Goal: Task Accomplishment & Management: Use online tool/utility

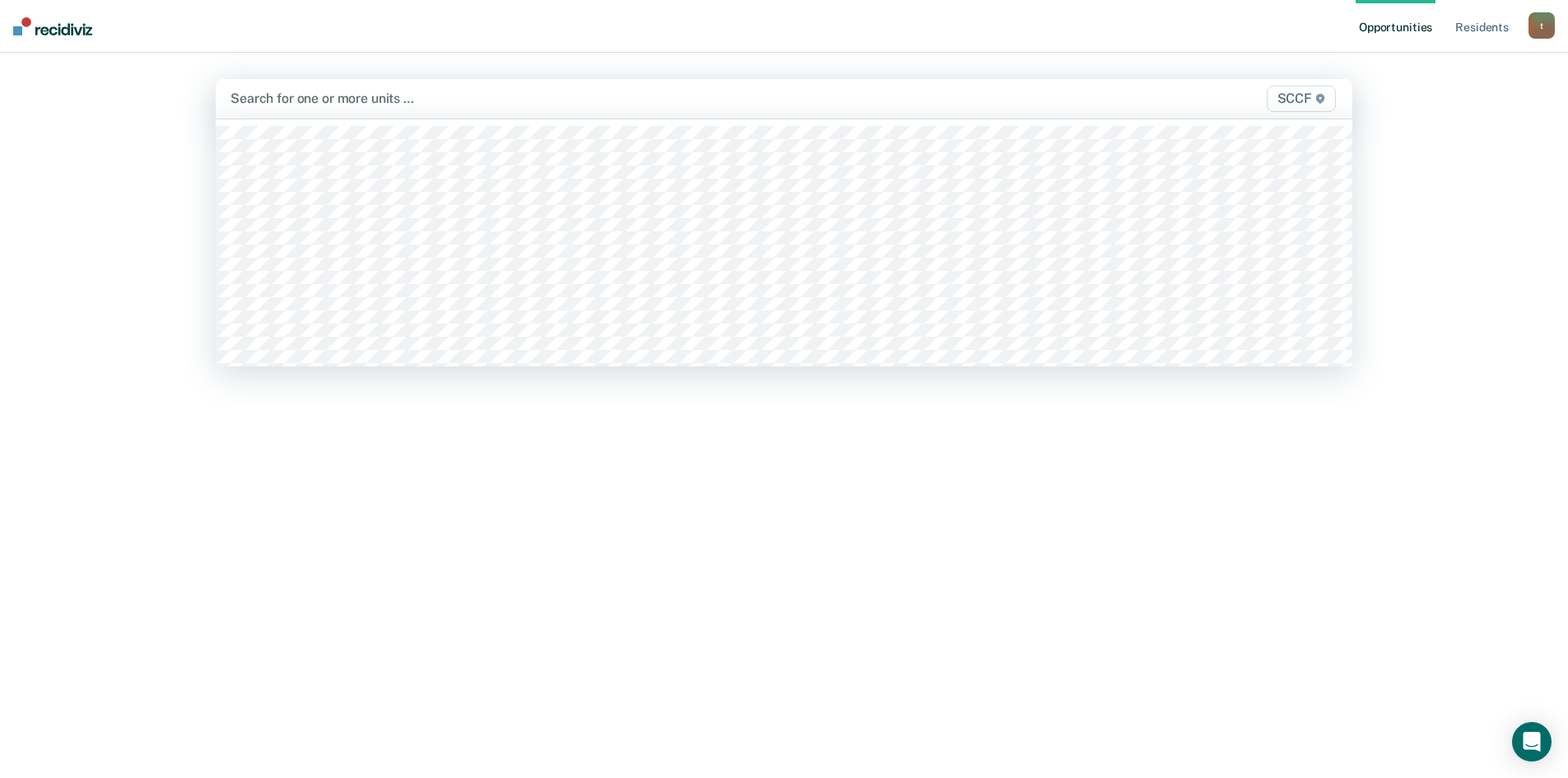
click at [320, 99] on div at bounding box center [617, 98] width 774 height 19
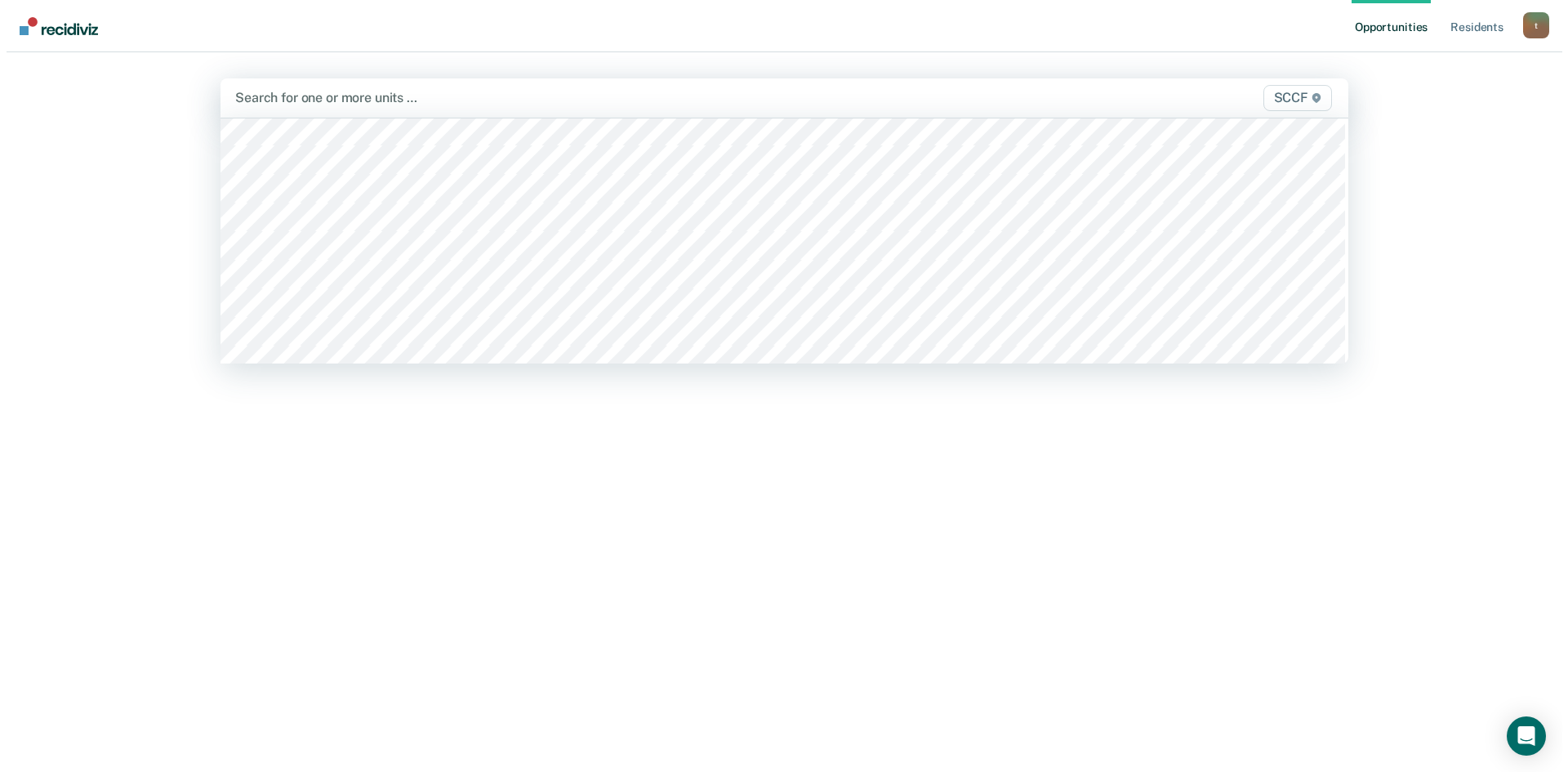
scroll to position [8170, 0]
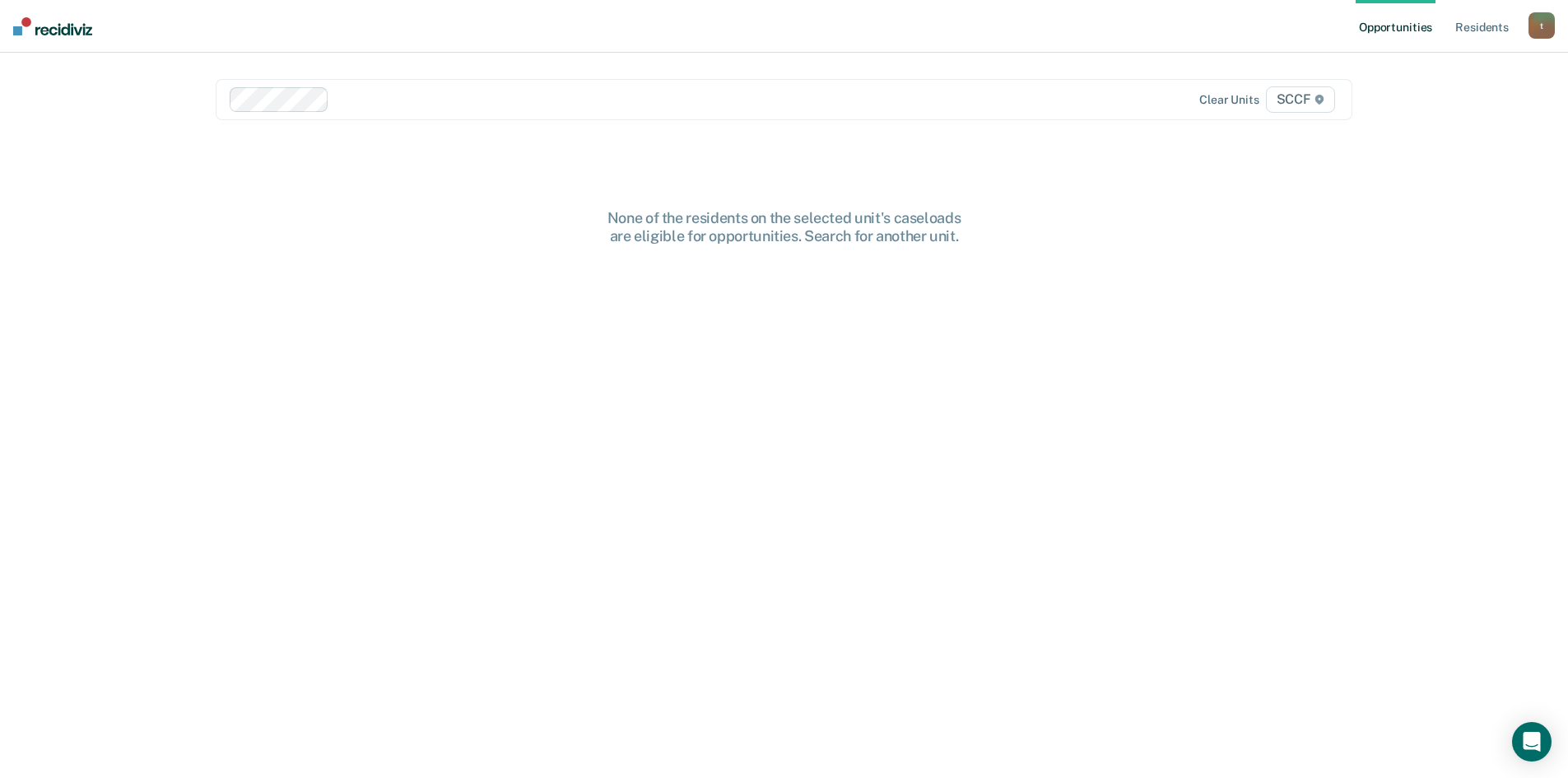
click at [368, 104] on div at bounding box center [670, 99] width 668 height 19
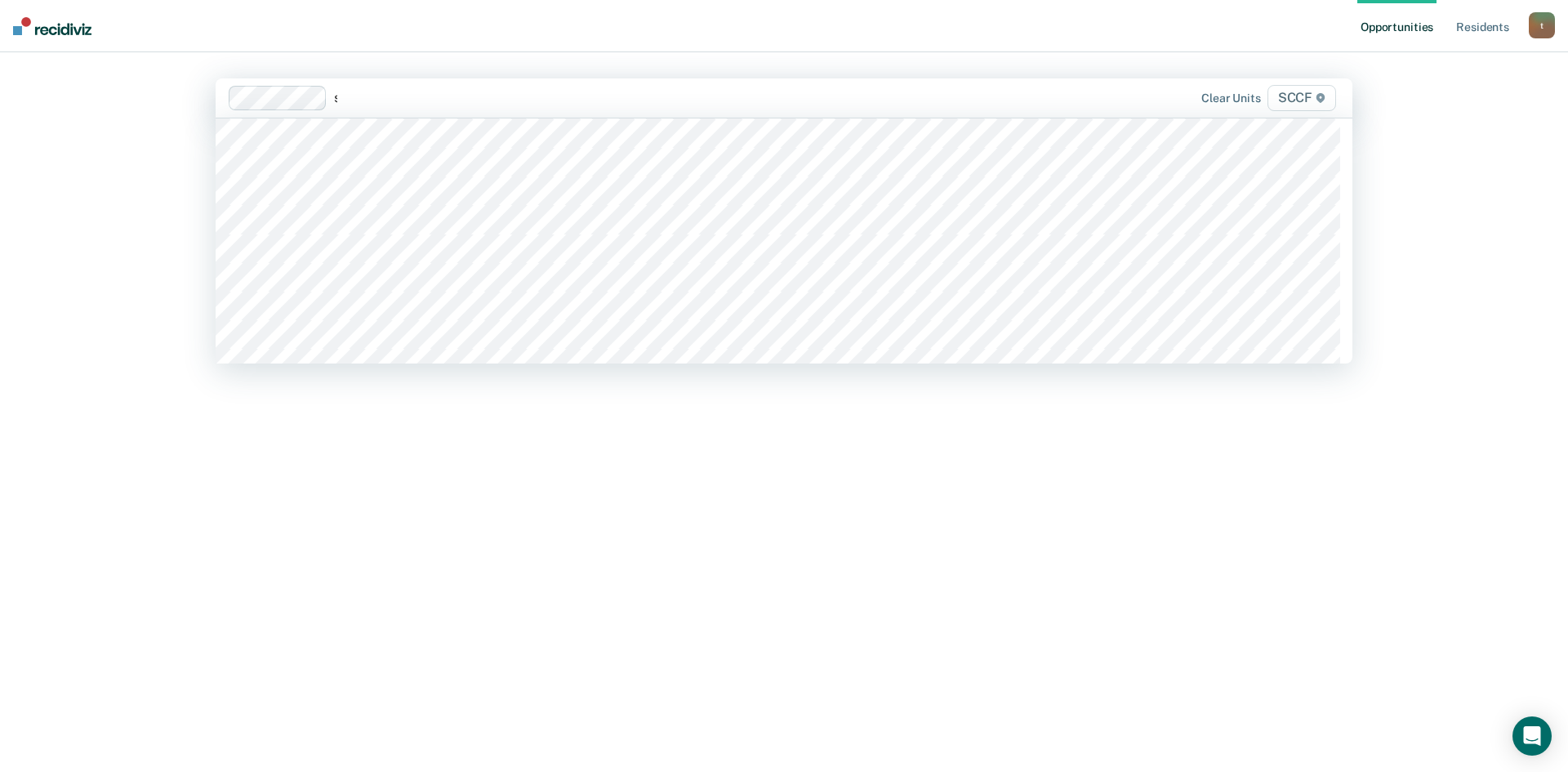
scroll to position [0, 0]
type input "scc"
click at [471, 105] on div at bounding box center [722, 98] width 566 height 19
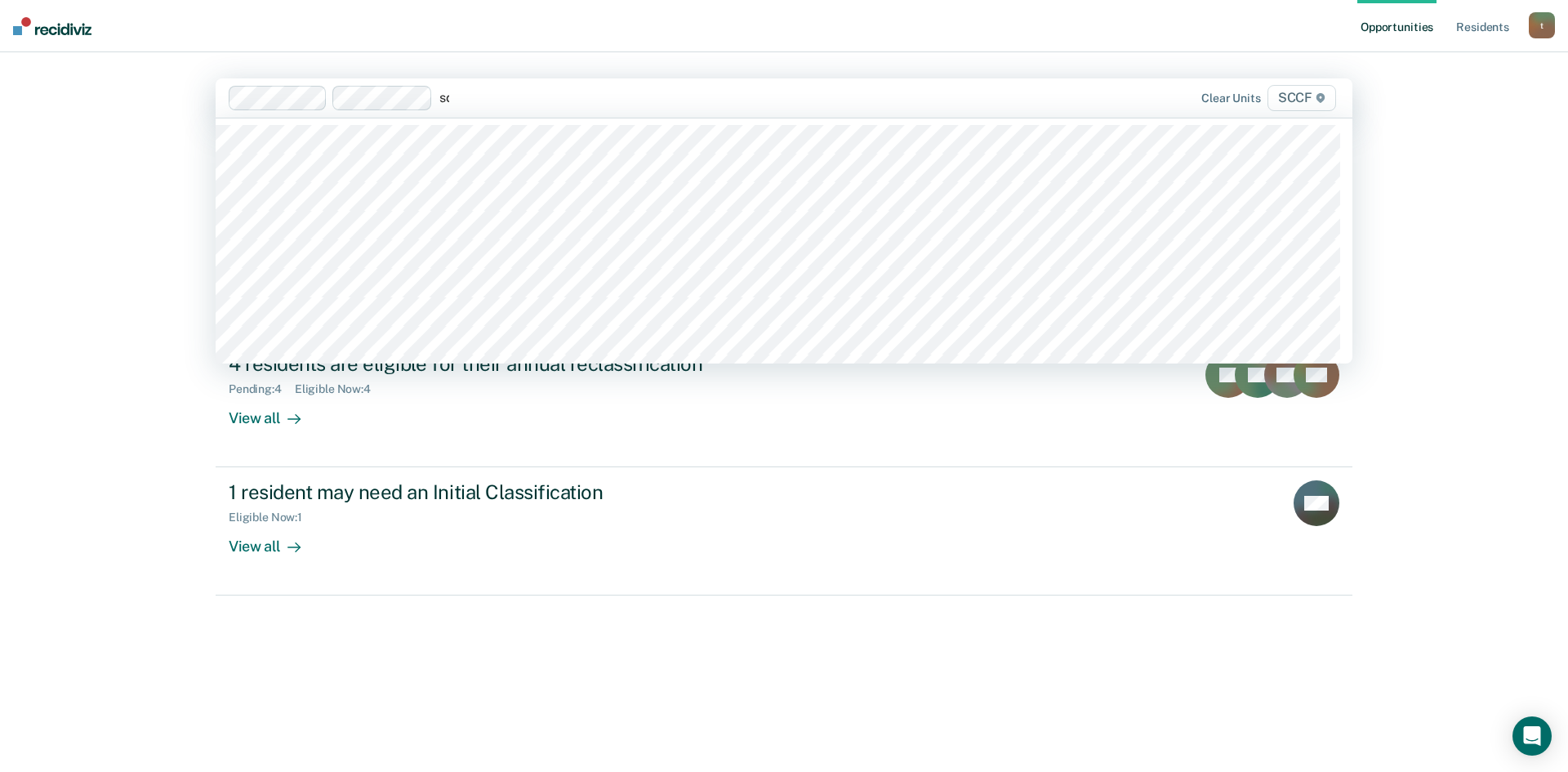
type input "scc"
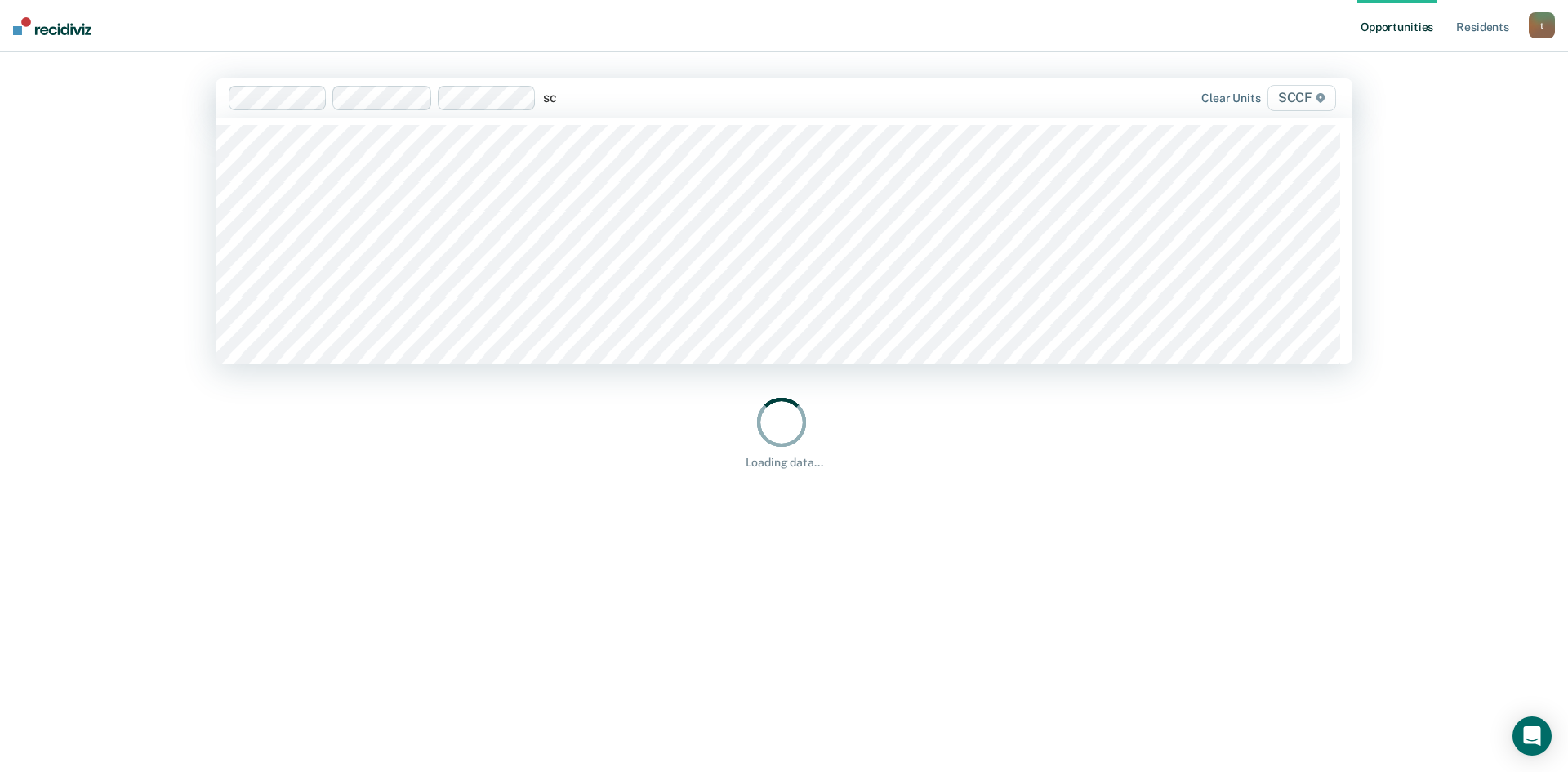
type input "scc"
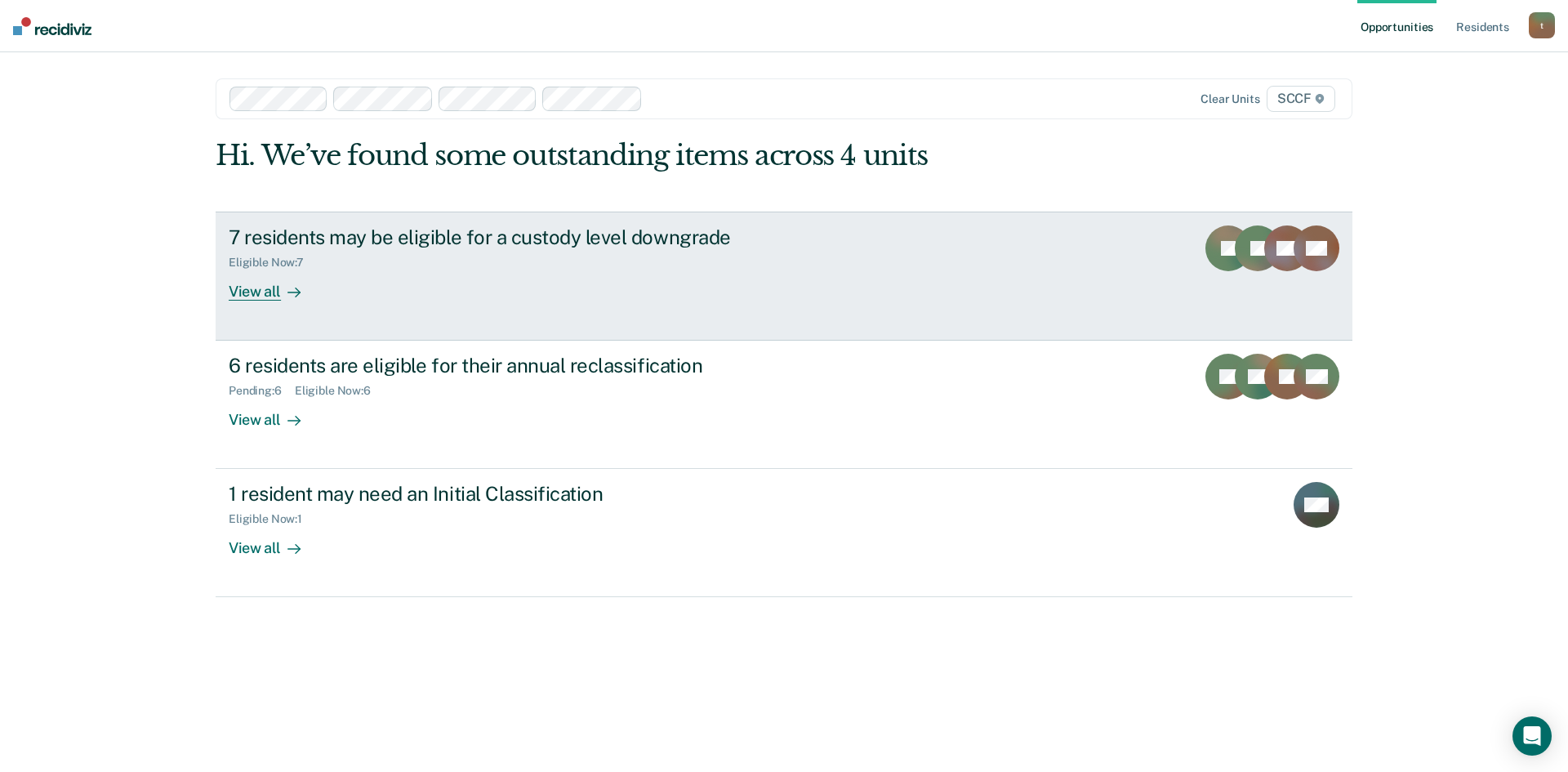
click at [276, 288] on div "View all" at bounding box center [275, 284] width 92 height 32
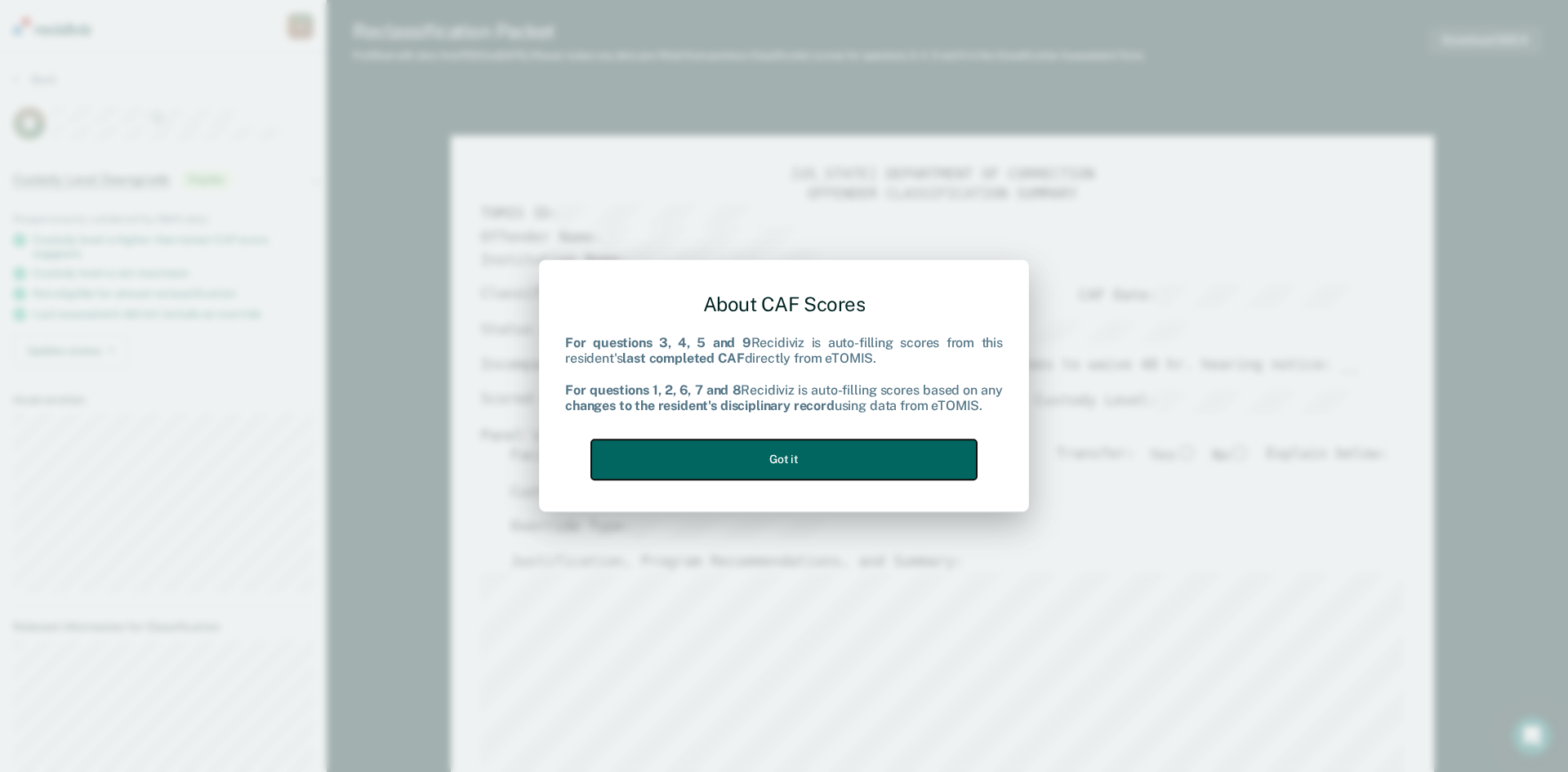
click at [849, 469] on button "Got it" at bounding box center [784, 459] width 386 height 40
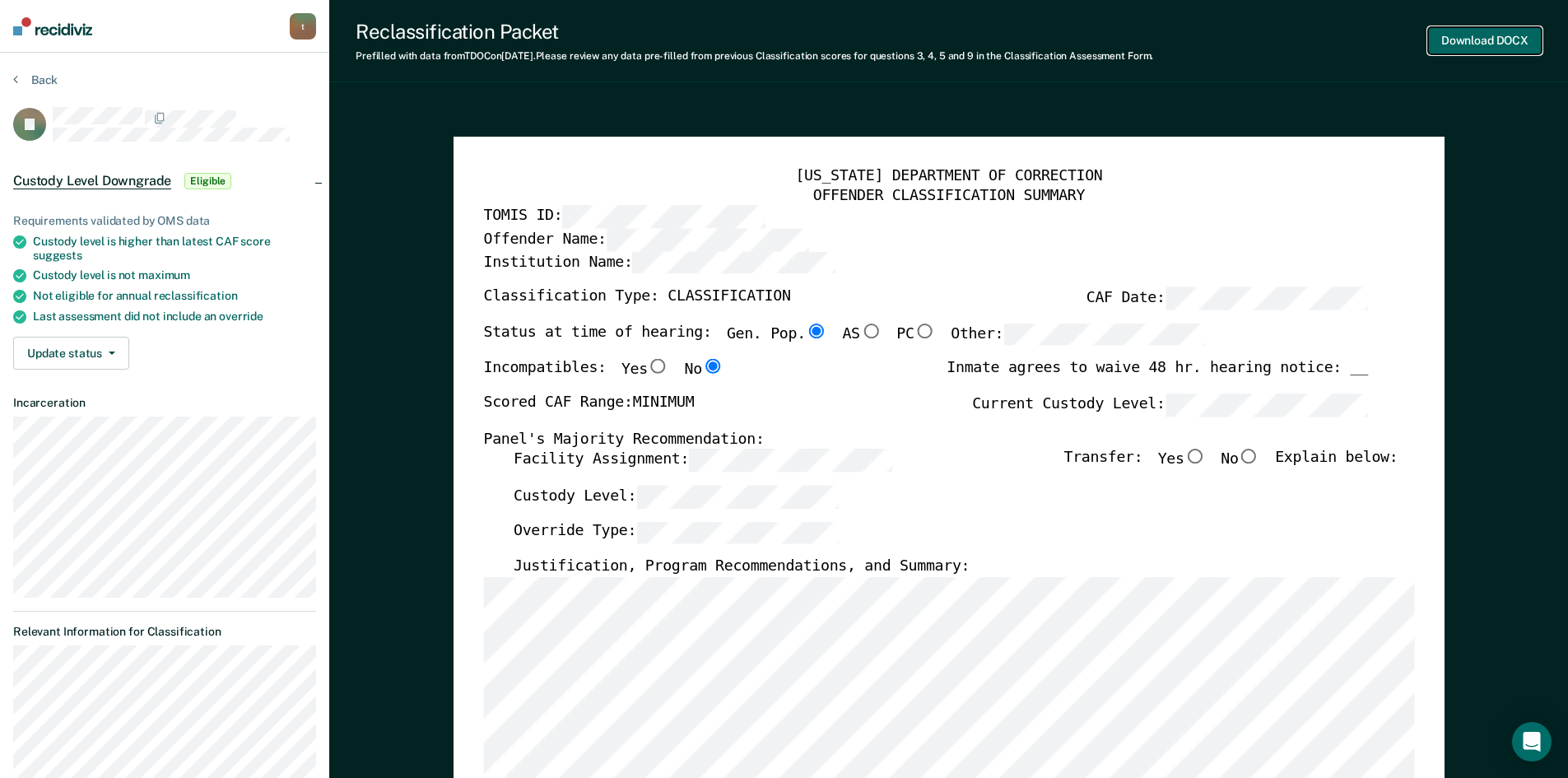
click at [1473, 32] on button "Download DOCX" at bounding box center [1484, 40] width 114 height 27
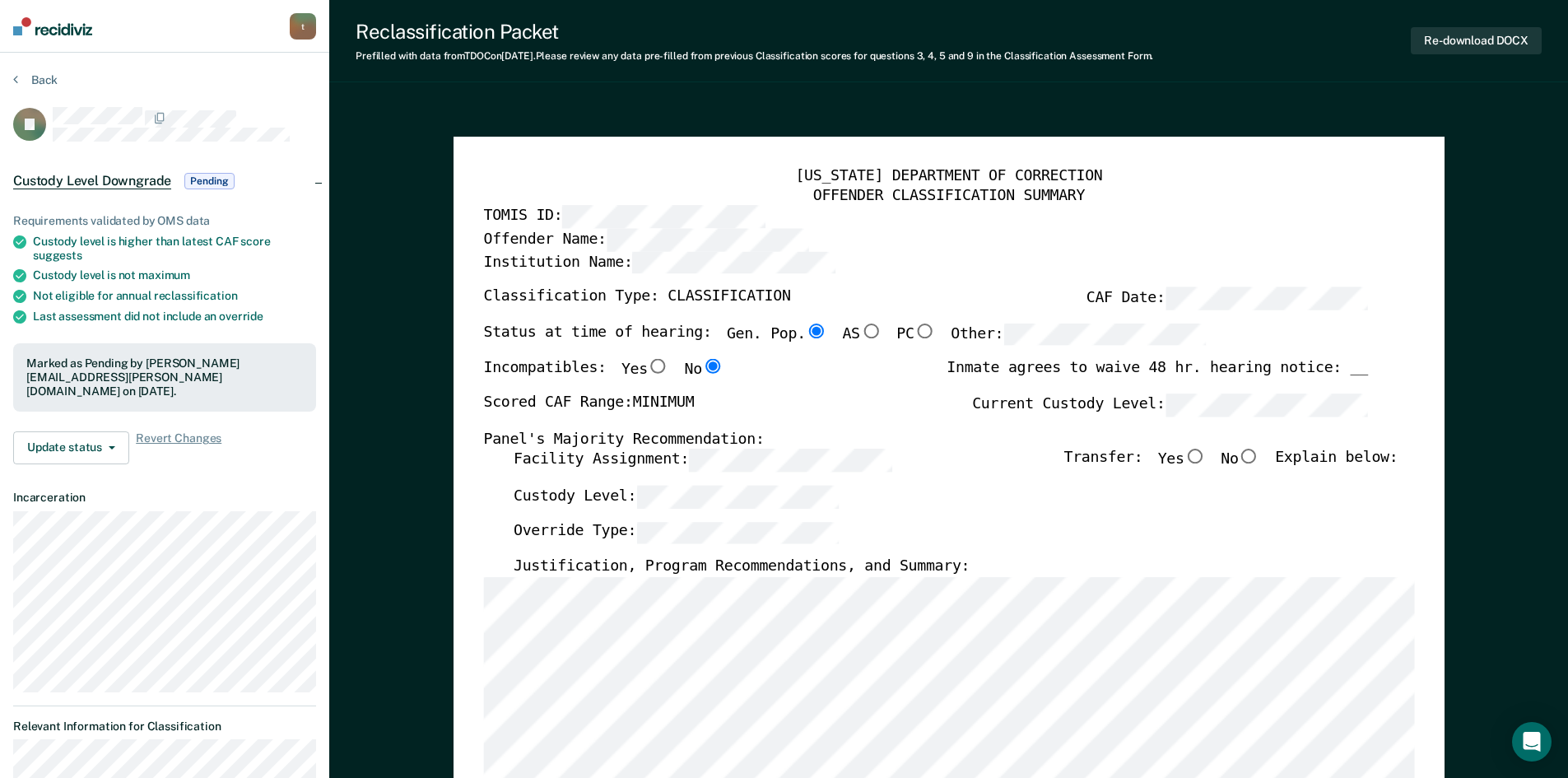
click at [1071, 200] on div "OFFENDER CLASSIFICATION SUMMARY" at bounding box center [948, 196] width 931 height 20
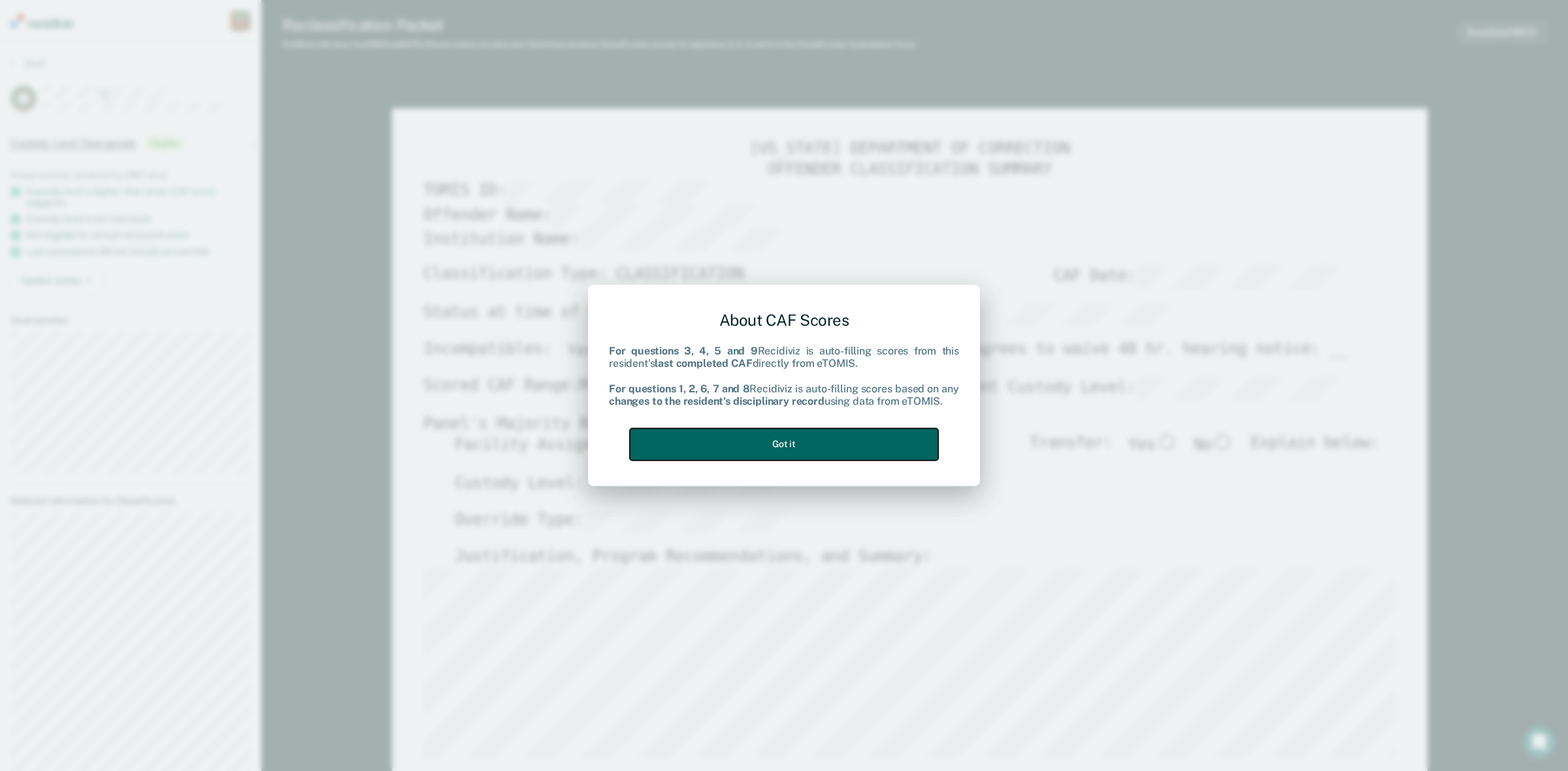
click at [813, 452] on button "Got it" at bounding box center [784, 445] width 309 height 32
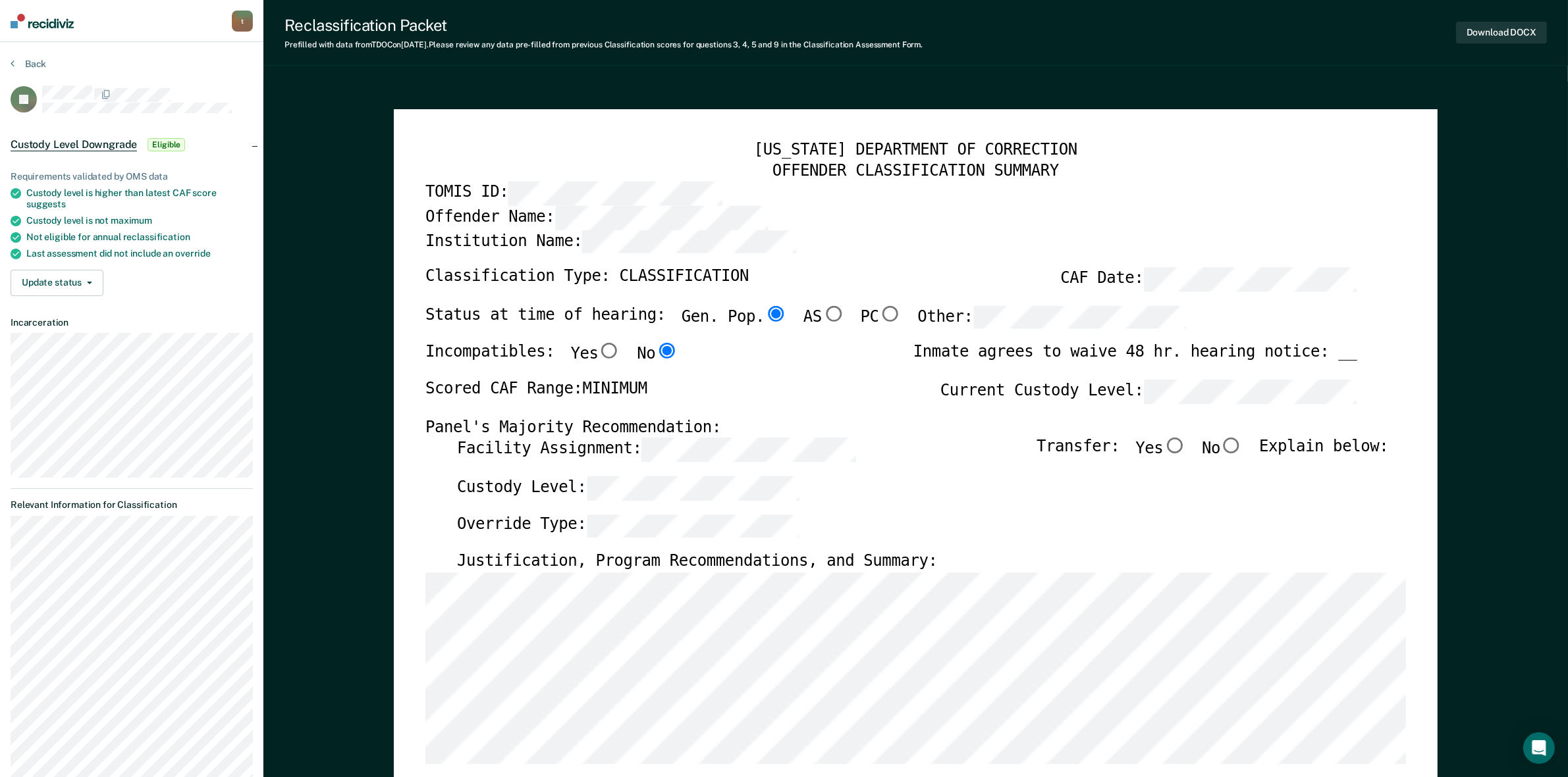
click at [1264, 31] on div "Reclassification Packet Prefilled with data from TDOC on [DATE] . Please review…" at bounding box center [915, 33] width 1304 height 66
click at [1264, 23] on button "Download DOCX" at bounding box center [1501, 32] width 91 height 22
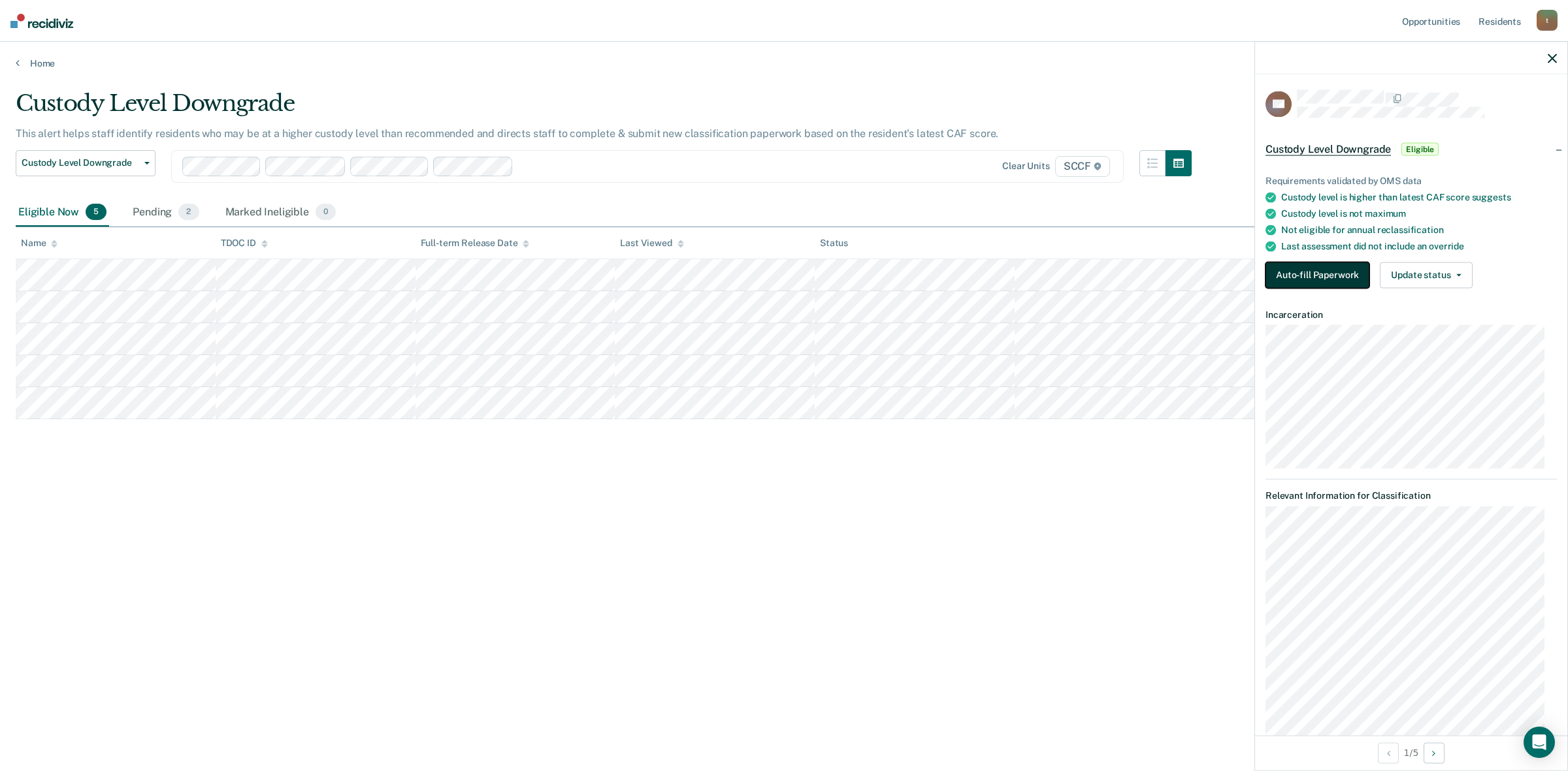
click at [1254, 278] on button "Auto-fill Paperwork" at bounding box center [1317, 275] width 104 height 26
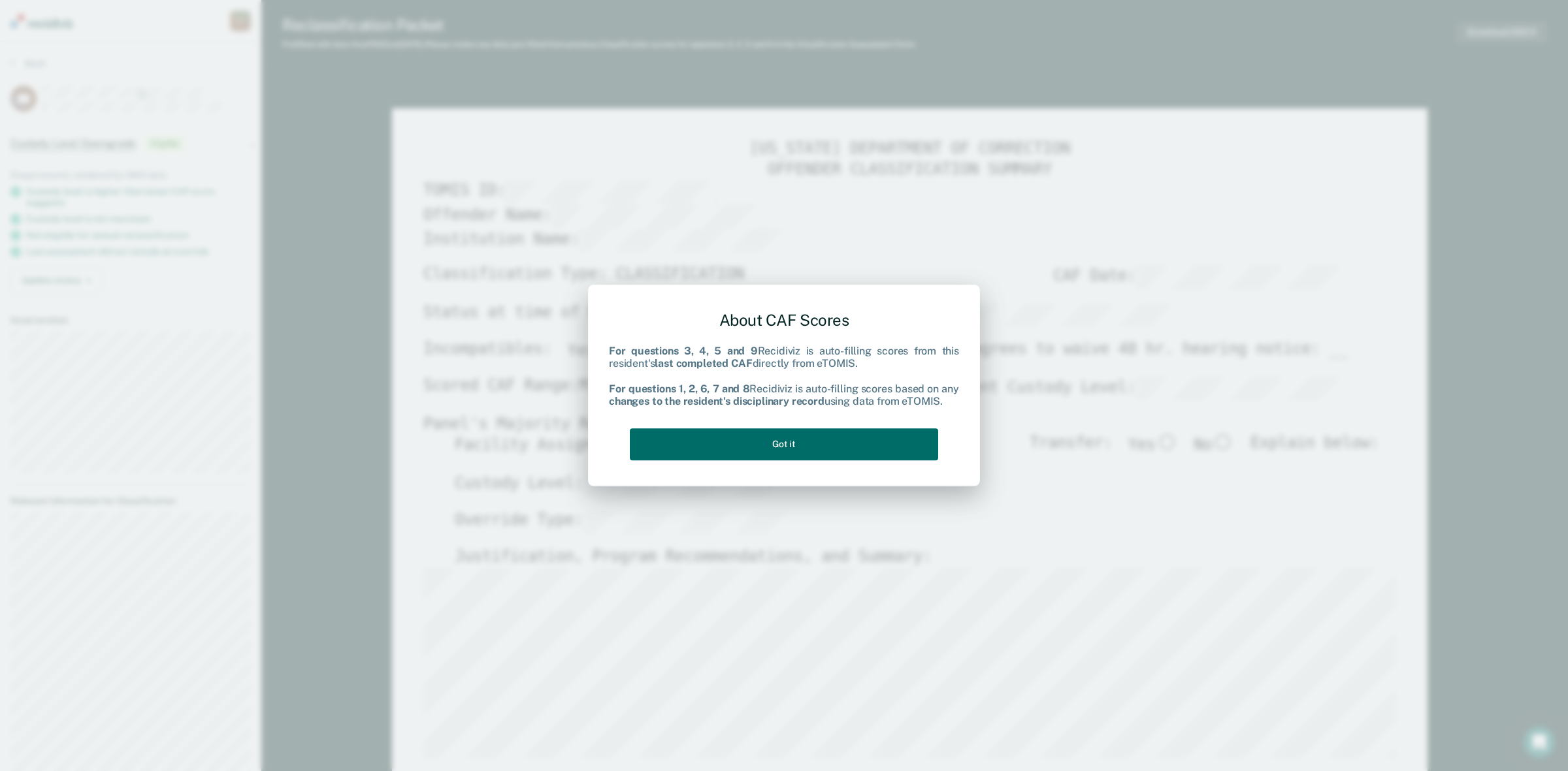
click at [715, 418] on div "About CAF Scores For questions 3, 4, 5 and 9 Recidiviz is auto-filling scores f…" at bounding box center [784, 383] width 350 height 166
click at [700, 440] on button "Got it" at bounding box center [784, 445] width 309 height 32
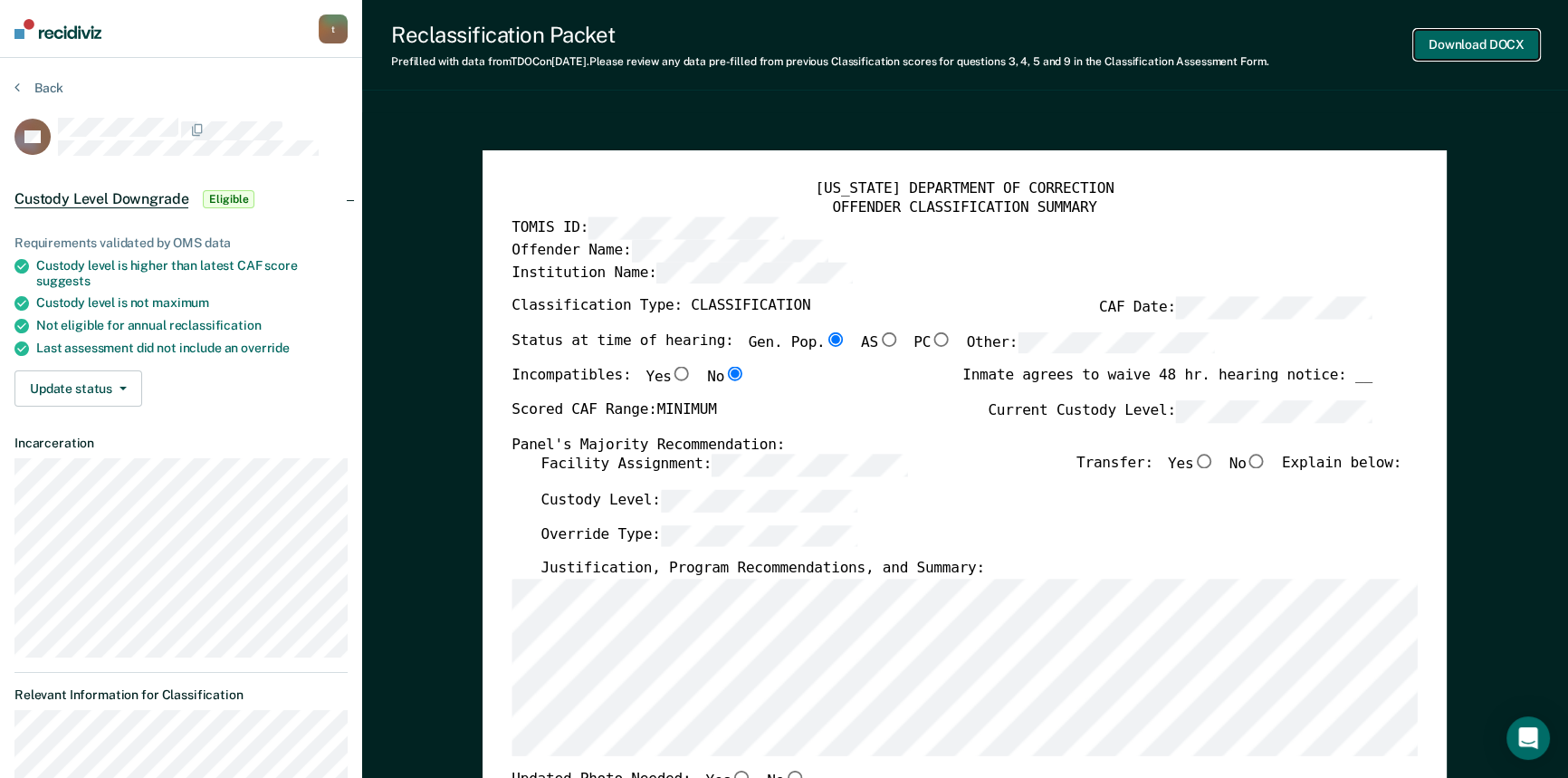
click at [1503, 36] on button "Download DOCX" at bounding box center [1476, 44] width 125 height 30
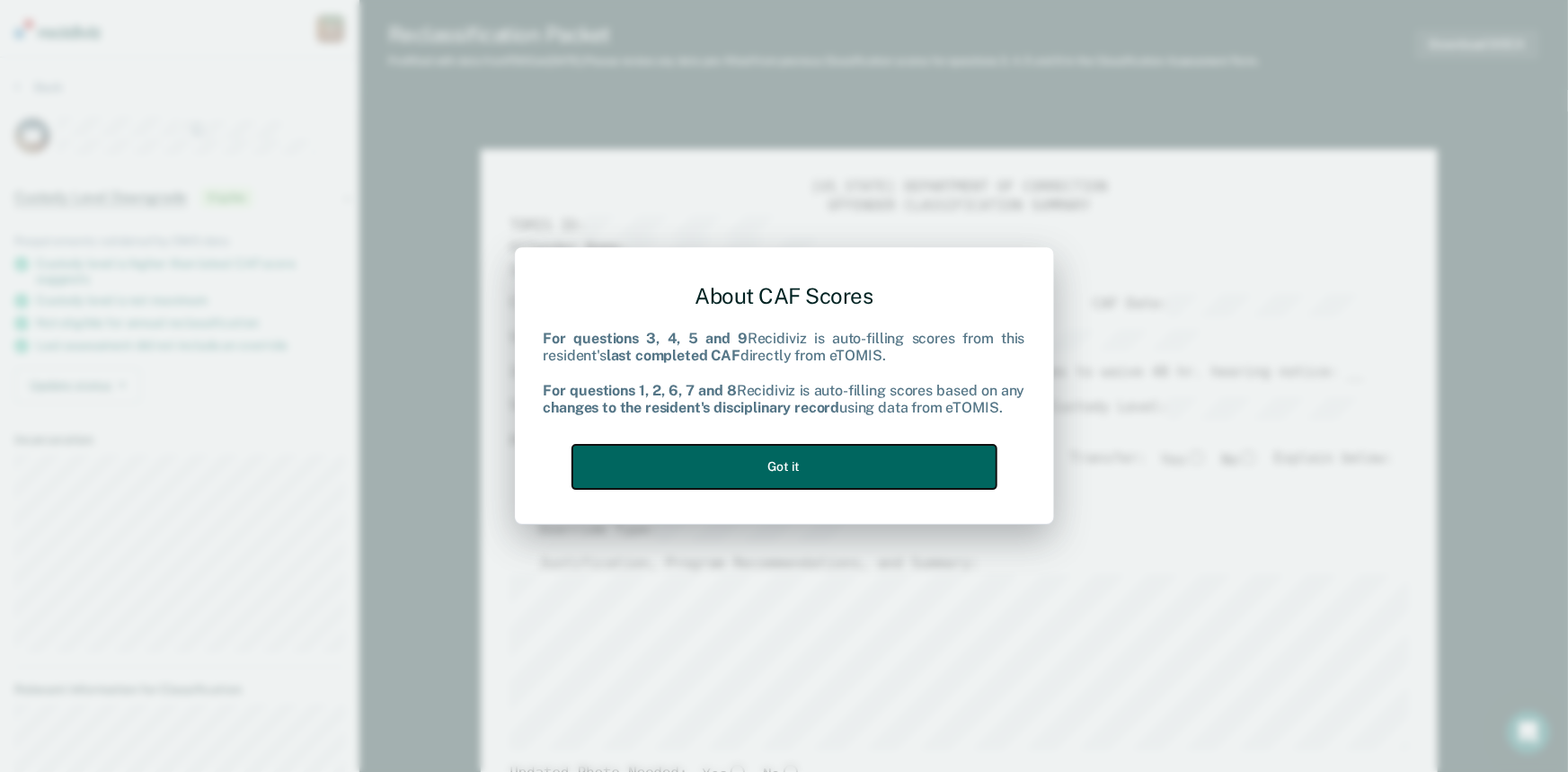
click at [892, 472] on button "Got it" at bounding box center [784, 466] width 425 height 44
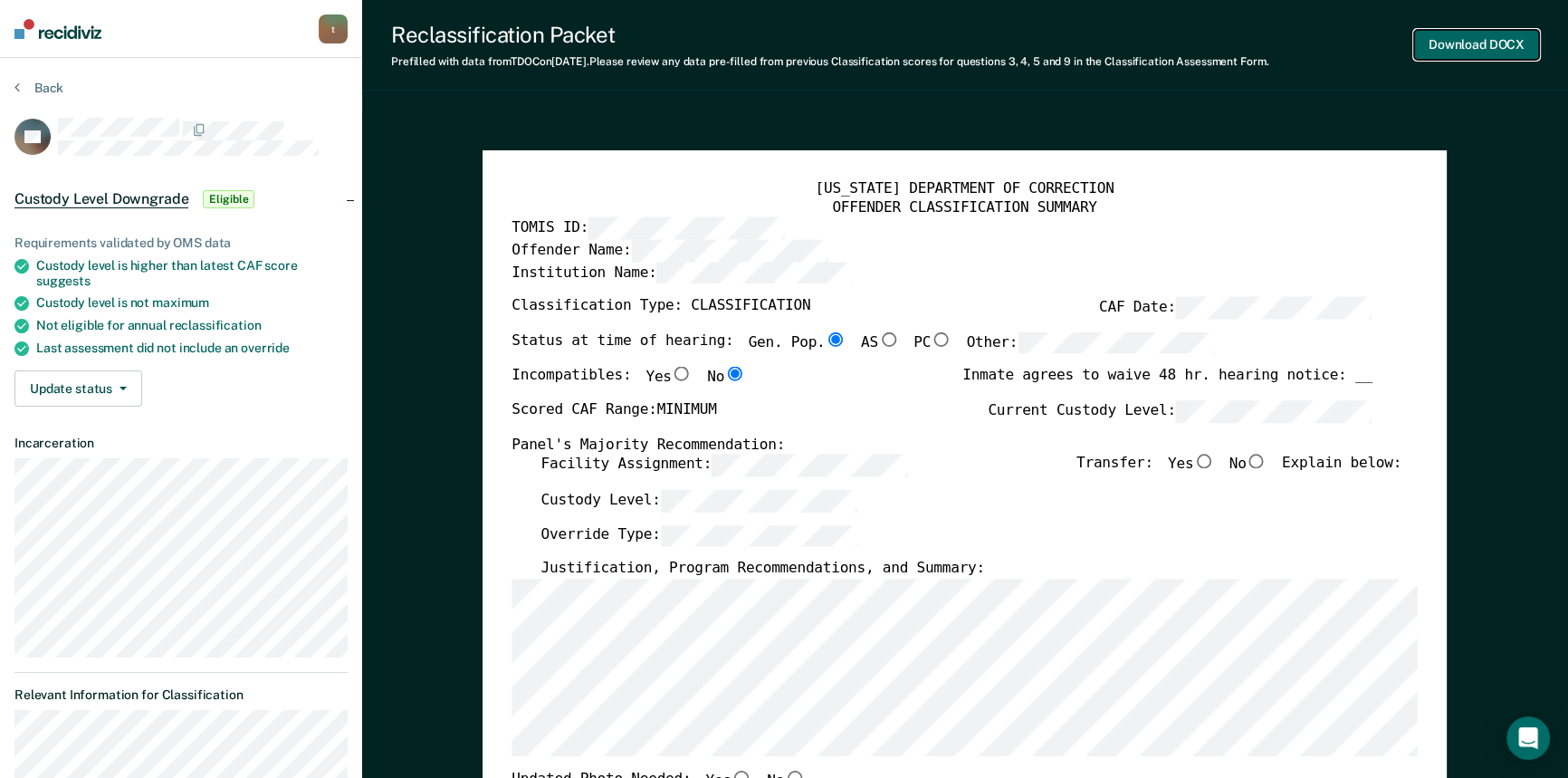
click at [1462, 41] on button "Download DOCX" at bounding box center [1476, 44] width 125 height 30
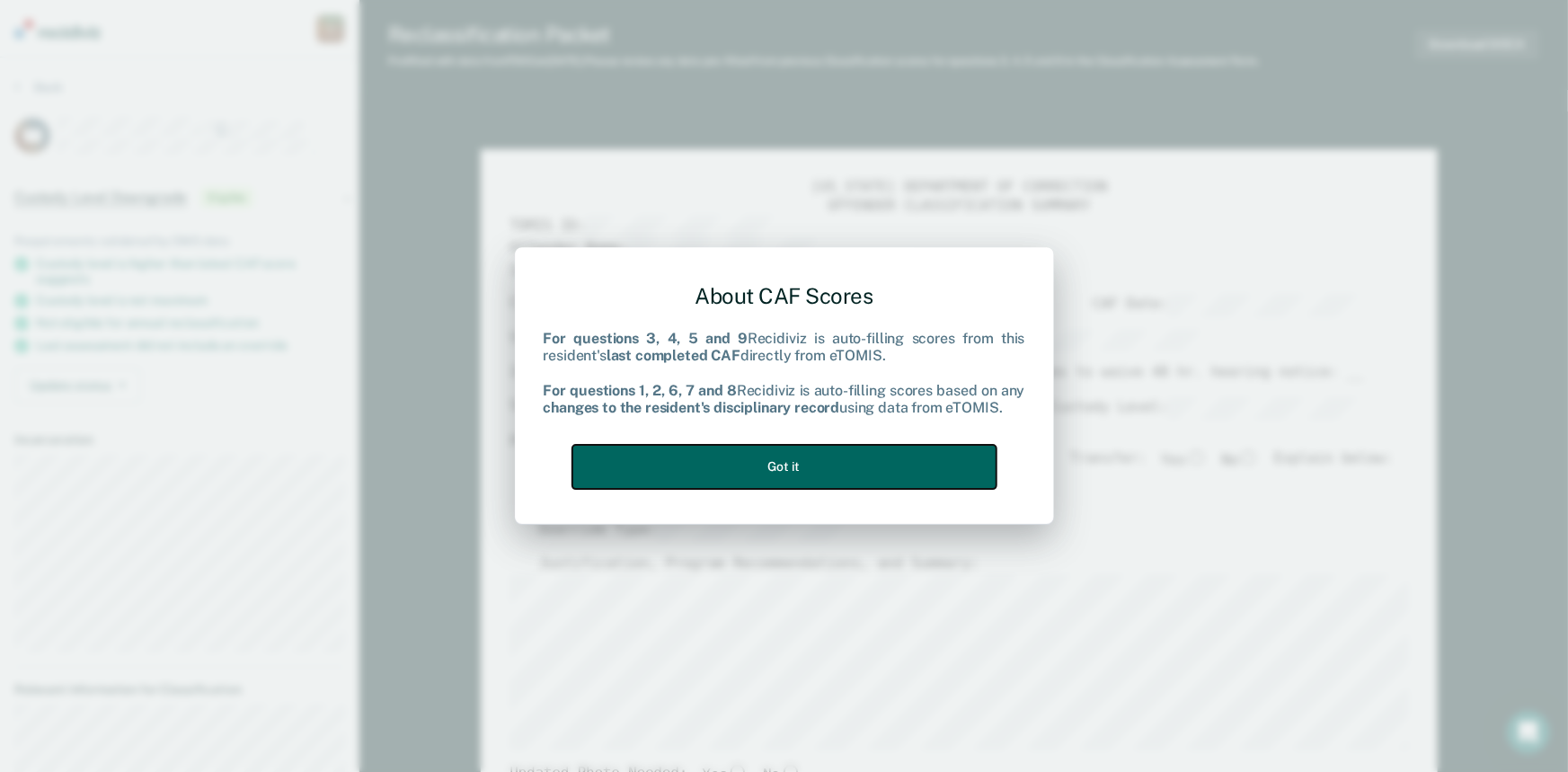
click at [867, 474] on button "Got it" at bounding box center [784, 466] width 425 height 44
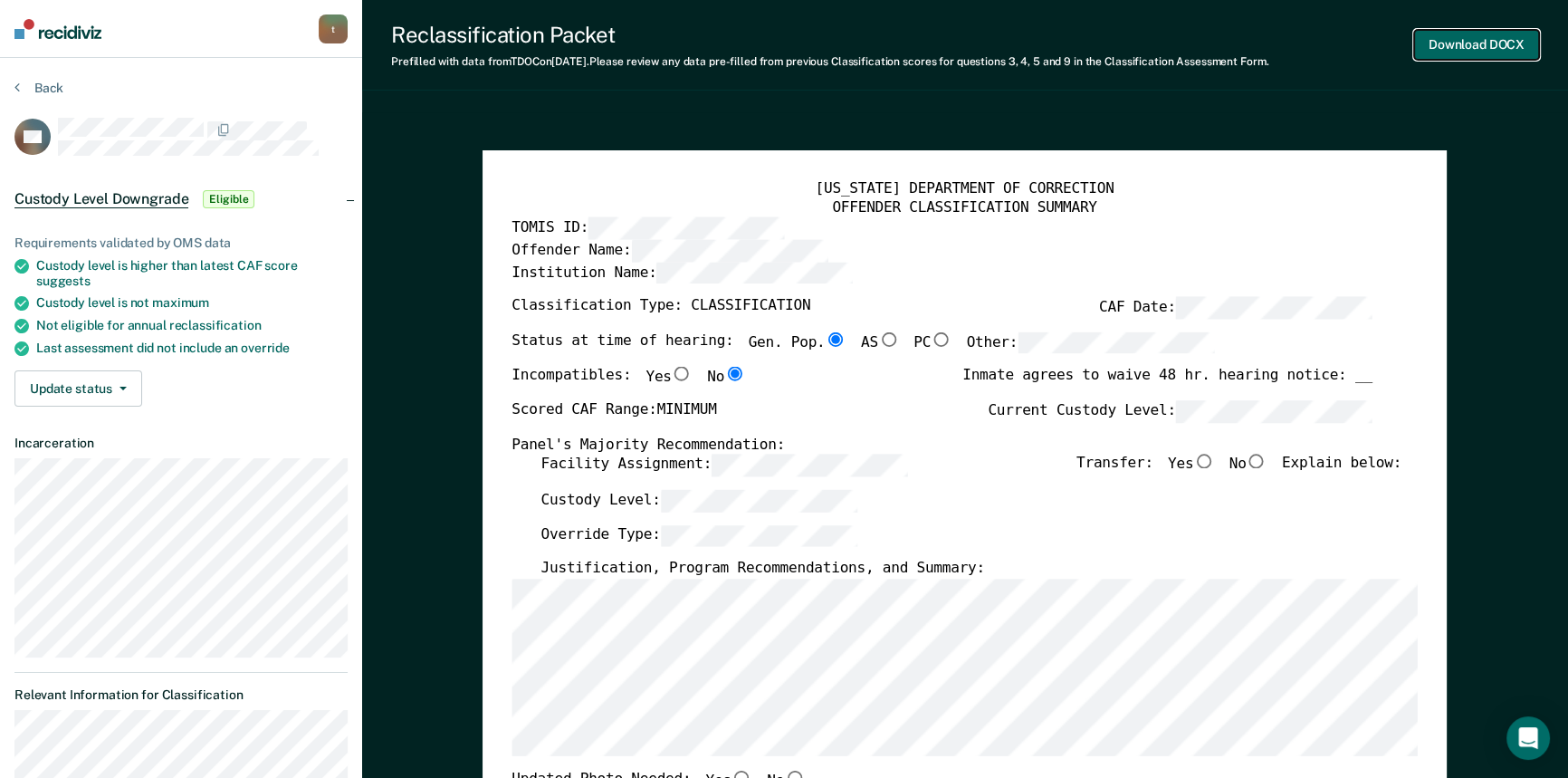
click at [1491, 33] on button "Download DOCX" at bounding box center [1476, 44] width 125 height 30
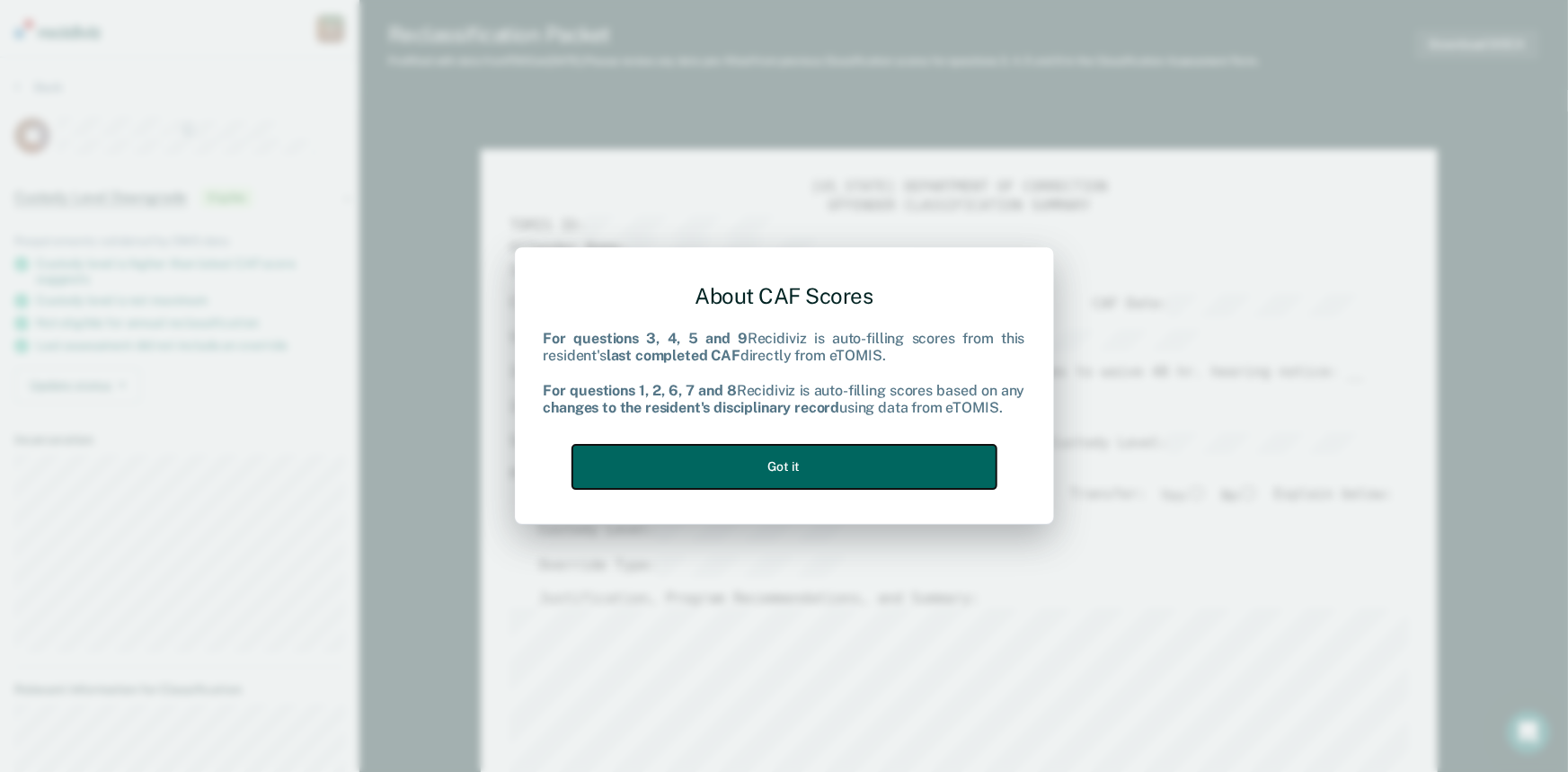
click at [813, 471] on button "Got it" at bounding box center [784, 466] width 425 height 44
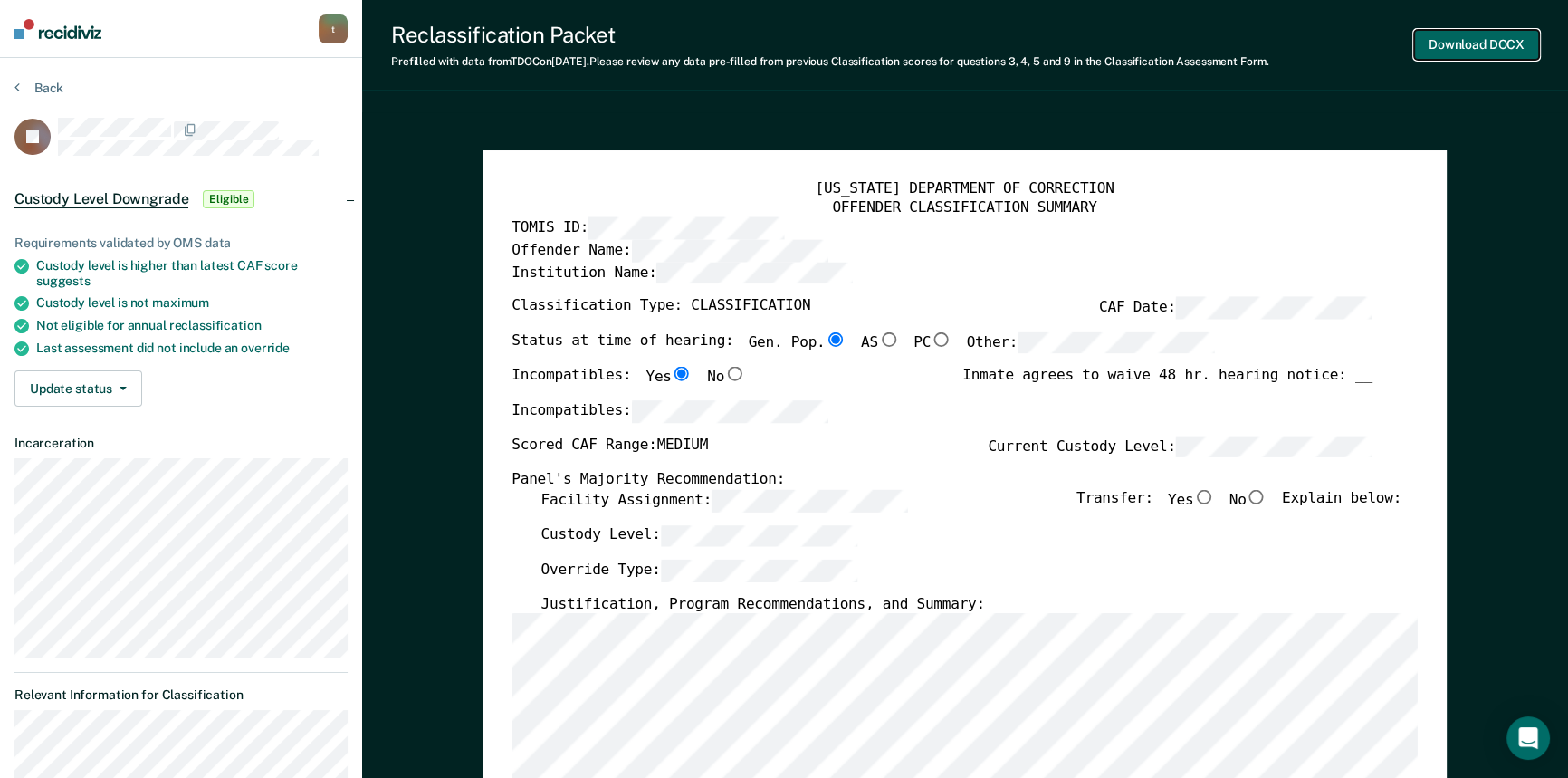
click at [1475, 40] on button "Download DOCX" at bounding box center [1476, 44] width 125 height 30
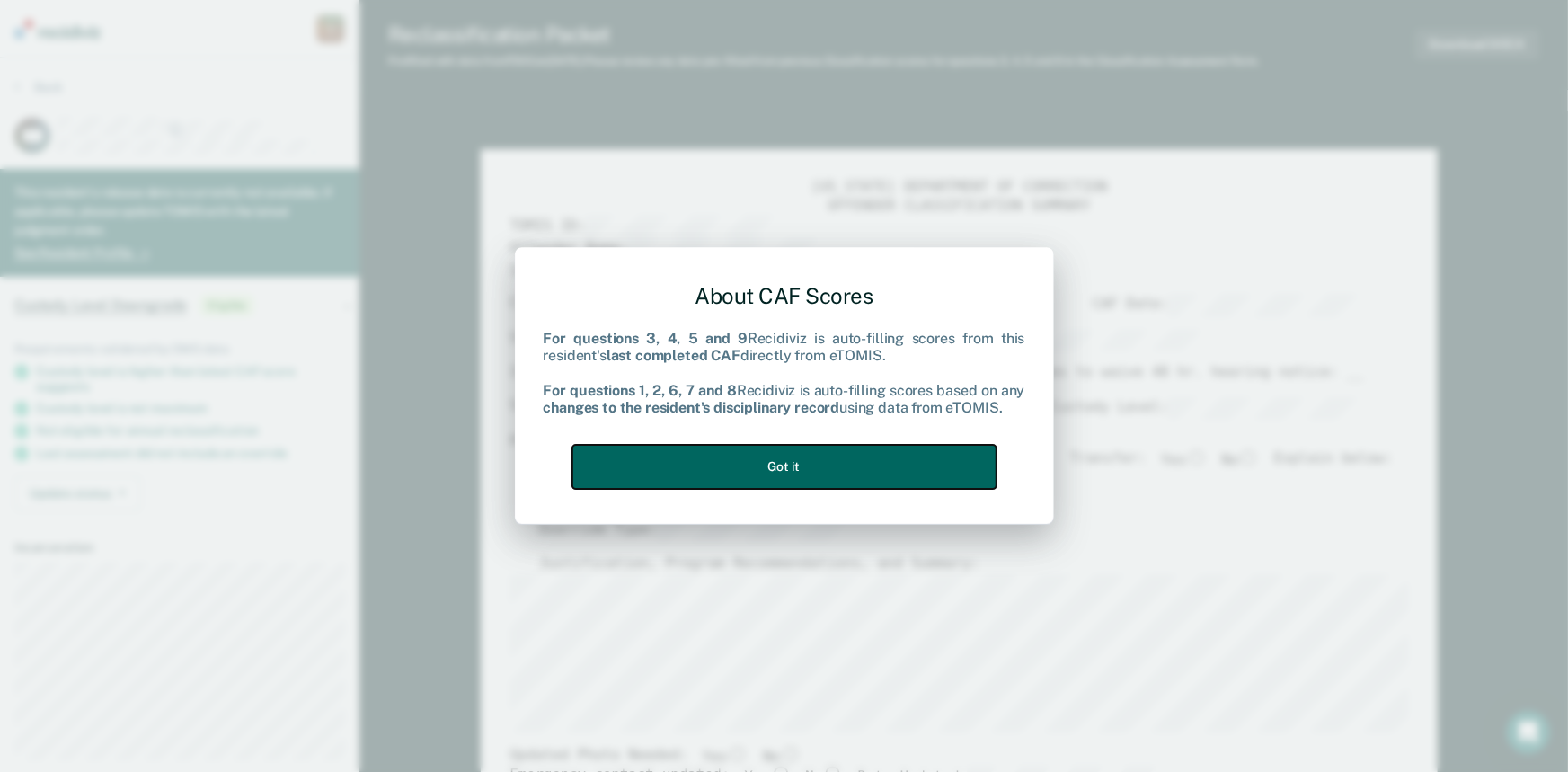
click at [947, 471] on button "Got it" at bounding box center [784, 466] width 425 height 44
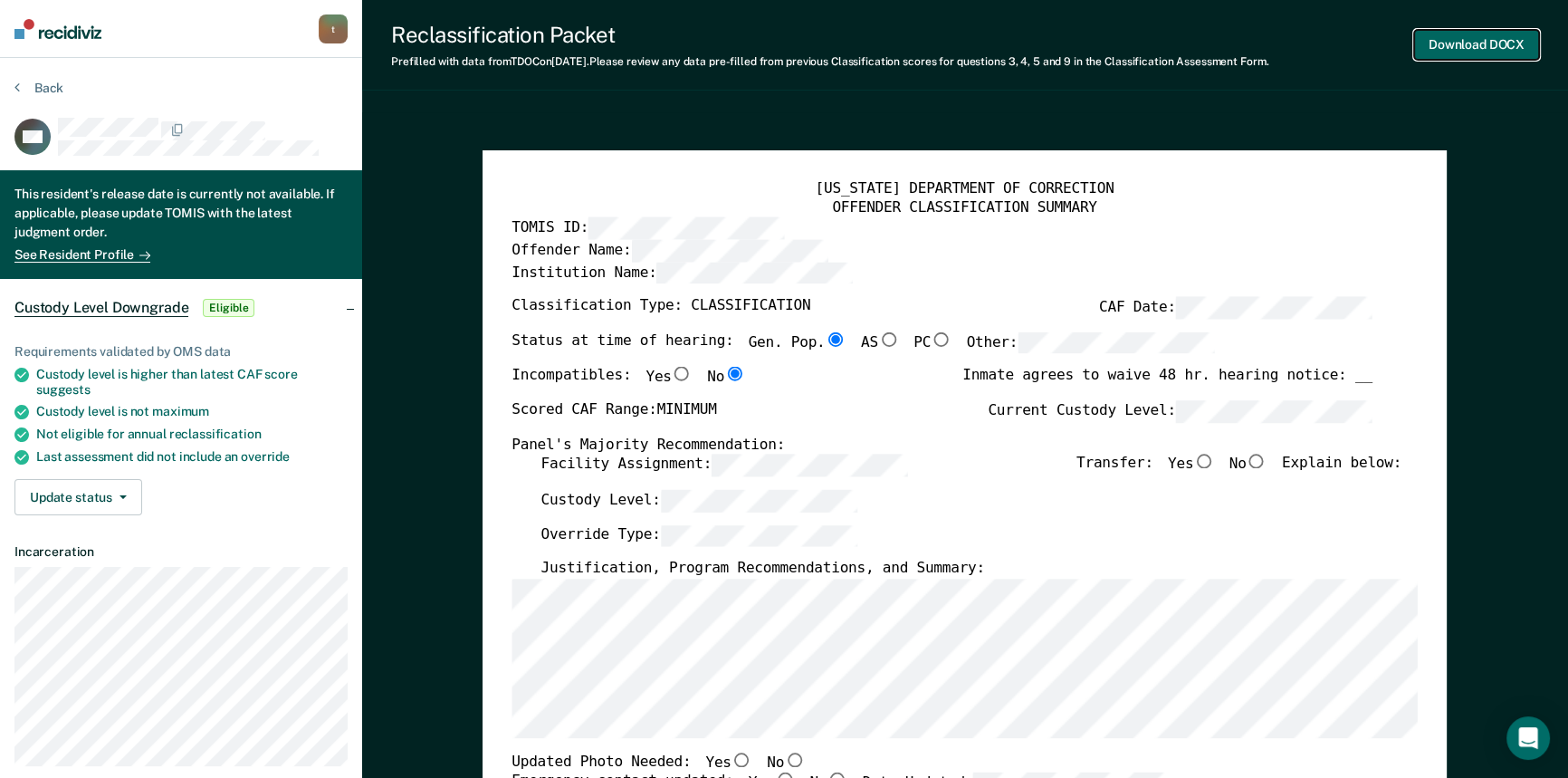
click at [1447, 40] on button "Download DOCX" at bounding box center [1476, 44] width 125 height 30
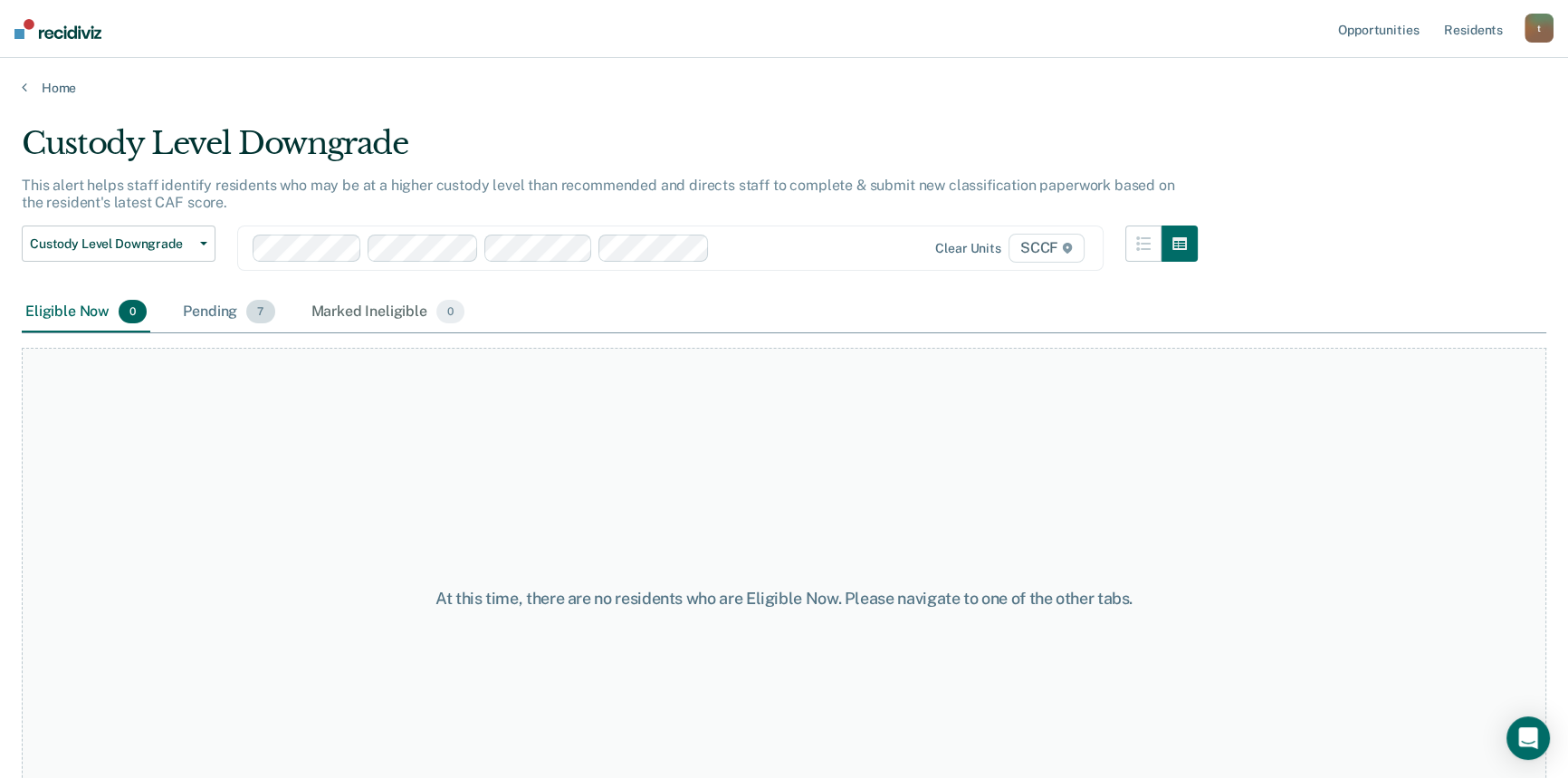
click at [220, 302] on div "Pending 7" at bounding box center [228, 313] width 99 height 40
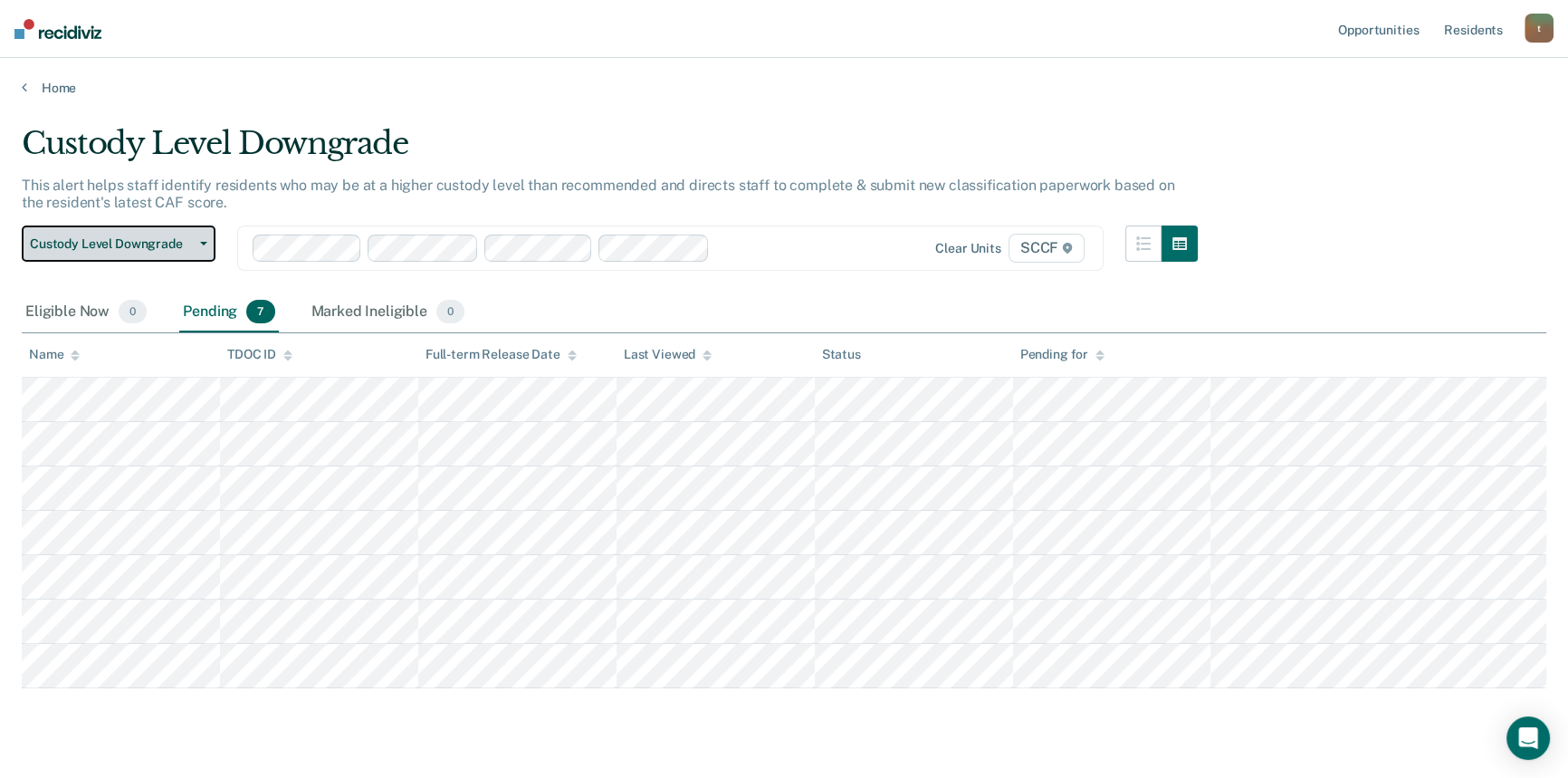
click at [189, 251] on button "Custody Level Downgrade" at bounding box center [119, 244] width 193 height 36
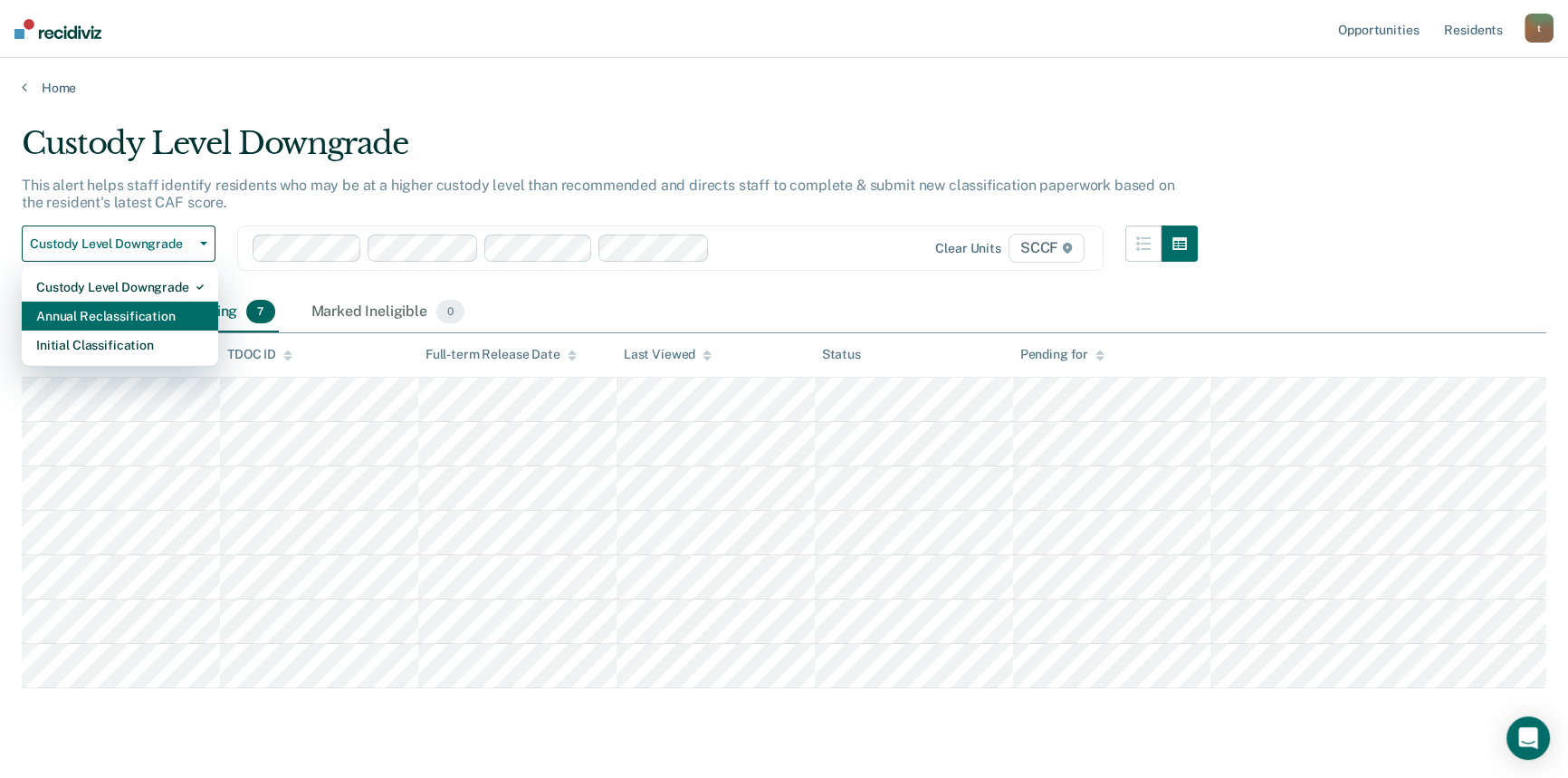
click at [162, 302] on div "Annual Reclassification" at bounding box center [120, 316] width 167 height 29
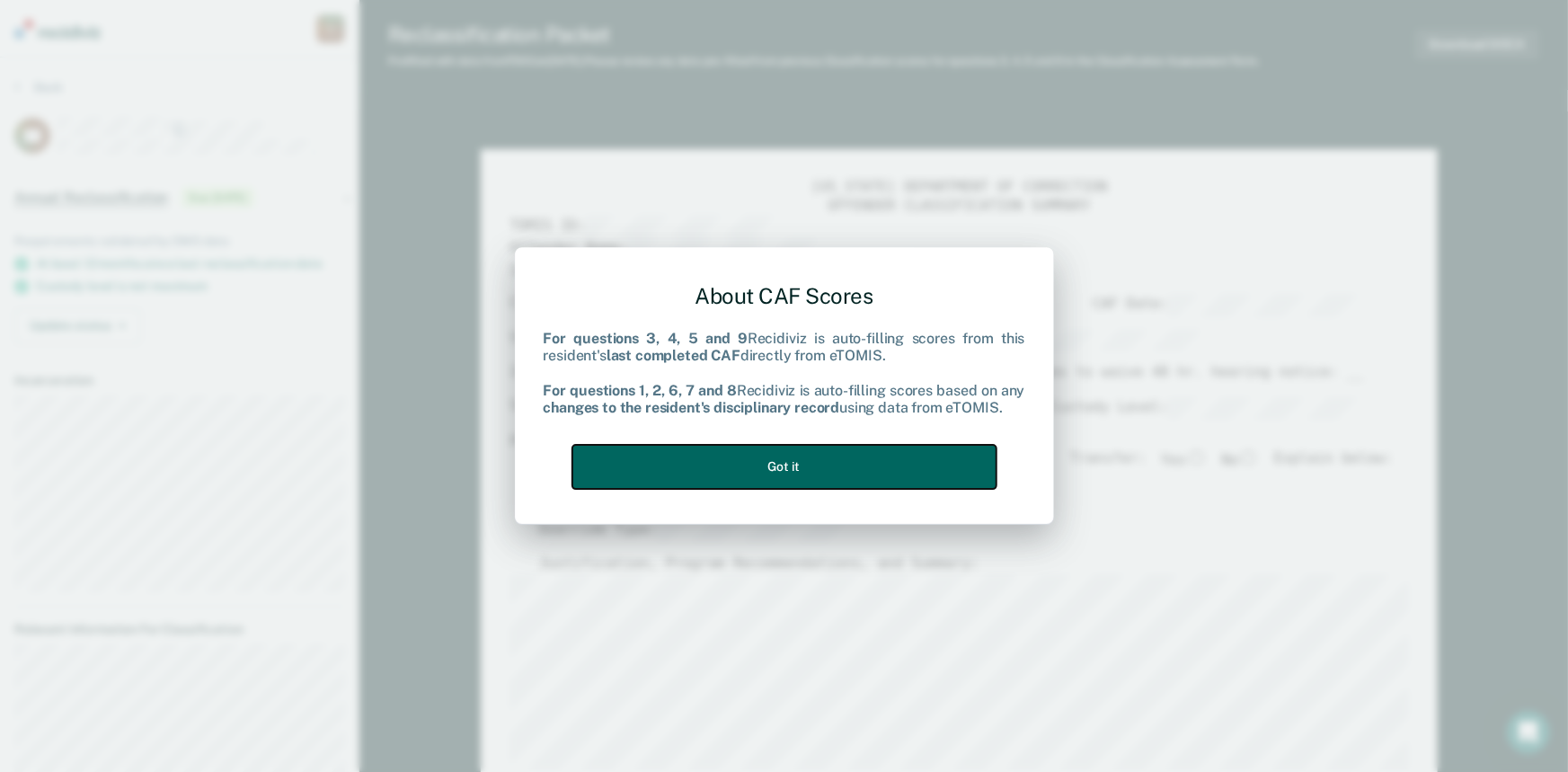
click at [905, 462] on button "Got it" at bounding box center [784, 466] width 425 height 44
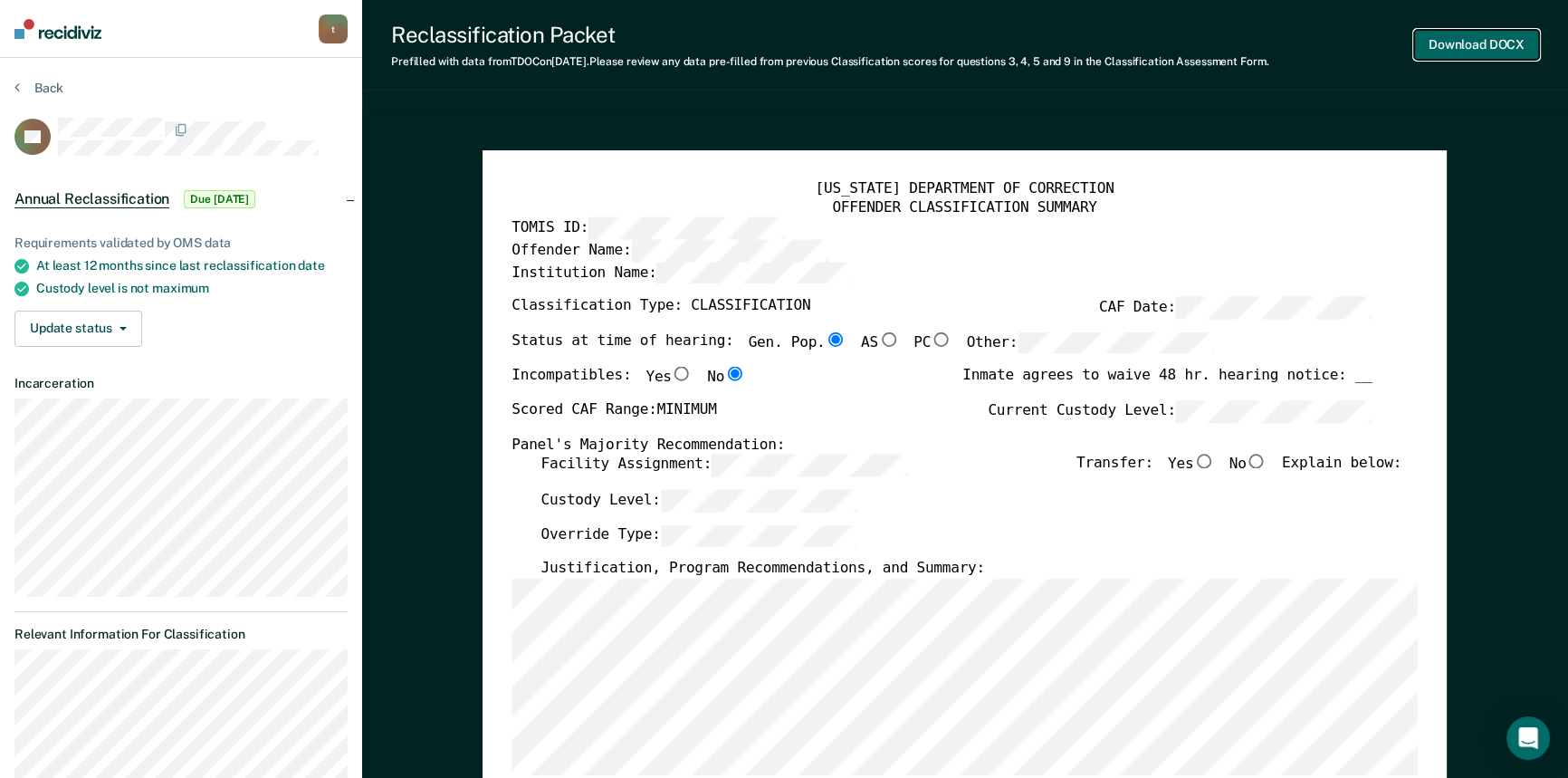
click at [1479, 35] on button "Download DOCX" at bounding box center [1476, 44] width 125 height 30
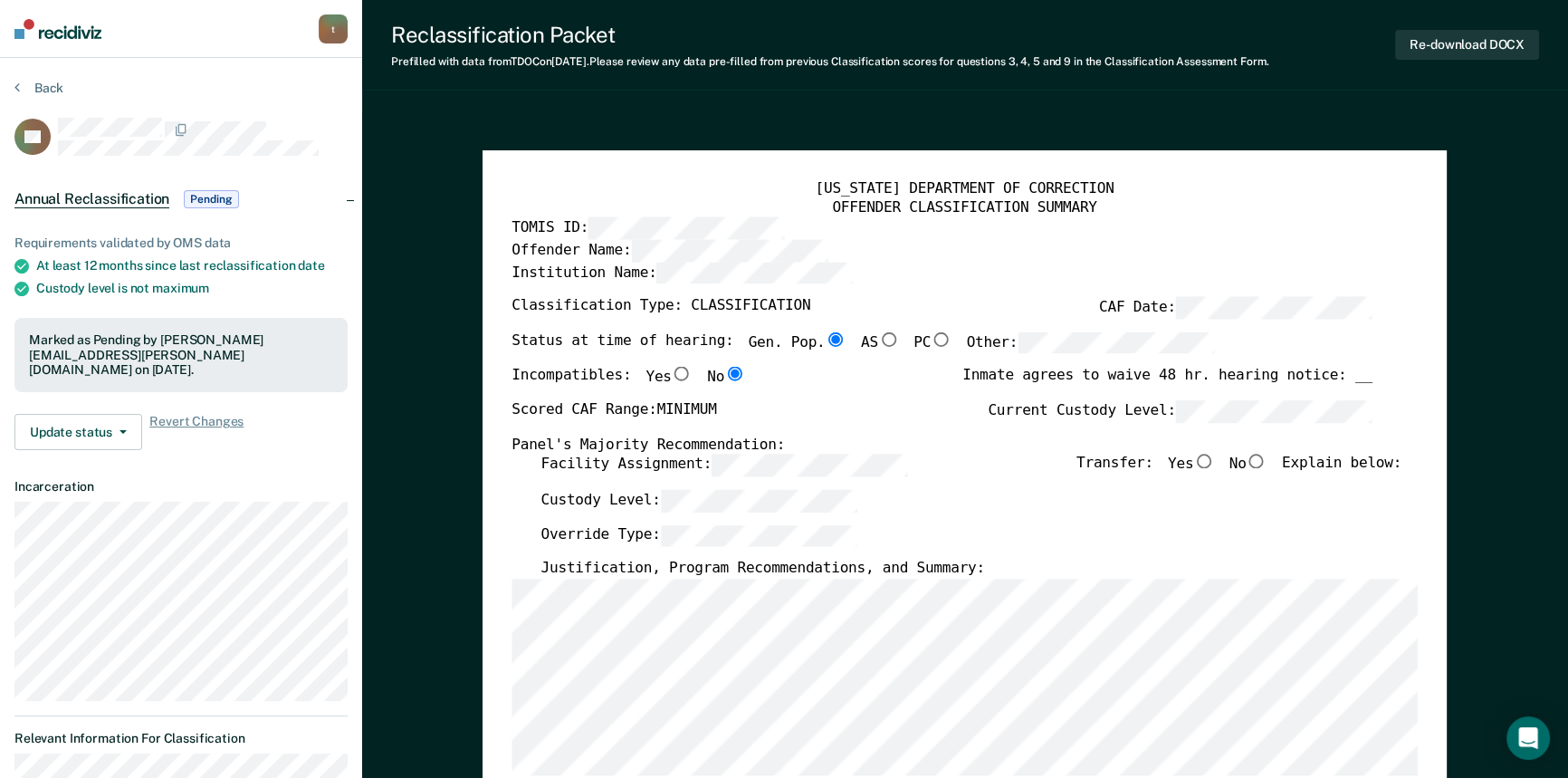
click at [1163, 175] on div "[US_STATE] DEPARTMENT OF CORRECTION OFFENDER CLASSIFICATION SUMMARY TOMIS ID: O…" at bounding box center [964, 778] width 964 height 1256
click at [1066, 248] on div "Offender Name:" at bounding box center [941, 251] width 860 height 22
click at [1461, 55] on button "Re-download DOCX" at bounding box center [1467, 44] width 144 height 30
click at [1120, 210] on div "OFFENDER CLASSIFICATION SUMMARY" at bounding box center [964, 208] width 905 height 19
click at [1488, 42] on button "Re-download DOCX" at bounding box center [1467, 44] width 144 height 30
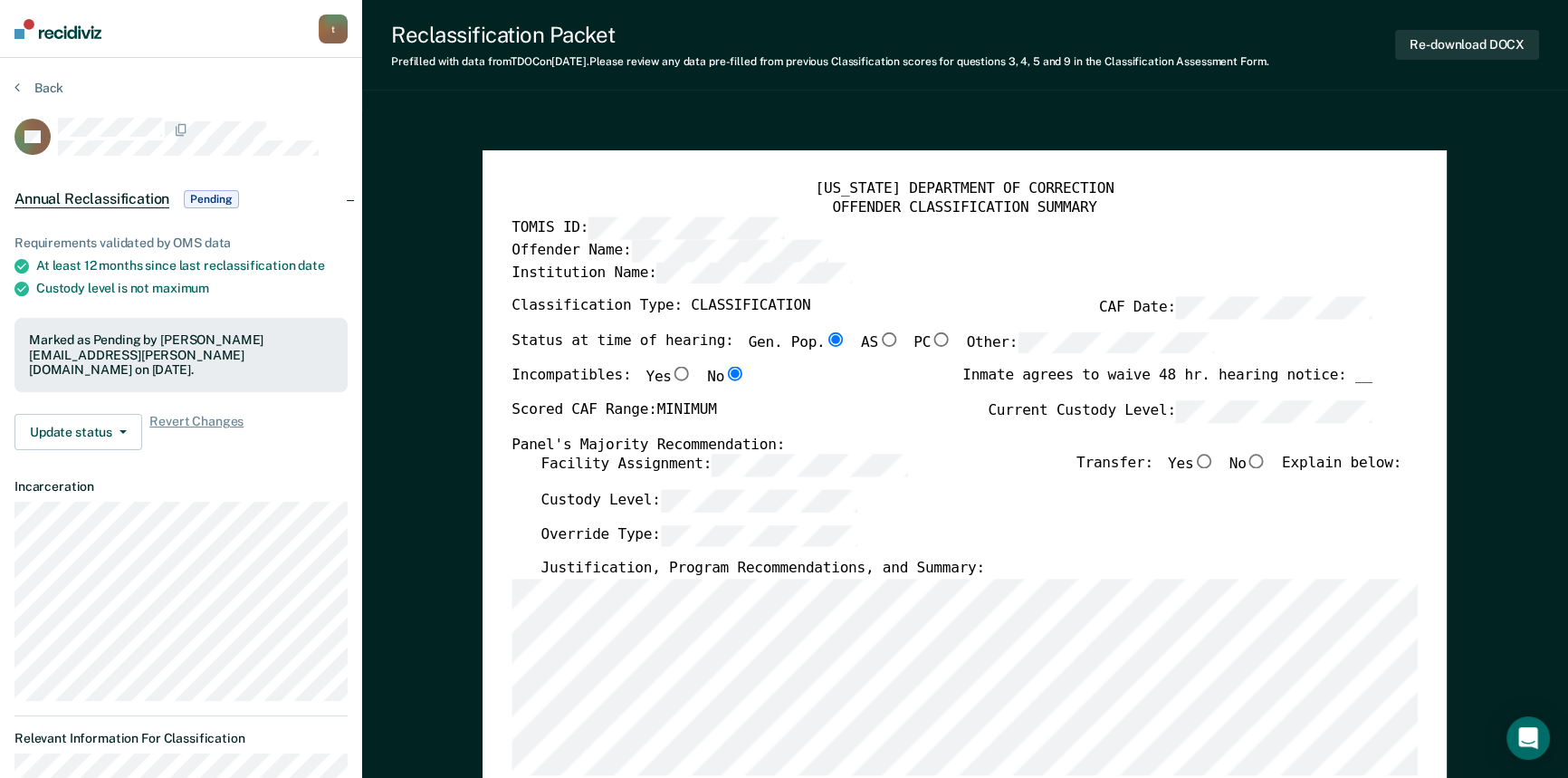
click at [1086, 266] on div "Institution Name:" at bounding box center [941, 278] width 860 height 35
click at [1110, 258] on div "Offender Name:" at bounding box center [941, 251] width 860 height 22
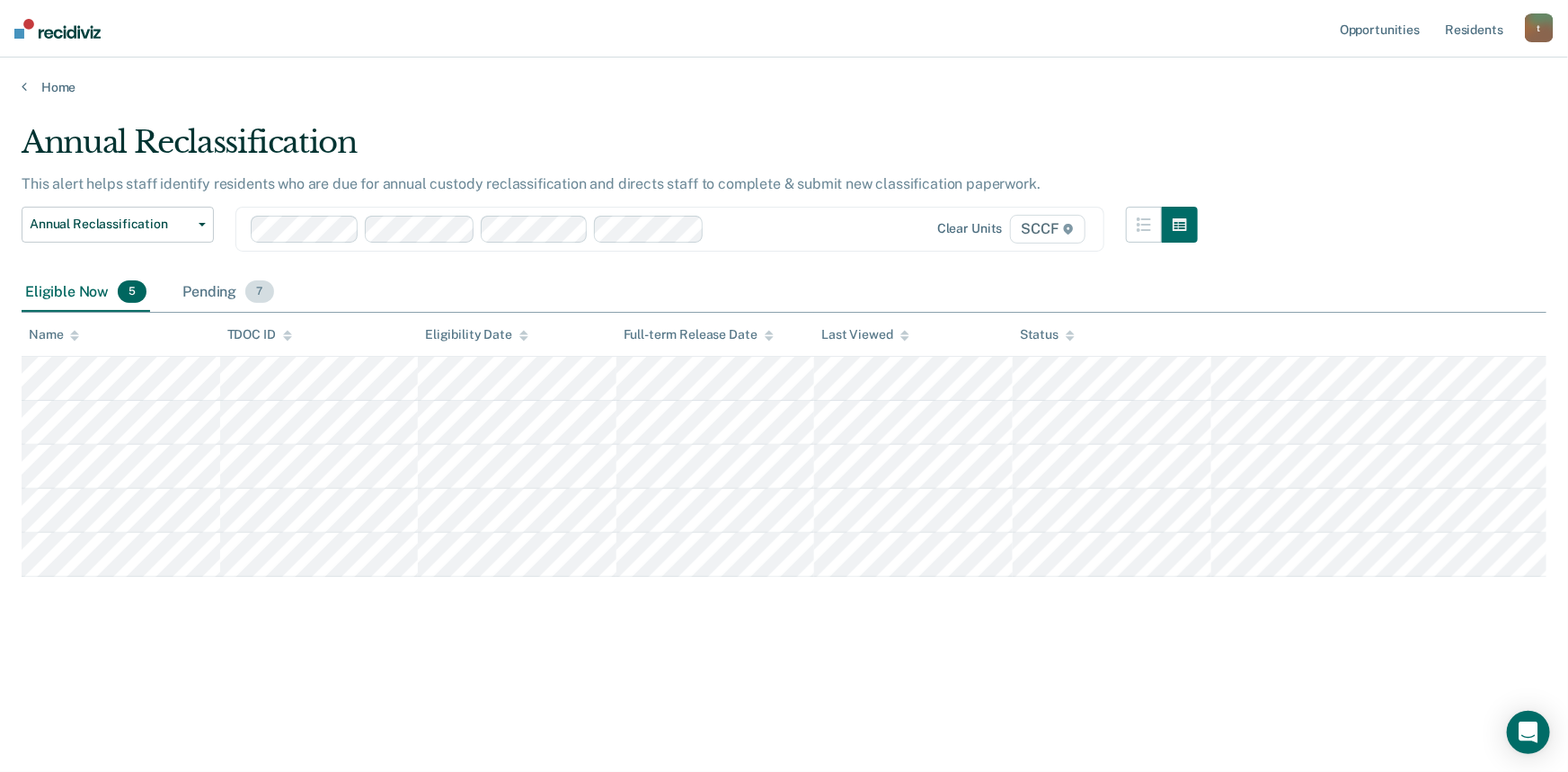
click at [191, 293] on div "Pending 7" at bounding box center [227, 293] width 98 height 40
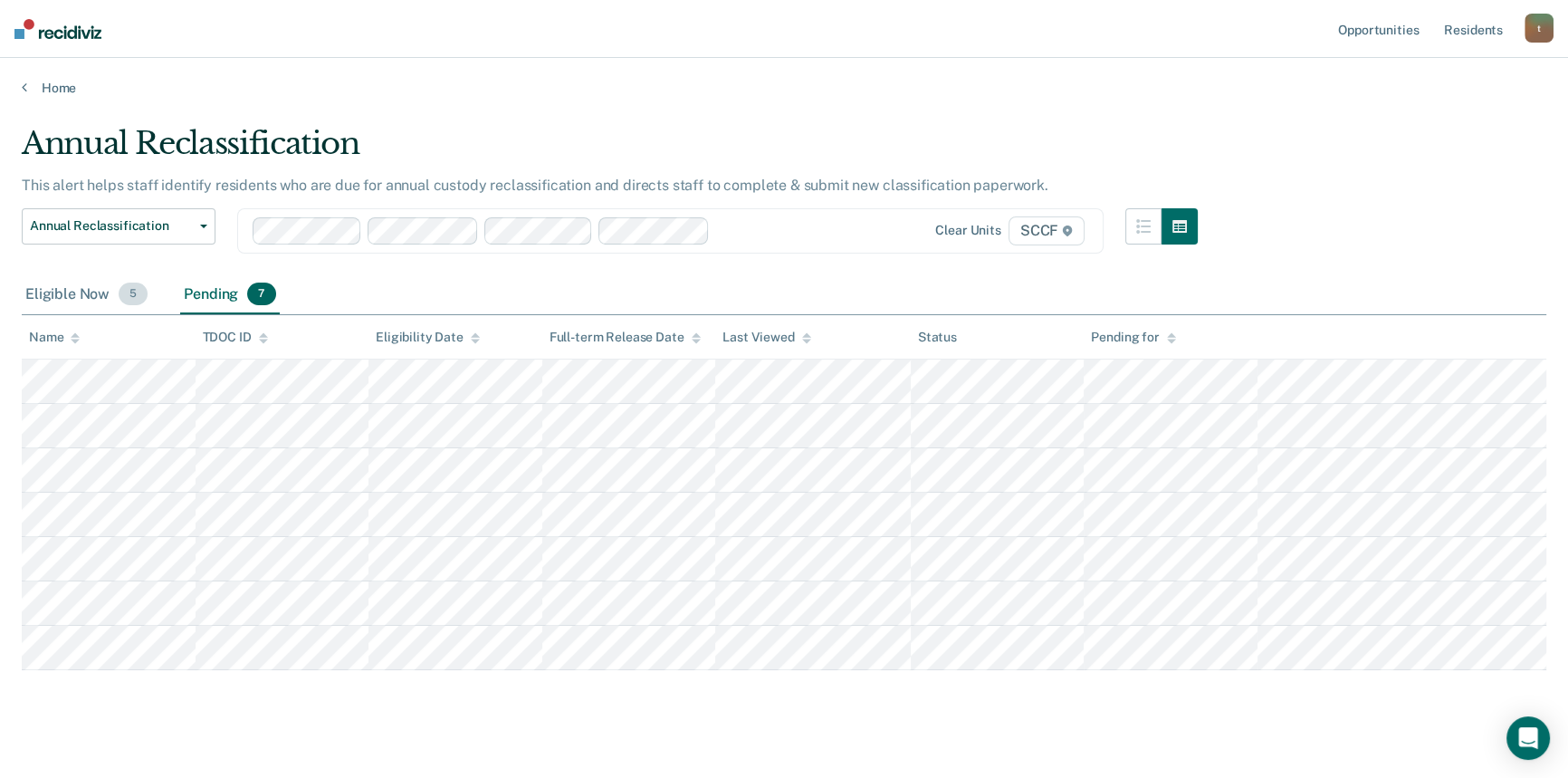
click at [55, 302] on div "Eligible Now 5" at bounding box center [86, 296] width 129 height 40
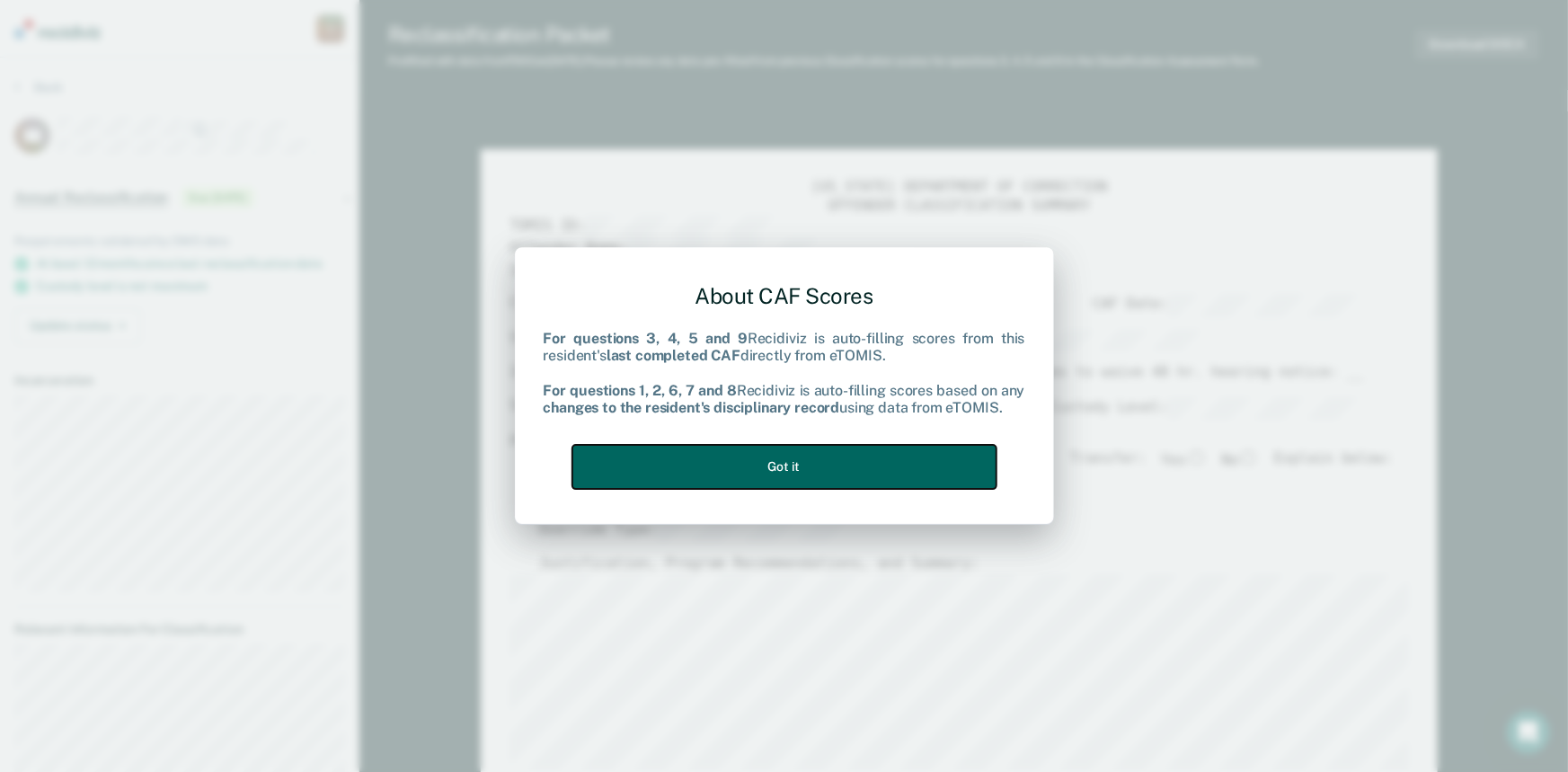
click at [768, 457] on button "Got it" at bounding box center [784, 466] width 425 height 44
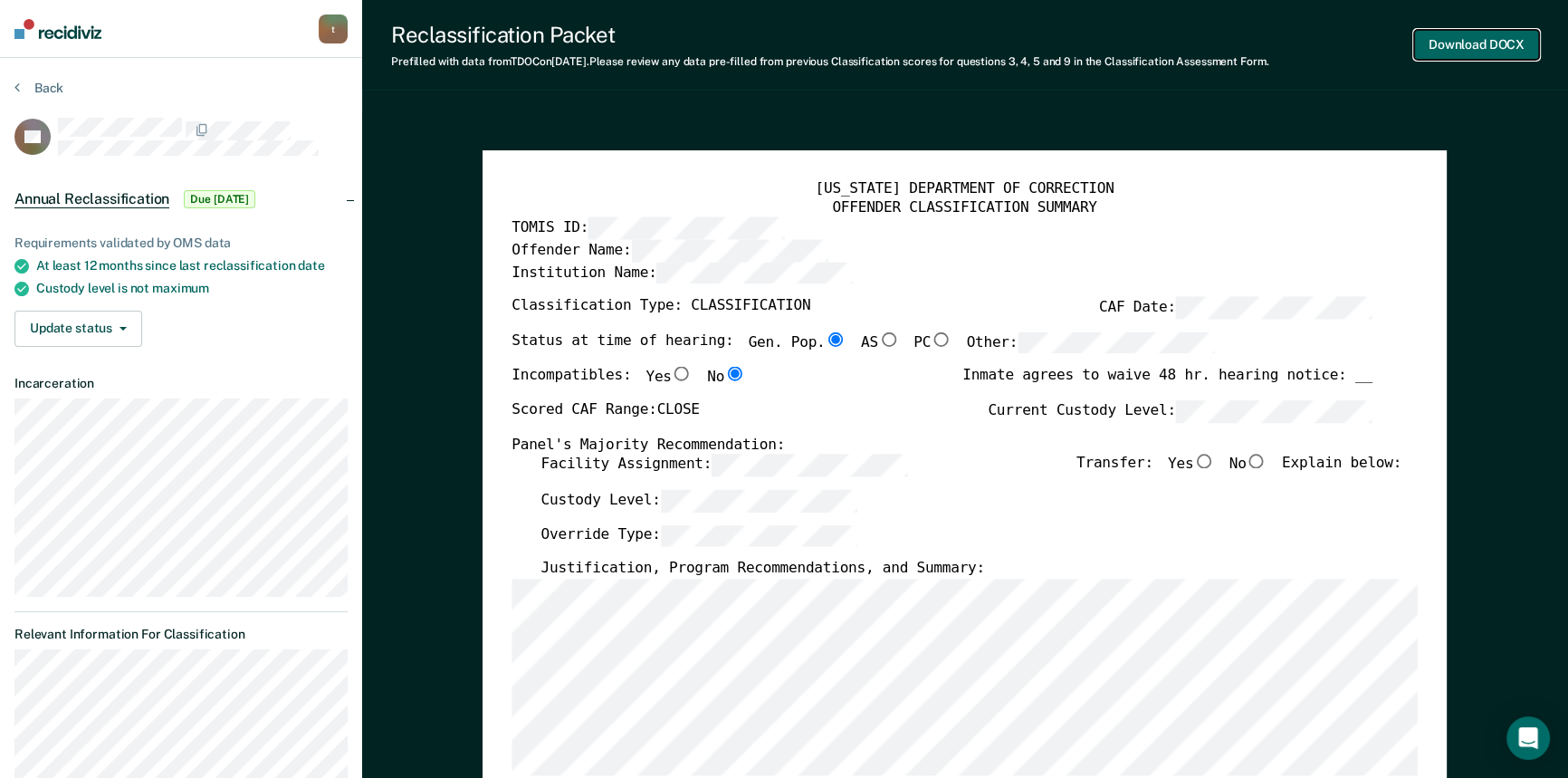
click at [1488, 39] on button "Download DOCX" at bounding box center [1476, 44] width 125 height 30
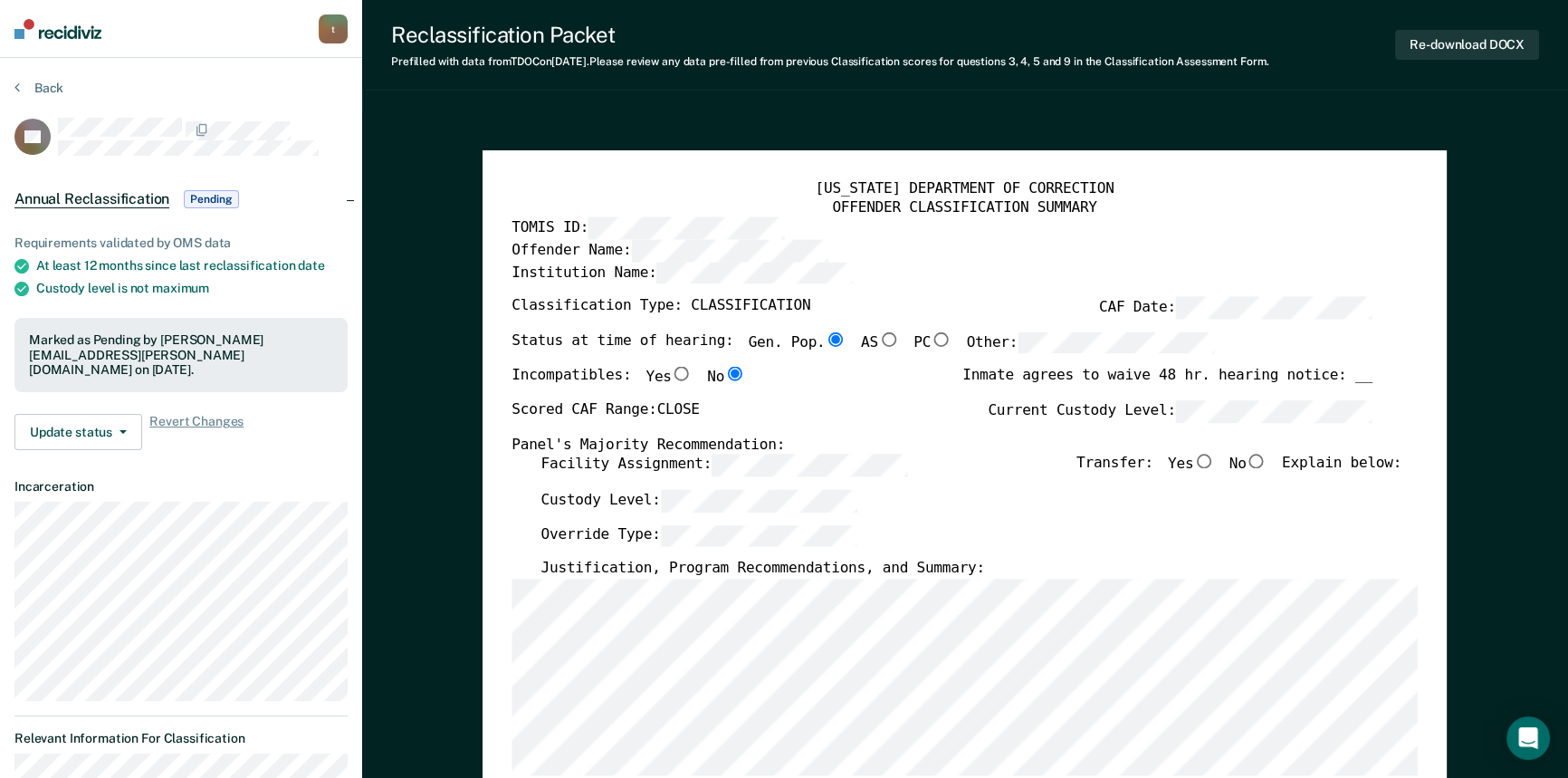
click at [1190, 172] on div "[US_STATE] DEPARTMENT OF CORRECTION OFFENDER CLASSIFICATION SUMMARY TOMIS ID: O…" at bounding box center [964, 778] width 964 height 1256
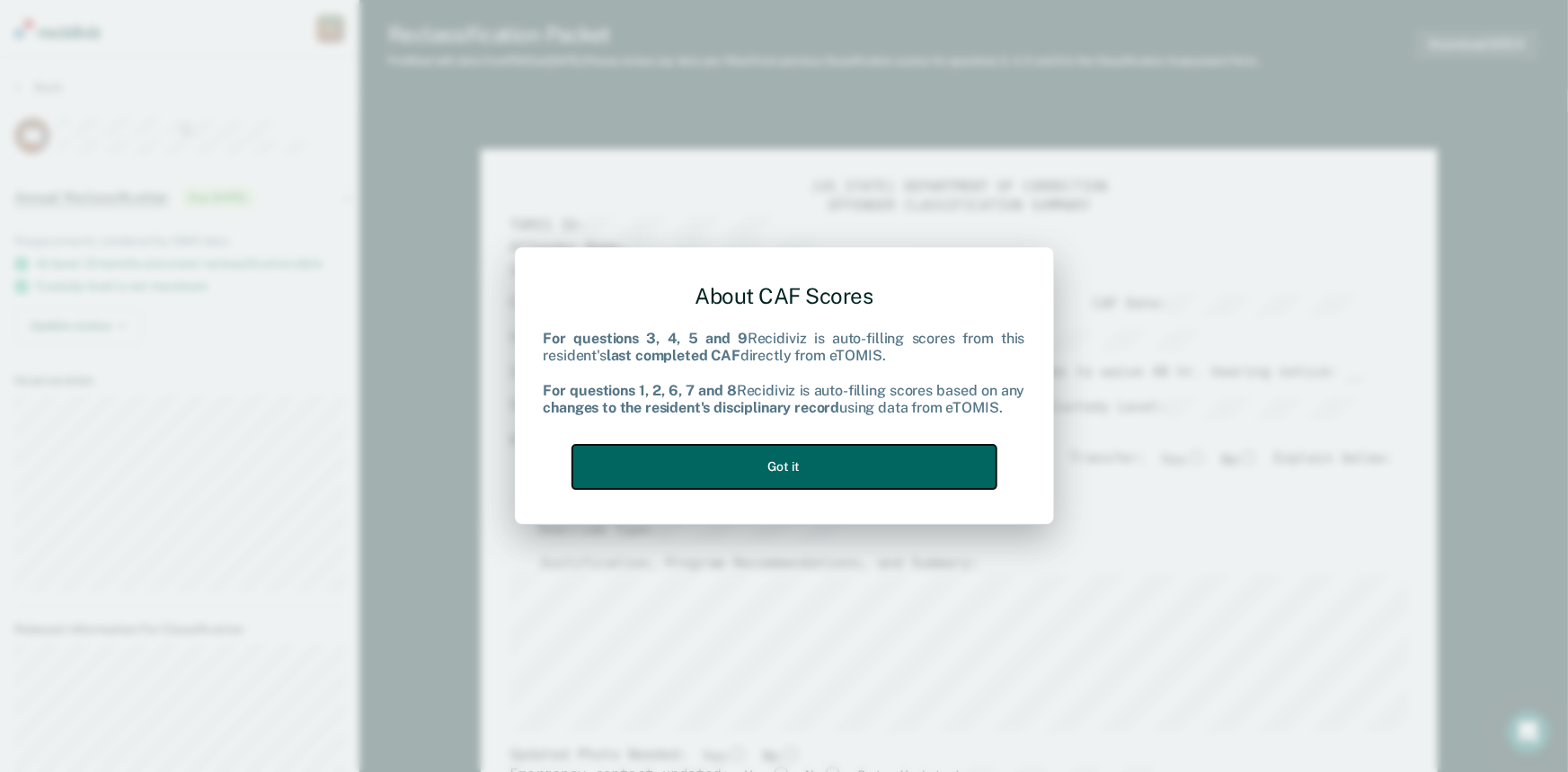
click at [784, 474] on button "Got it" at bounding box center [784, 466] width 425 height 44
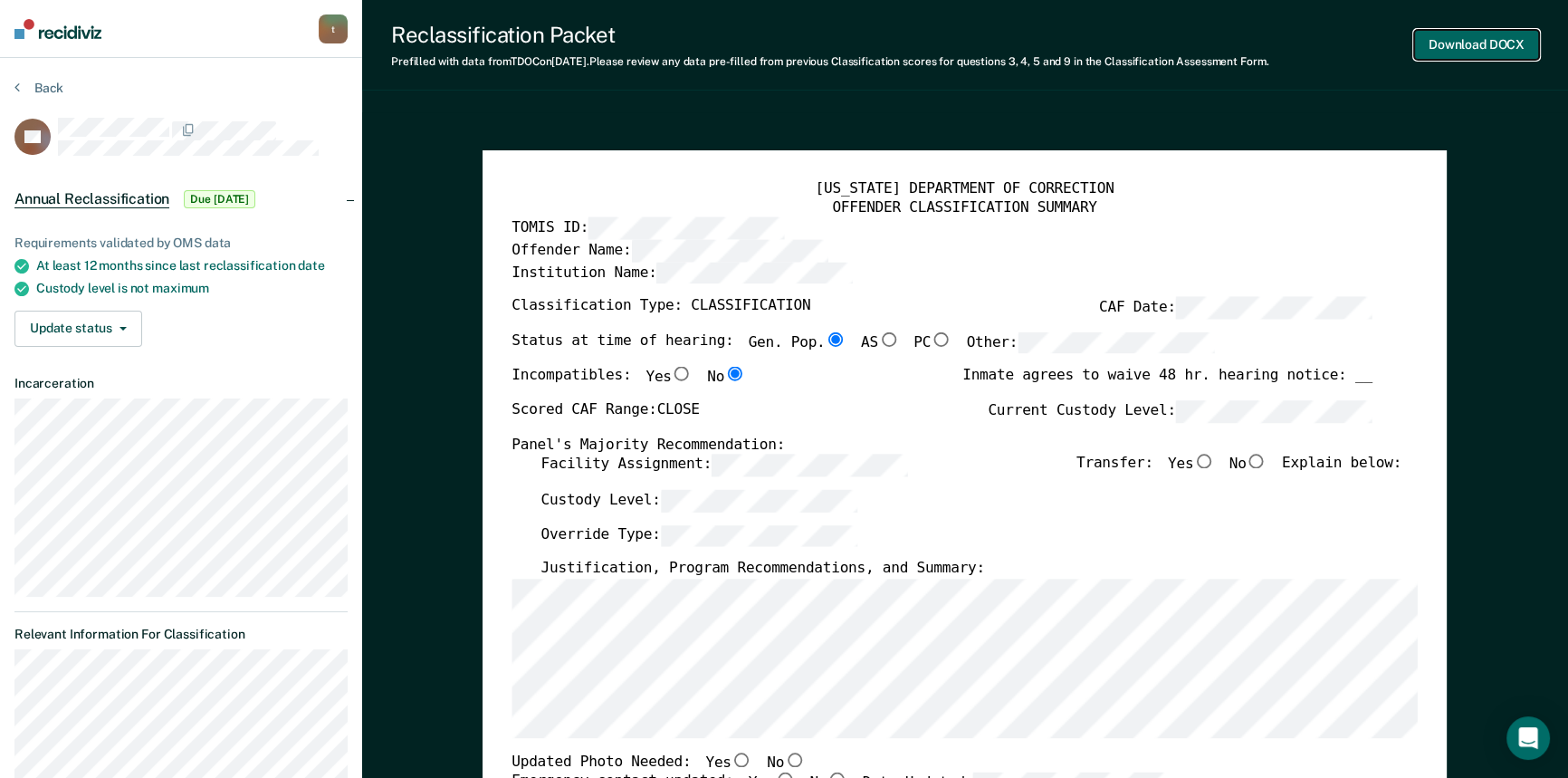
click at [1469, 47] on button "Download DOCX" at bounding box center [1476, 44] width 125 height 30
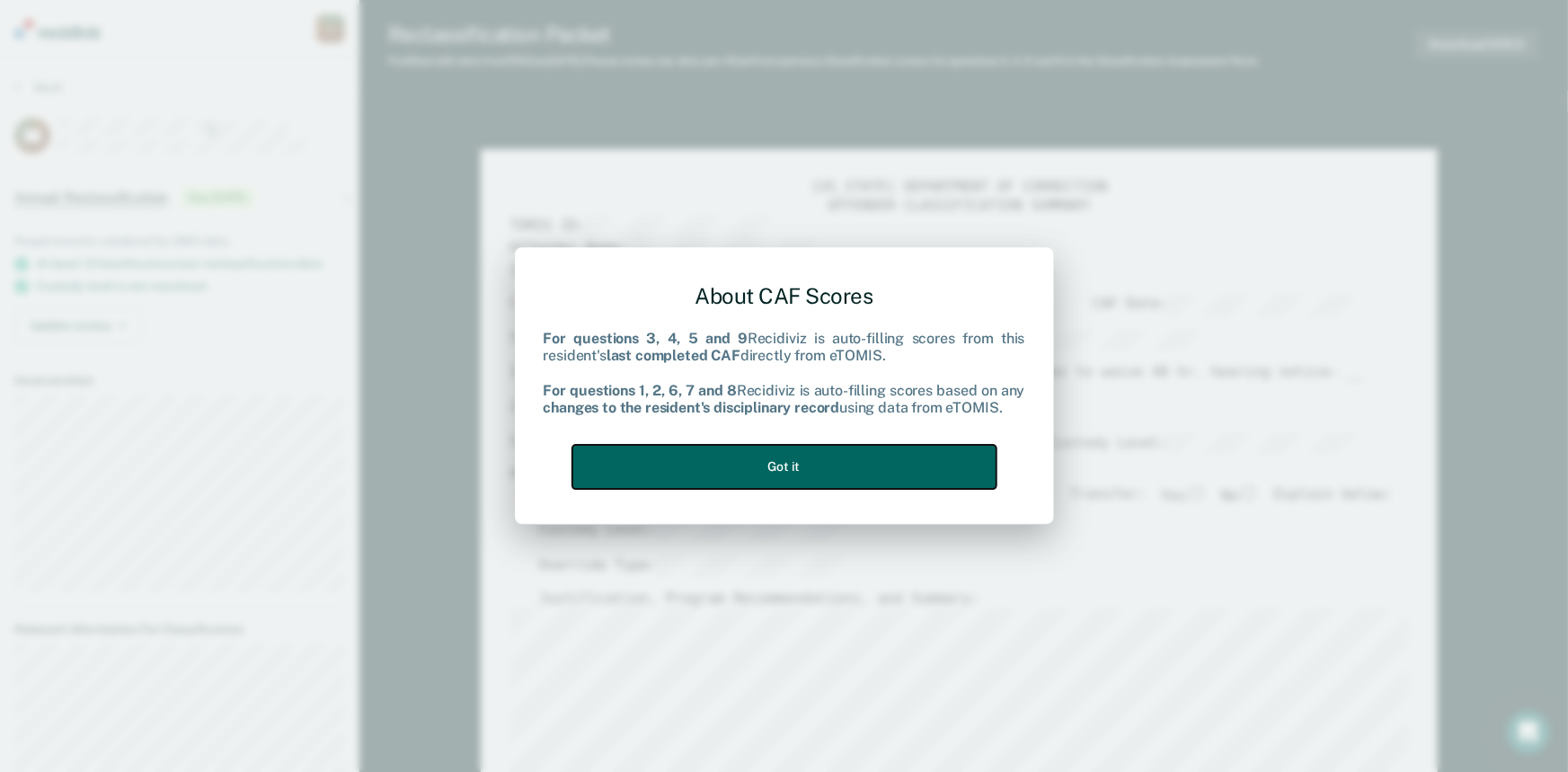
click at [892, 480] on button "Got it" at bounding box center [784, 466] width 425 height 44
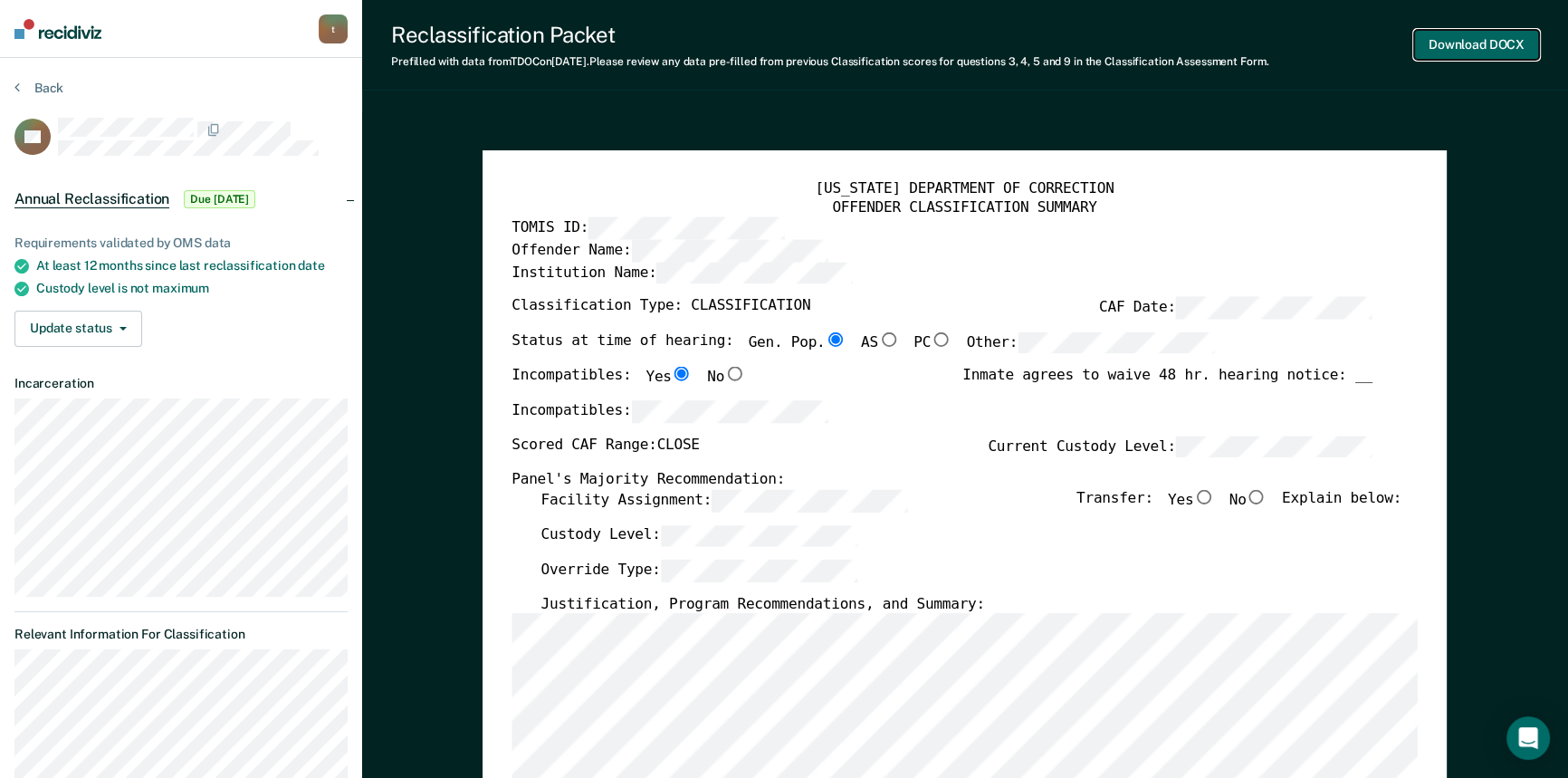
click at [1514, 36] on button "Download DOCX" at bounding box center [1476, 44] width 125 height 30
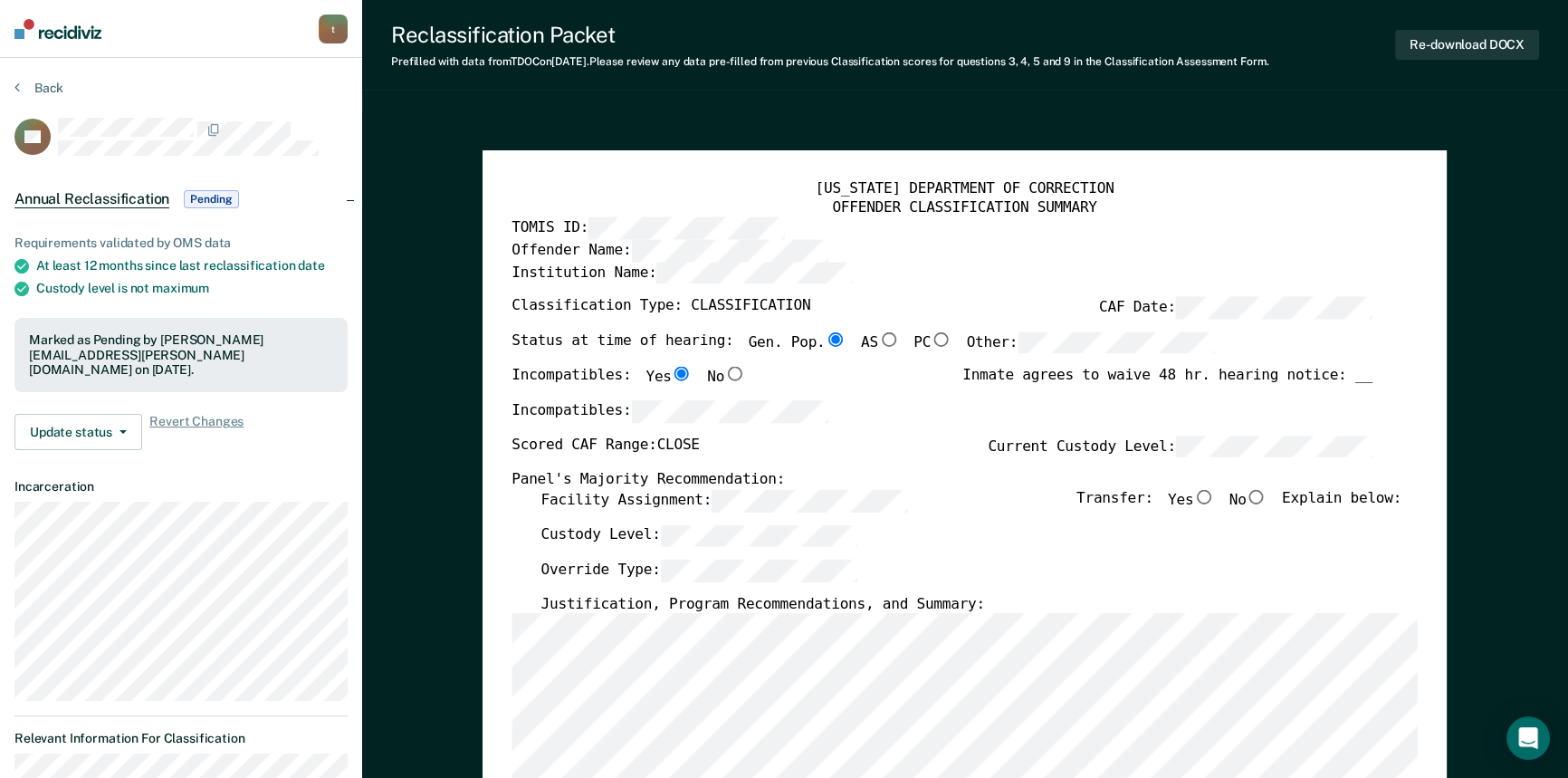
click at [1088, 187] on div "[US_STATE] DEPARTMENT OF CORRECTION" at bounding box center [964, 189] width 905 height 19
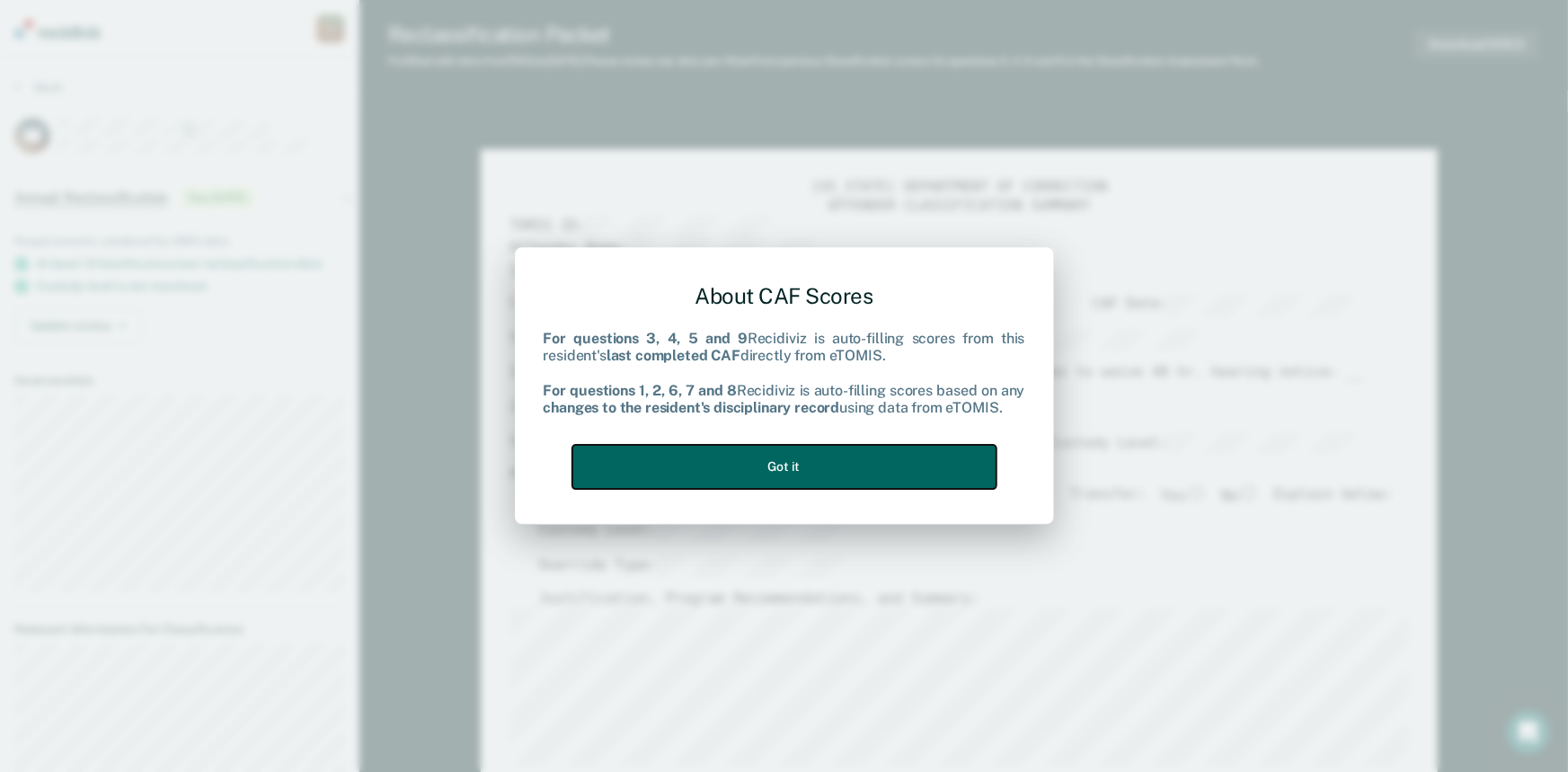
click at [892, 479] on button "Got it" at bounding box center [784, 466] width 425 height 44
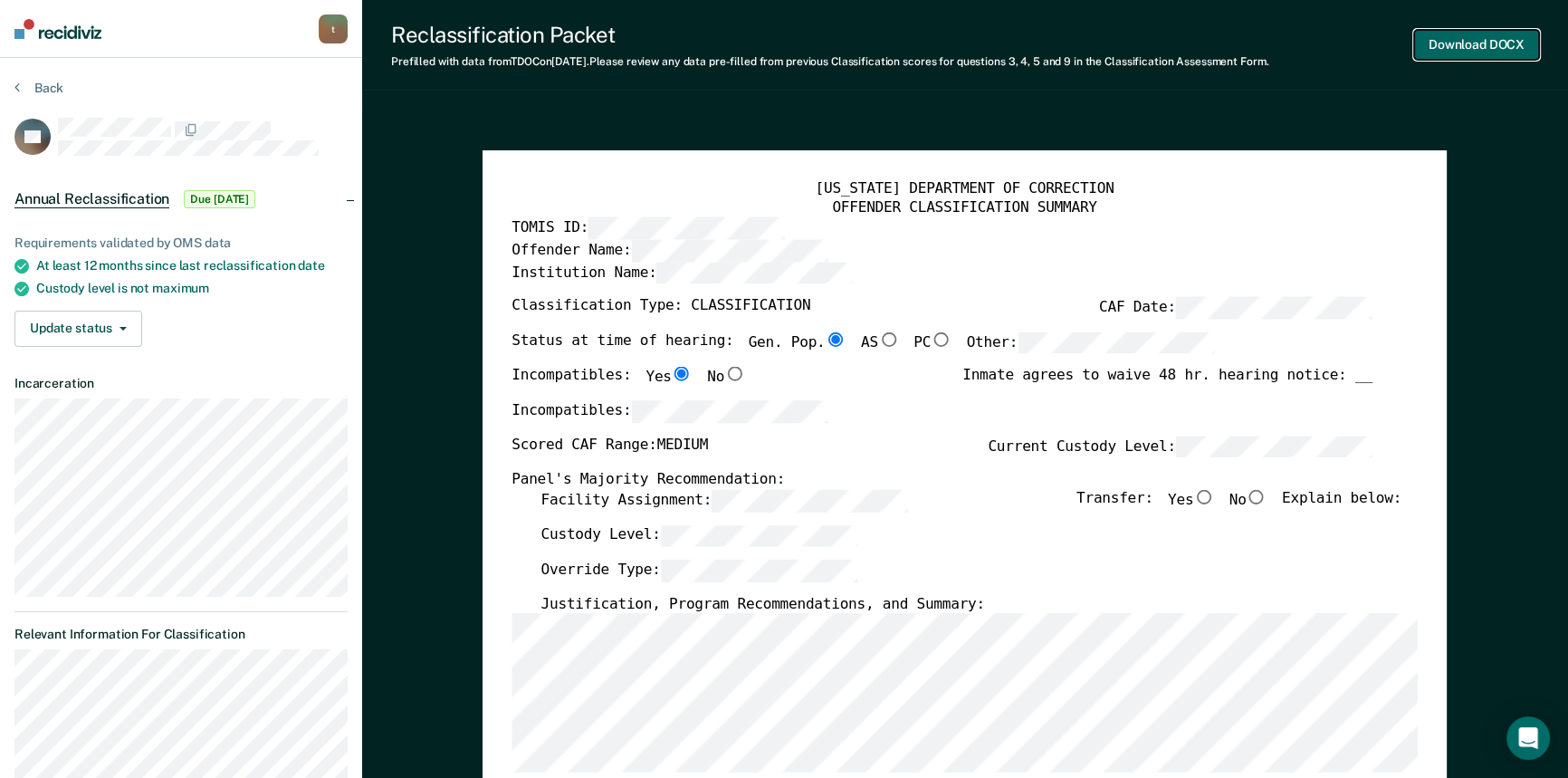
click at [1471, 44] on button "Download DOCX" at bounding box center [1476, 44] width 125 height 30
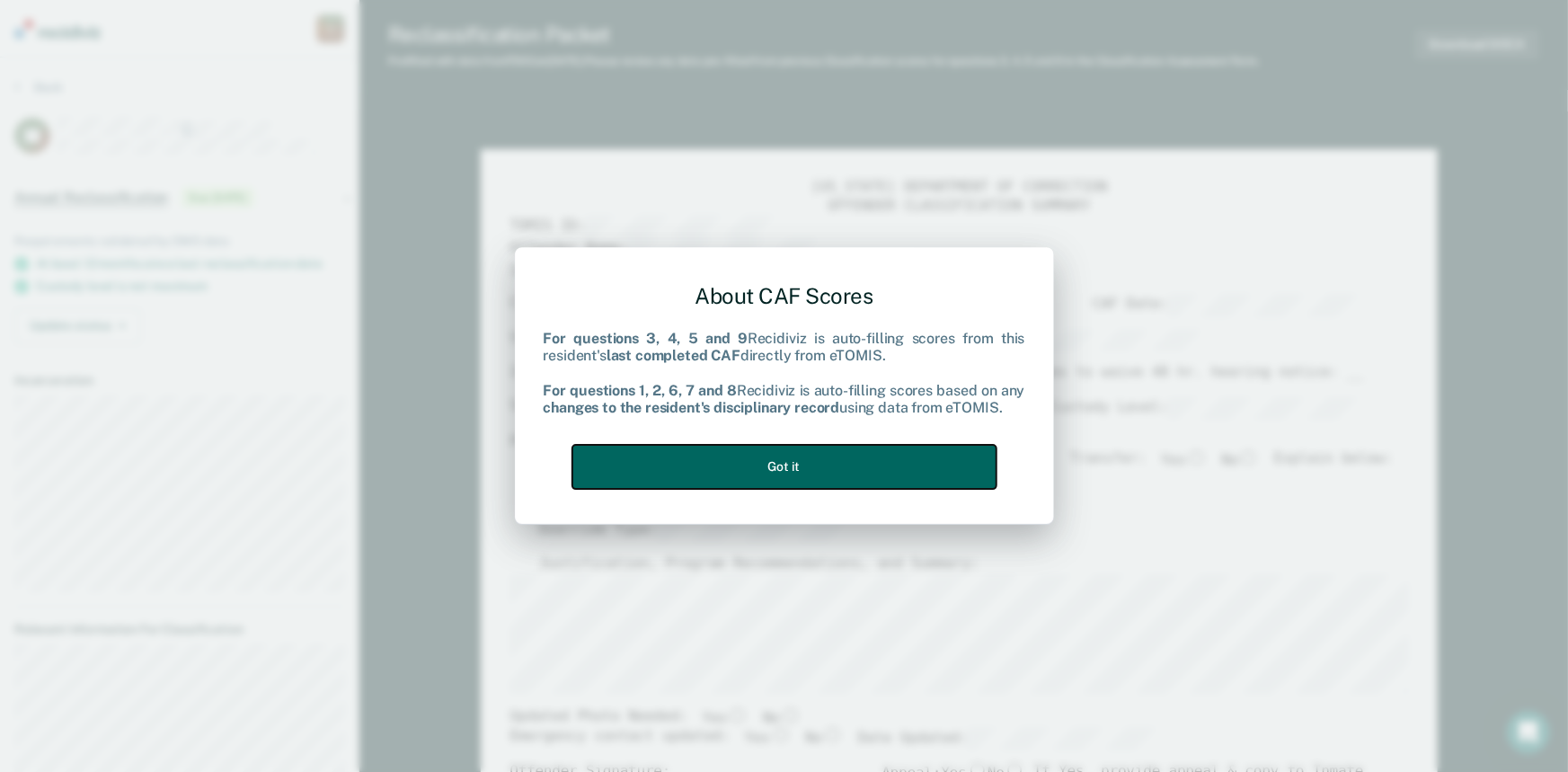
click at [811, 454] on button "Got it" at bounding box center [784, 466] width 425 height 44
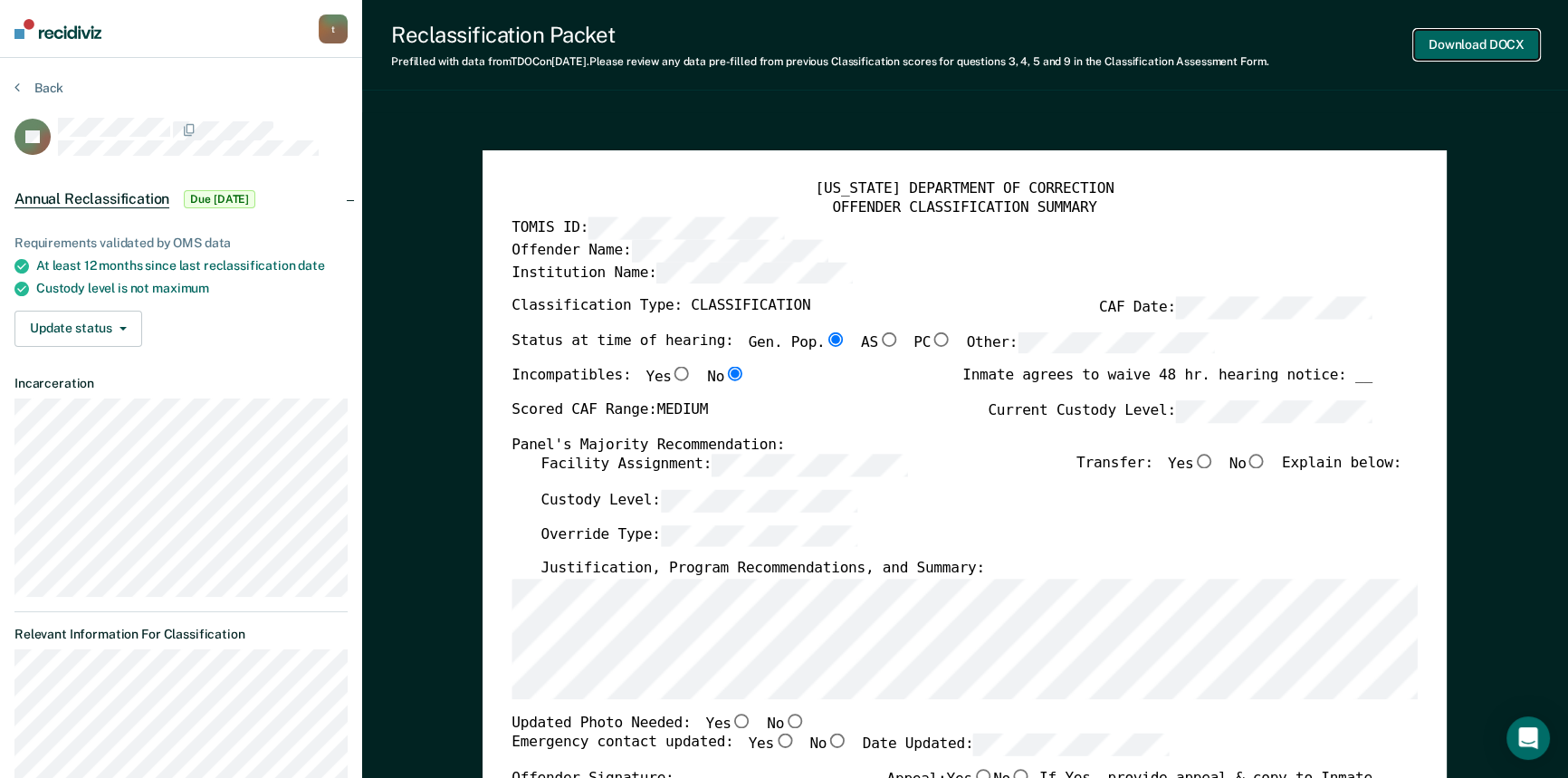
click at [1498, 50] on button "Download DOCX" at bounding box center [1476, 44] width 125 height 30
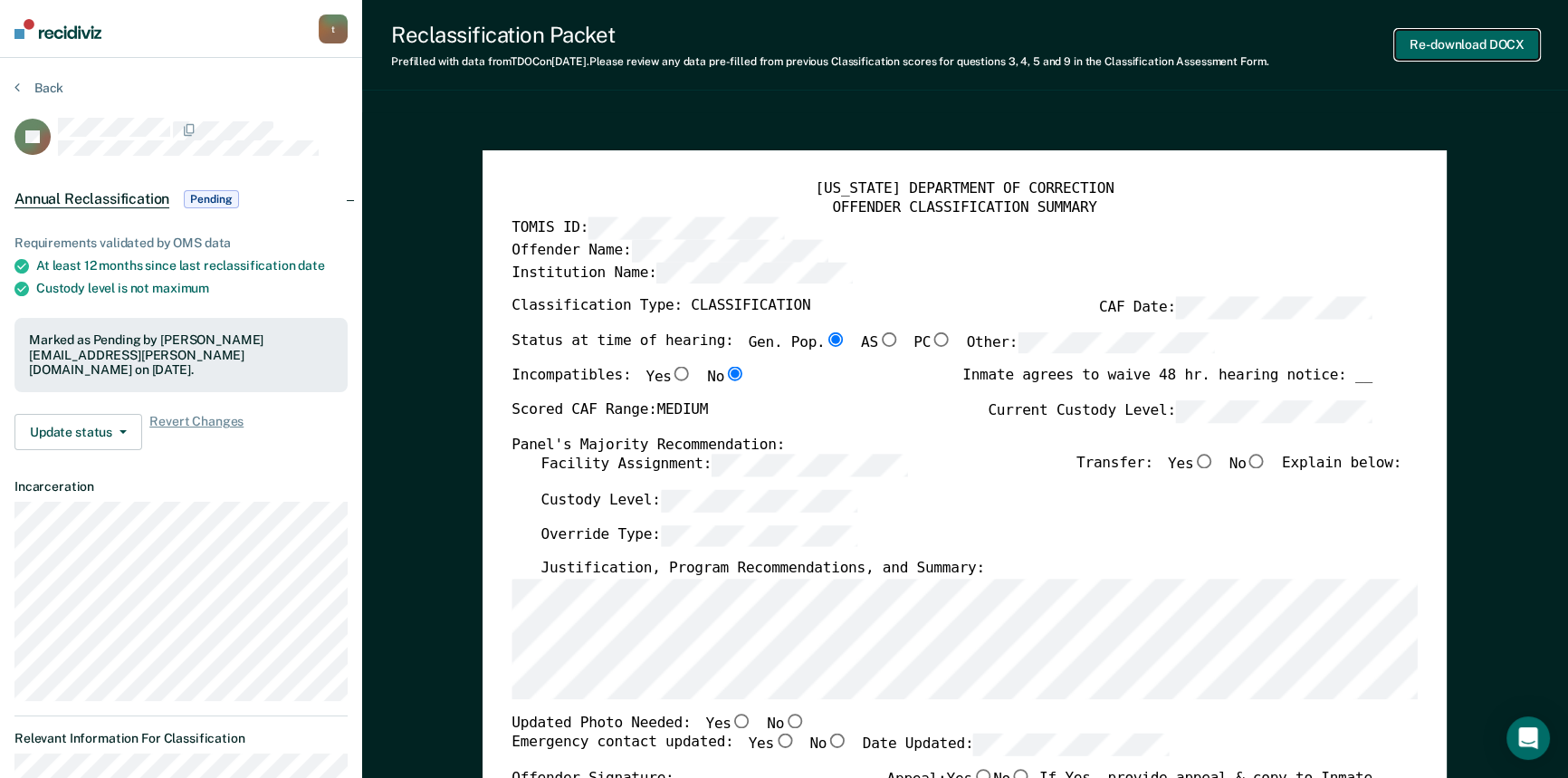
click at [1475, 38] on button "Re-download DOCX" at bounding box center [1467, 44] width 144 height 30
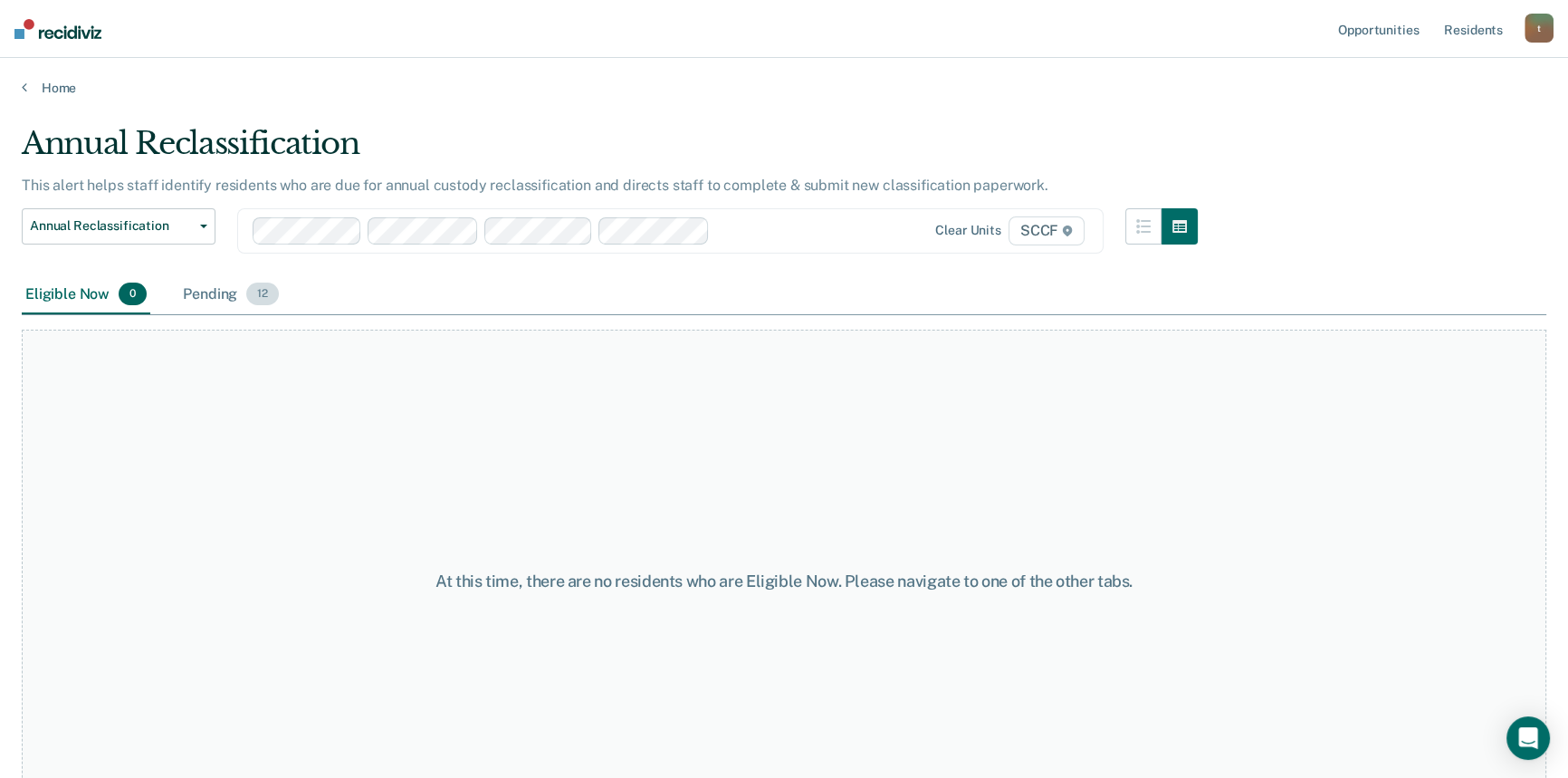
click at [238, 295] on div "Pending 12" at bounding box center [231, 296] width 103 height 40
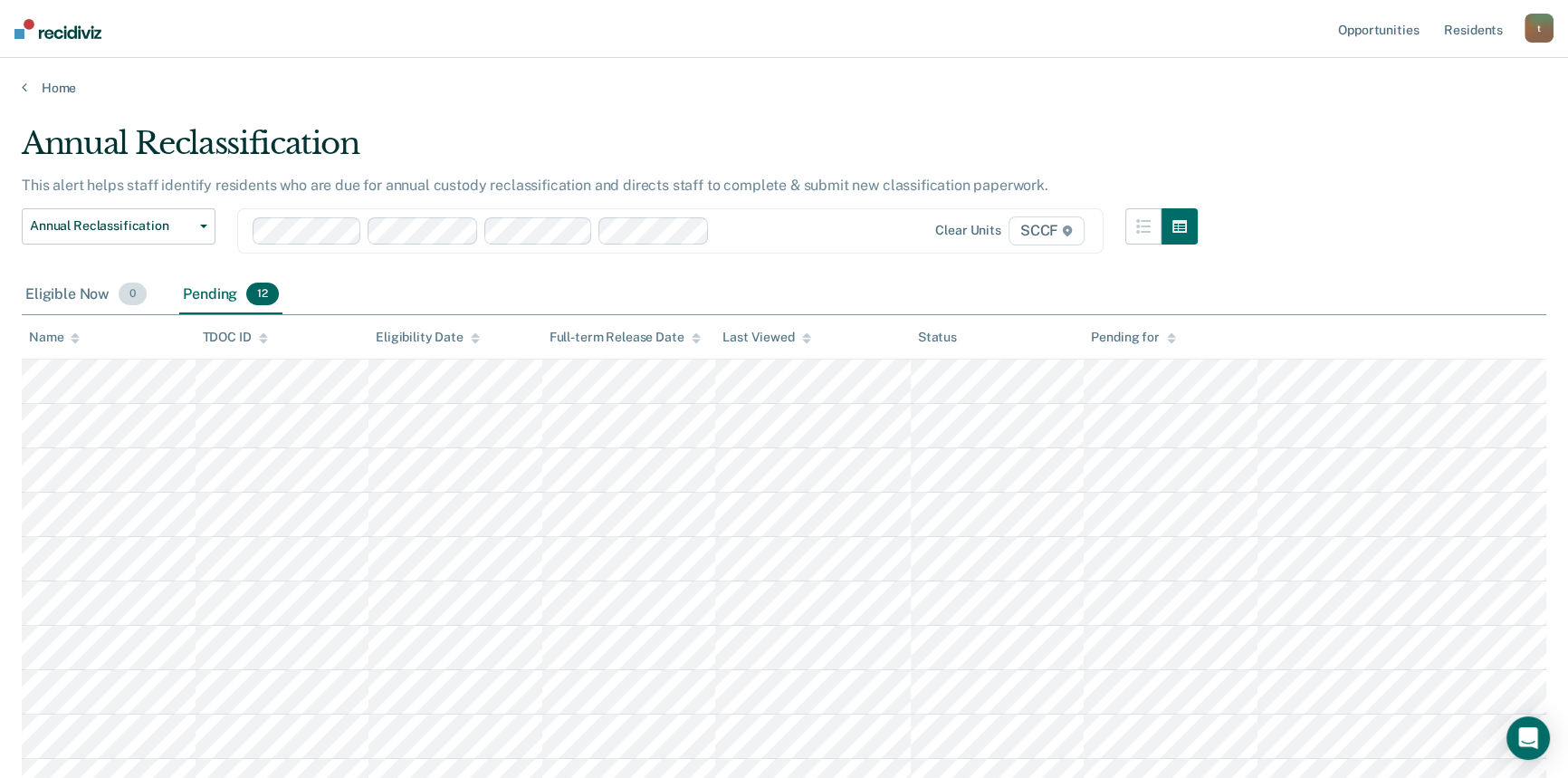
click at [103, 296] on div "Eligible Now 0" at bounding box center [86, 296] width 128 height 40
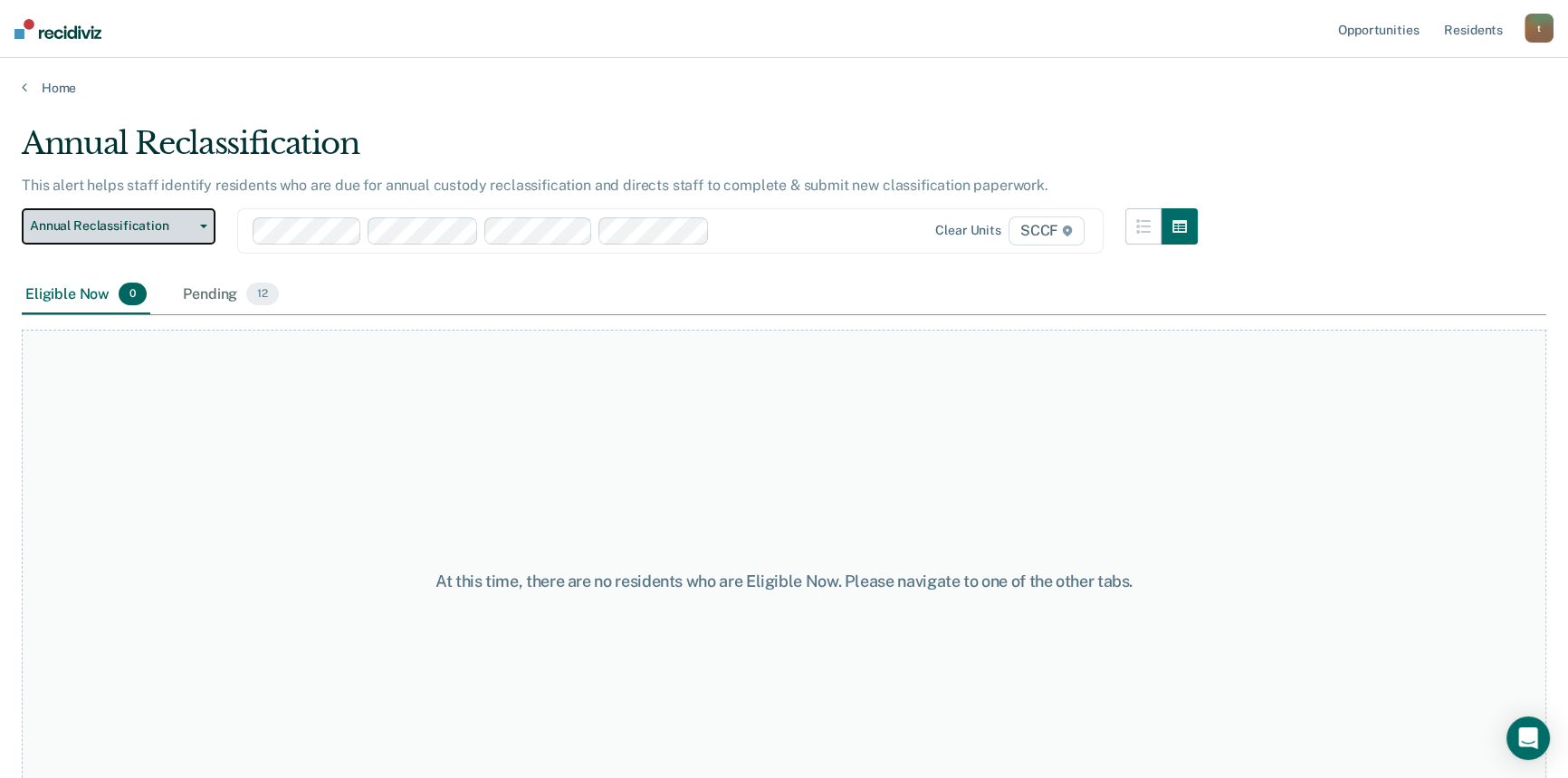
click at [197, 213] on button "Annual Reclassification" at bounding box center [119, 227] width 193 height 36
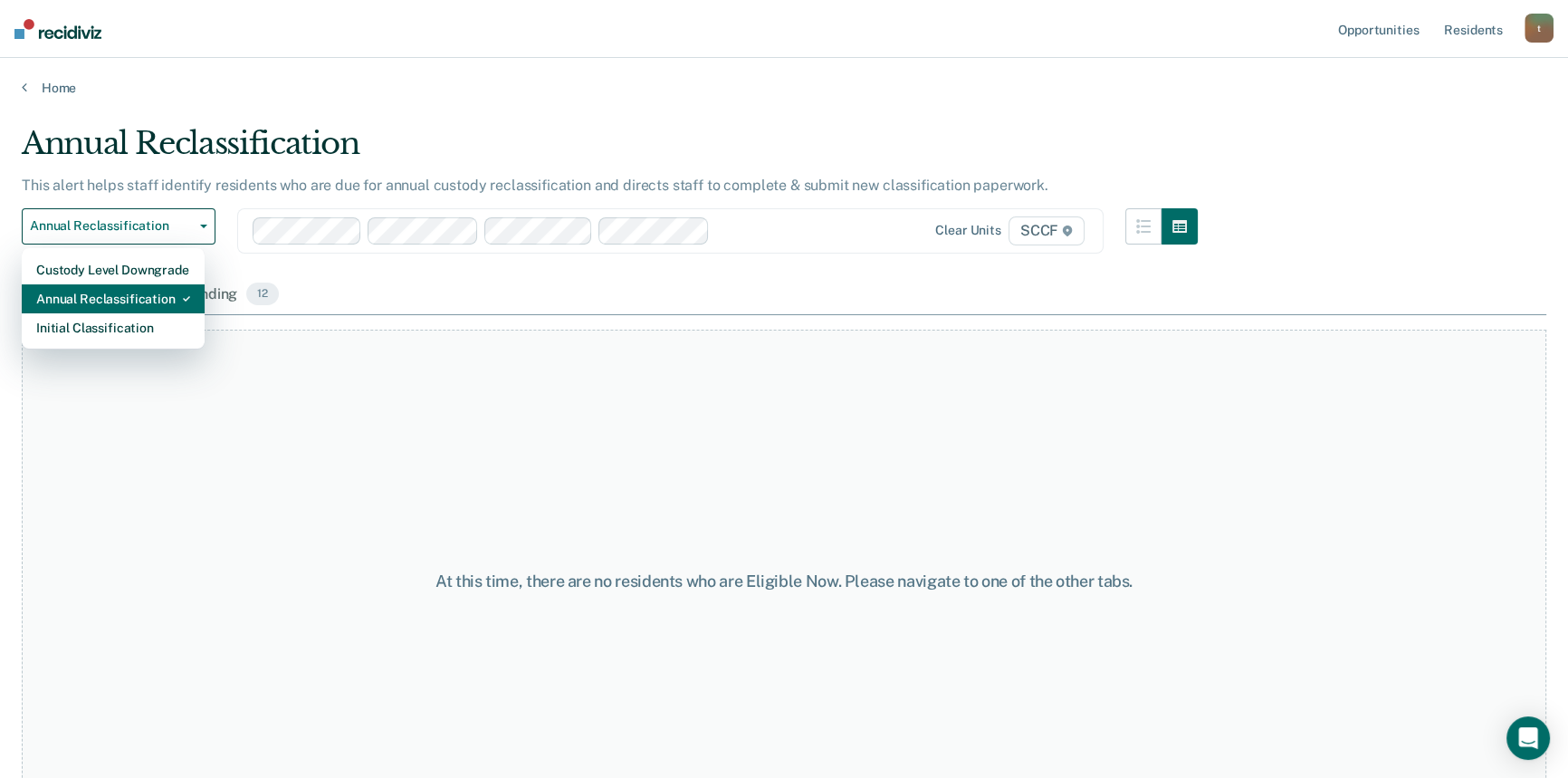
click at [167, 300] on div "Annual Reclassification" at bounding box center [113, 299] width 154 height 29
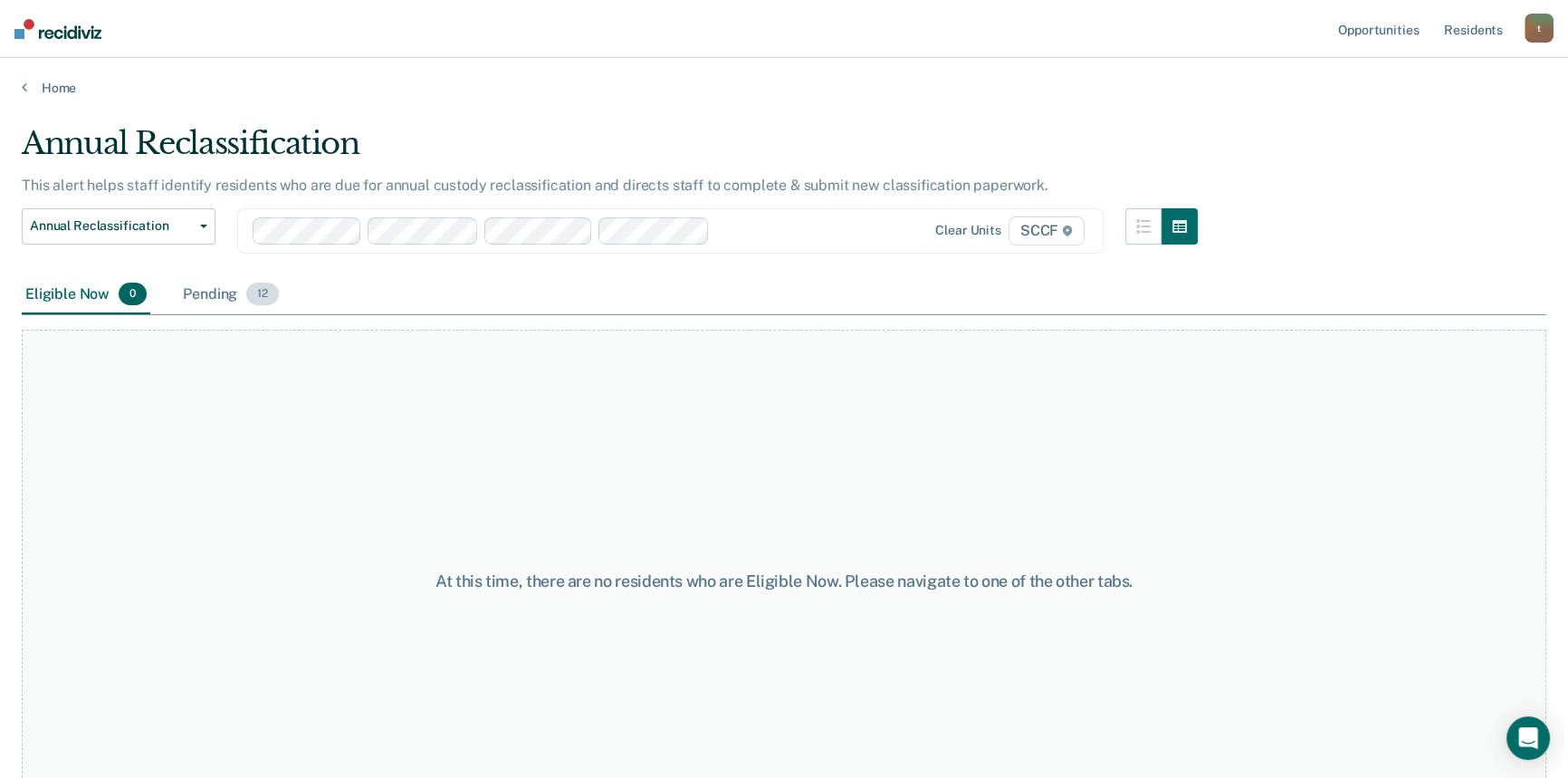
click at [228, 300] on div "Pending 12" at bounding box center [231, 296] width 103 height 40
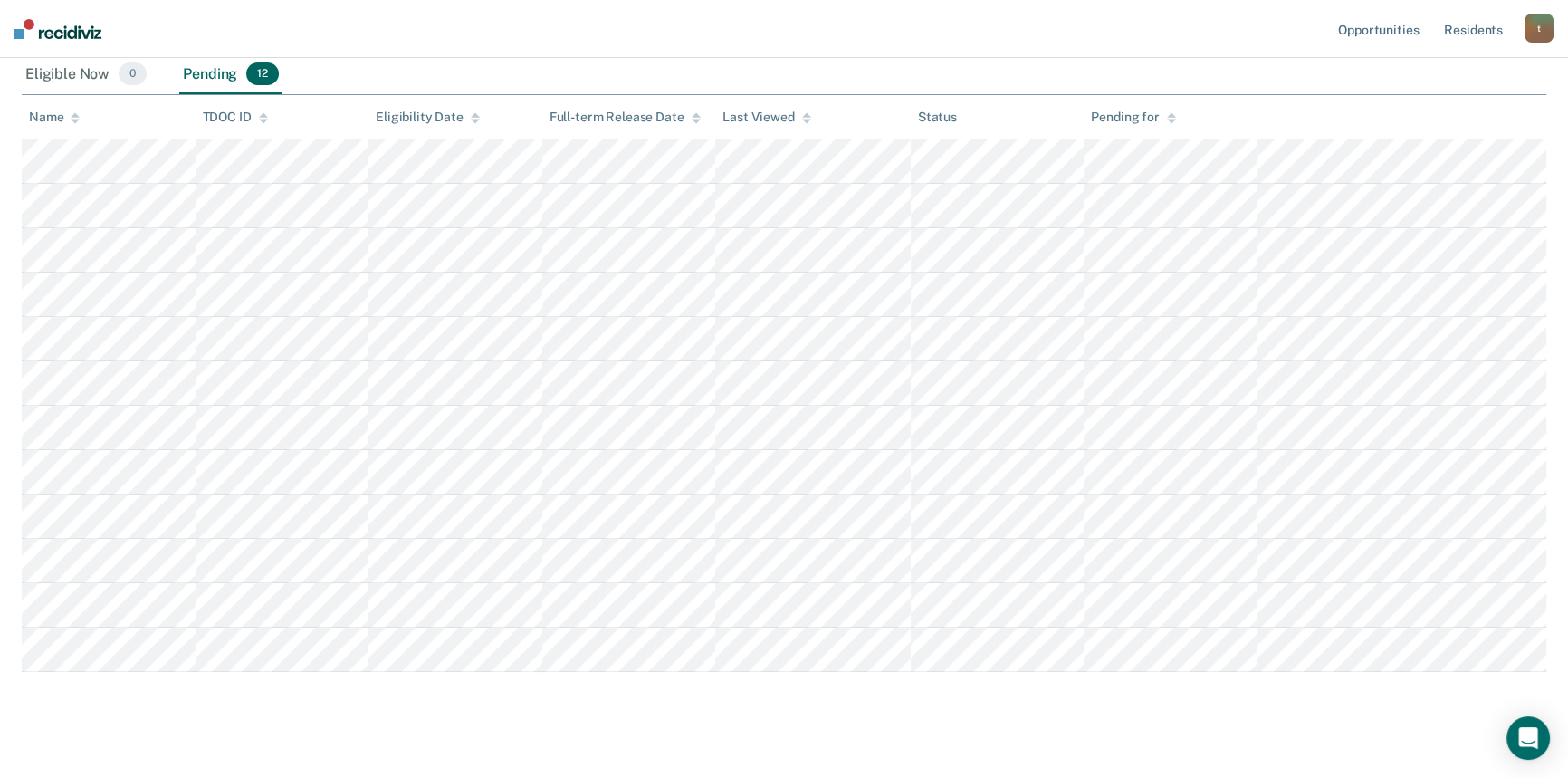
scroll to position [243, 0]
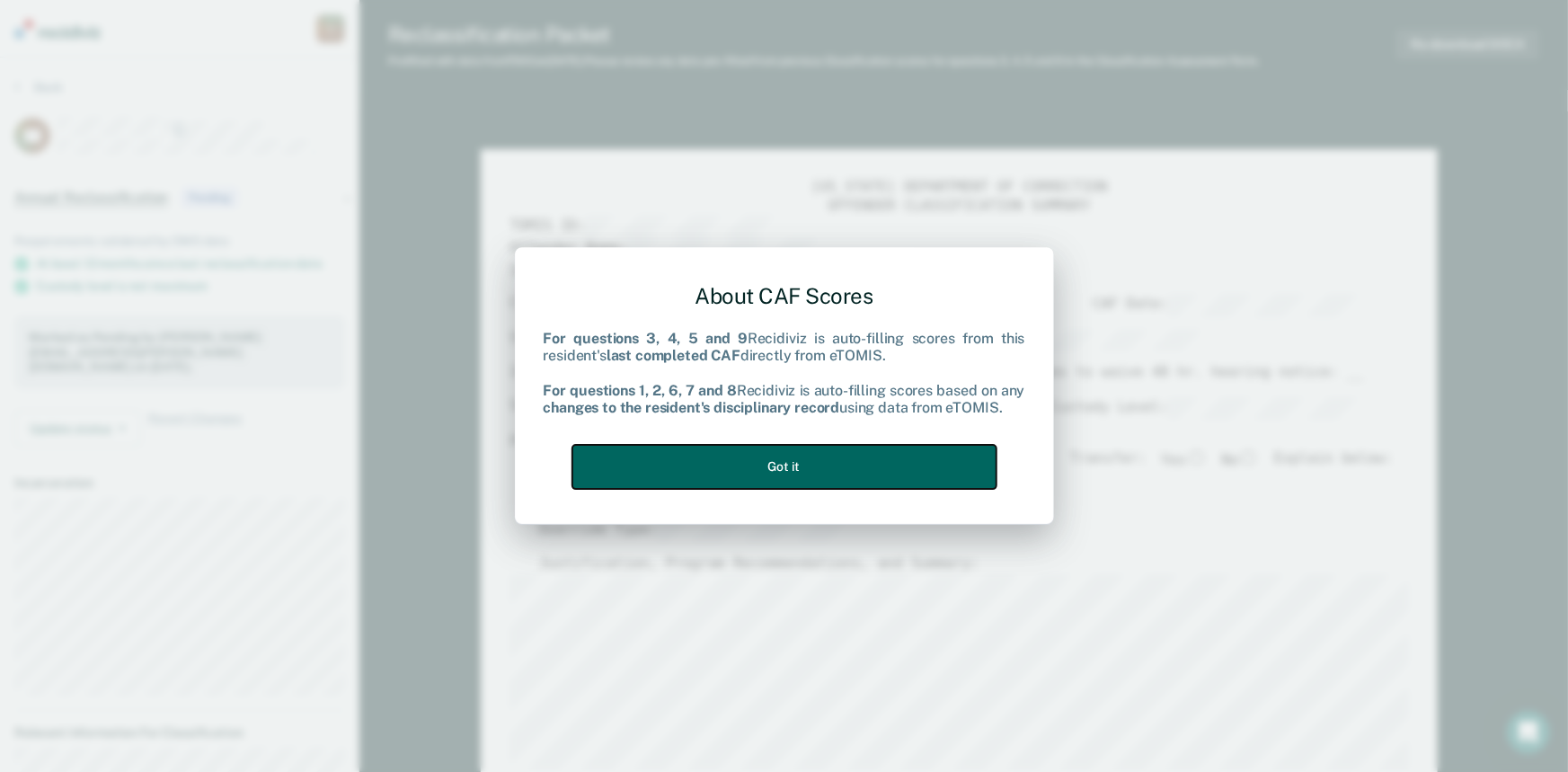
click at [822, 458] on button "Got it" at bounding box center [784, 466] width 425 height 44
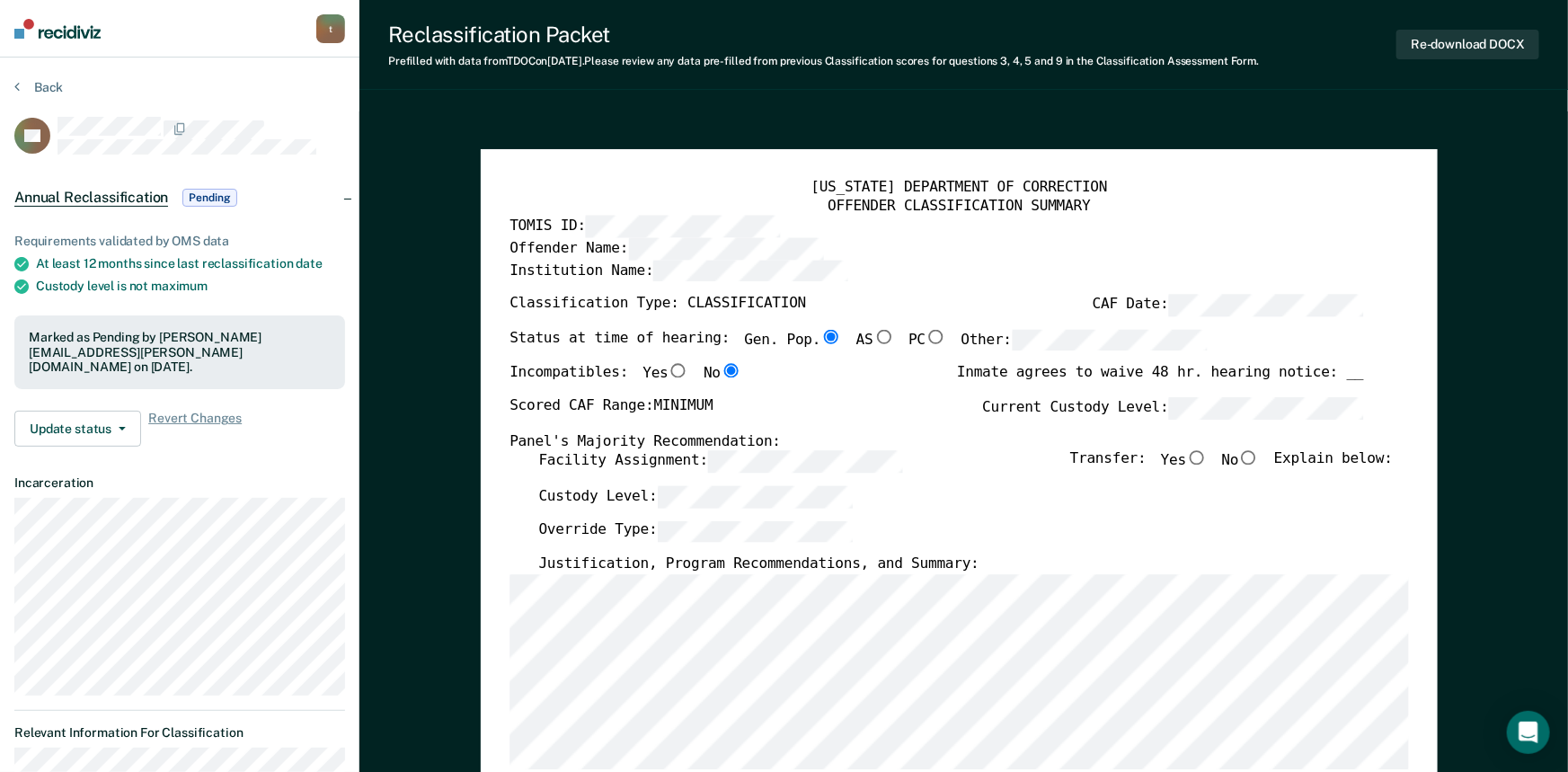
type textarea "x"
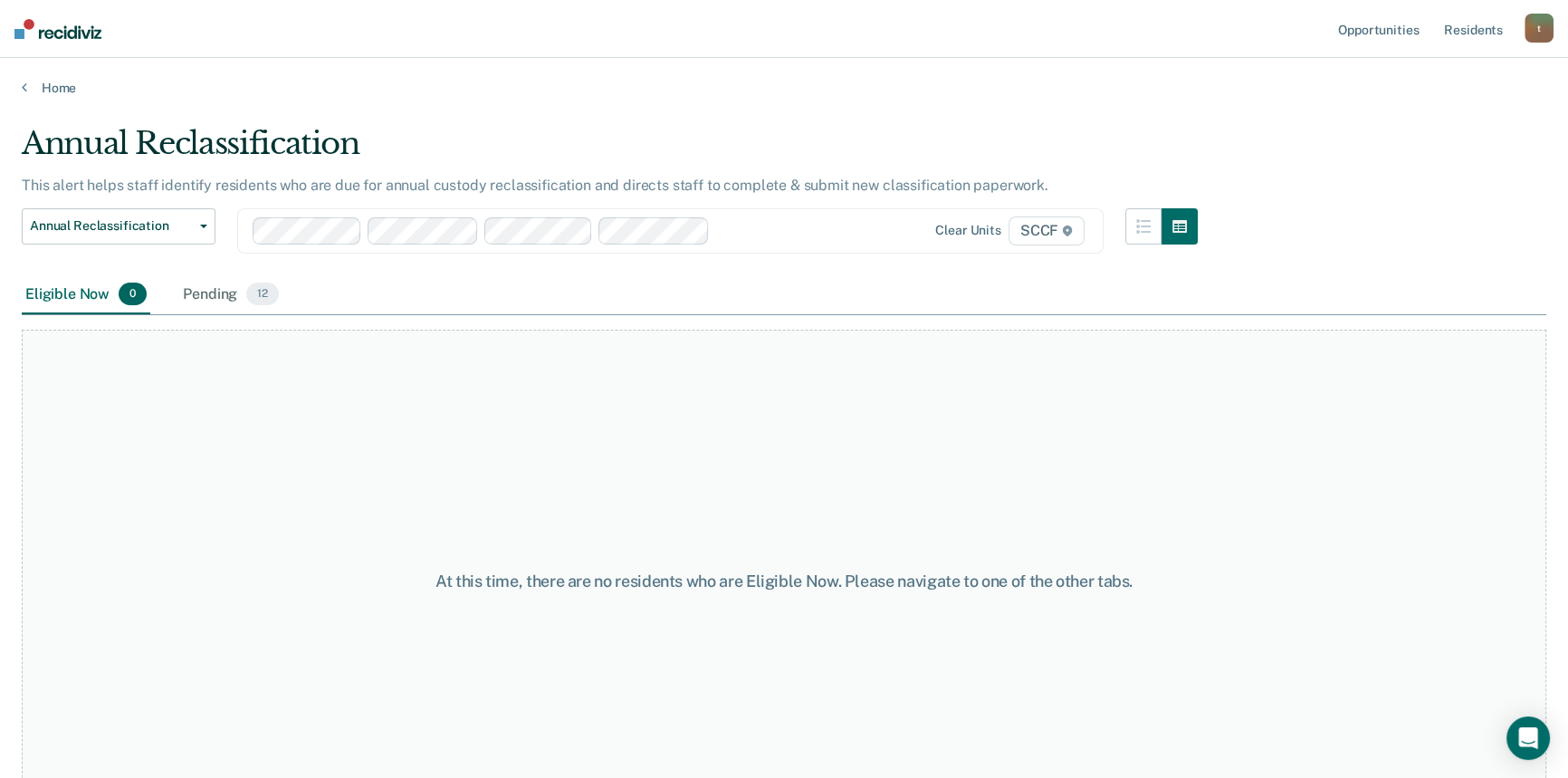
scroll to position [54, 0]
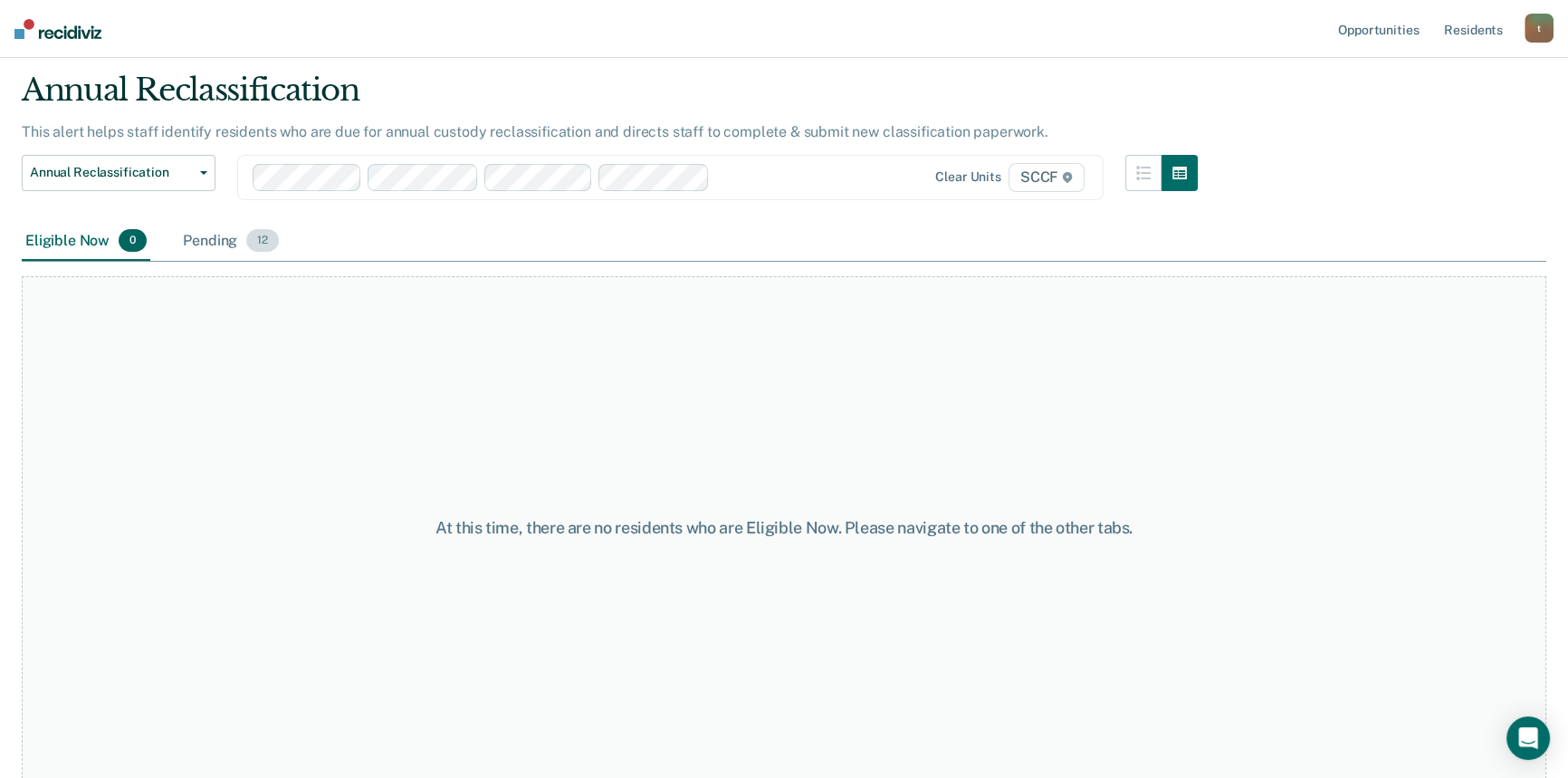
click at [213, 239] on div "Pending 12" at bounding box center [231, 242] width 103 height 40
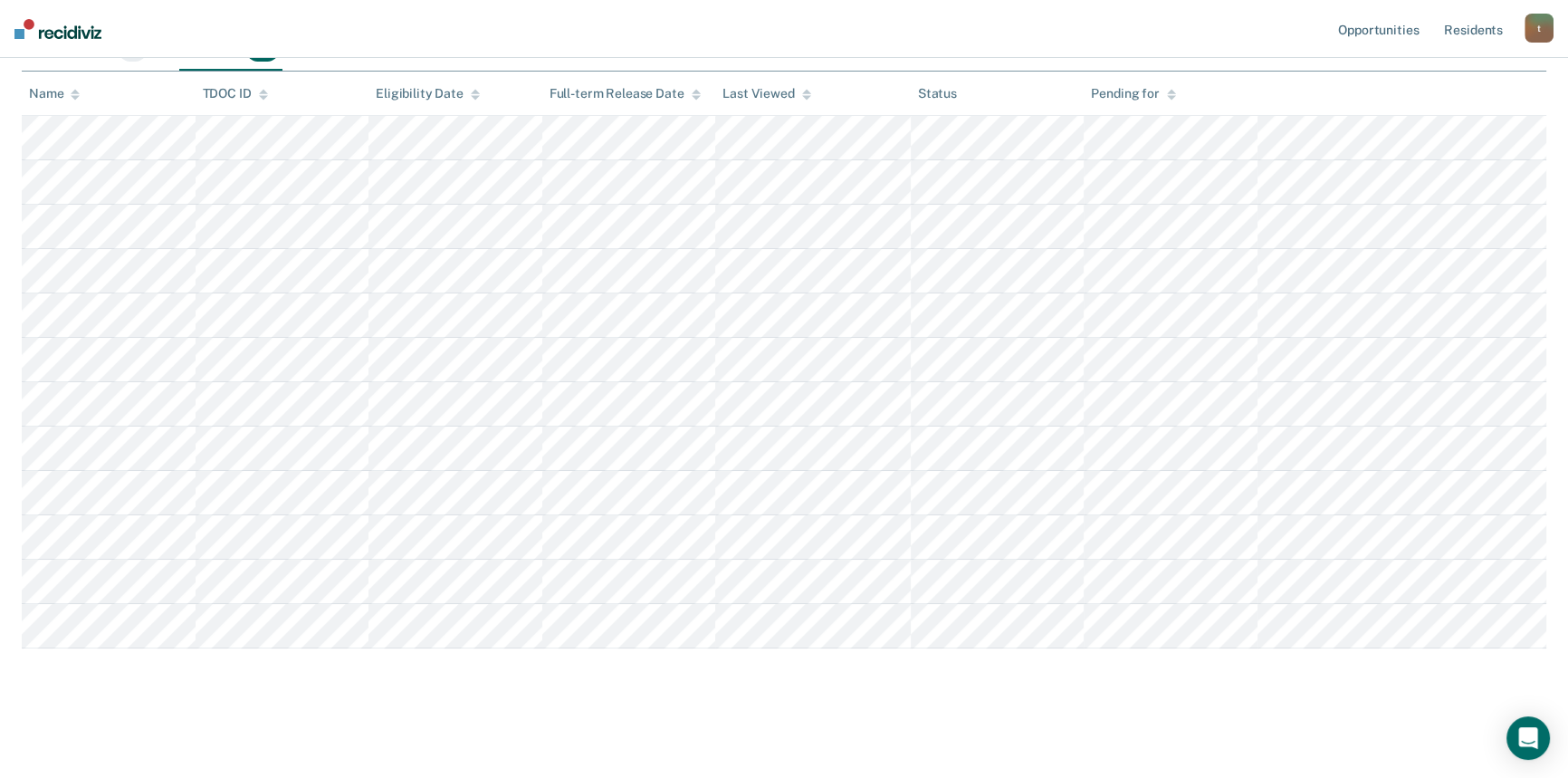
scroll to position [0, 0]
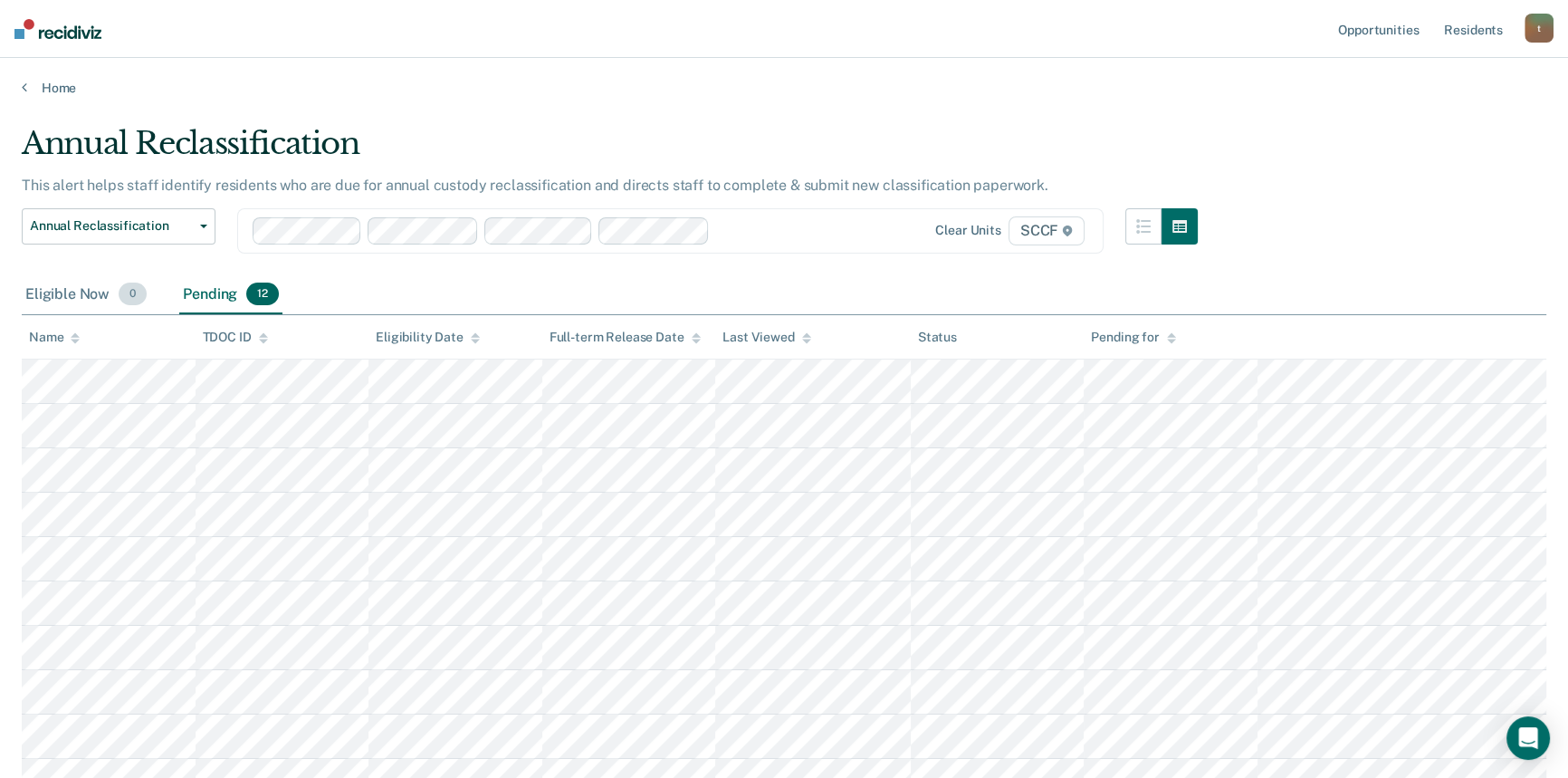
click at [77, 299] on div "Eligible Now 0" at bounding box center [86, 296] width 128 height 40
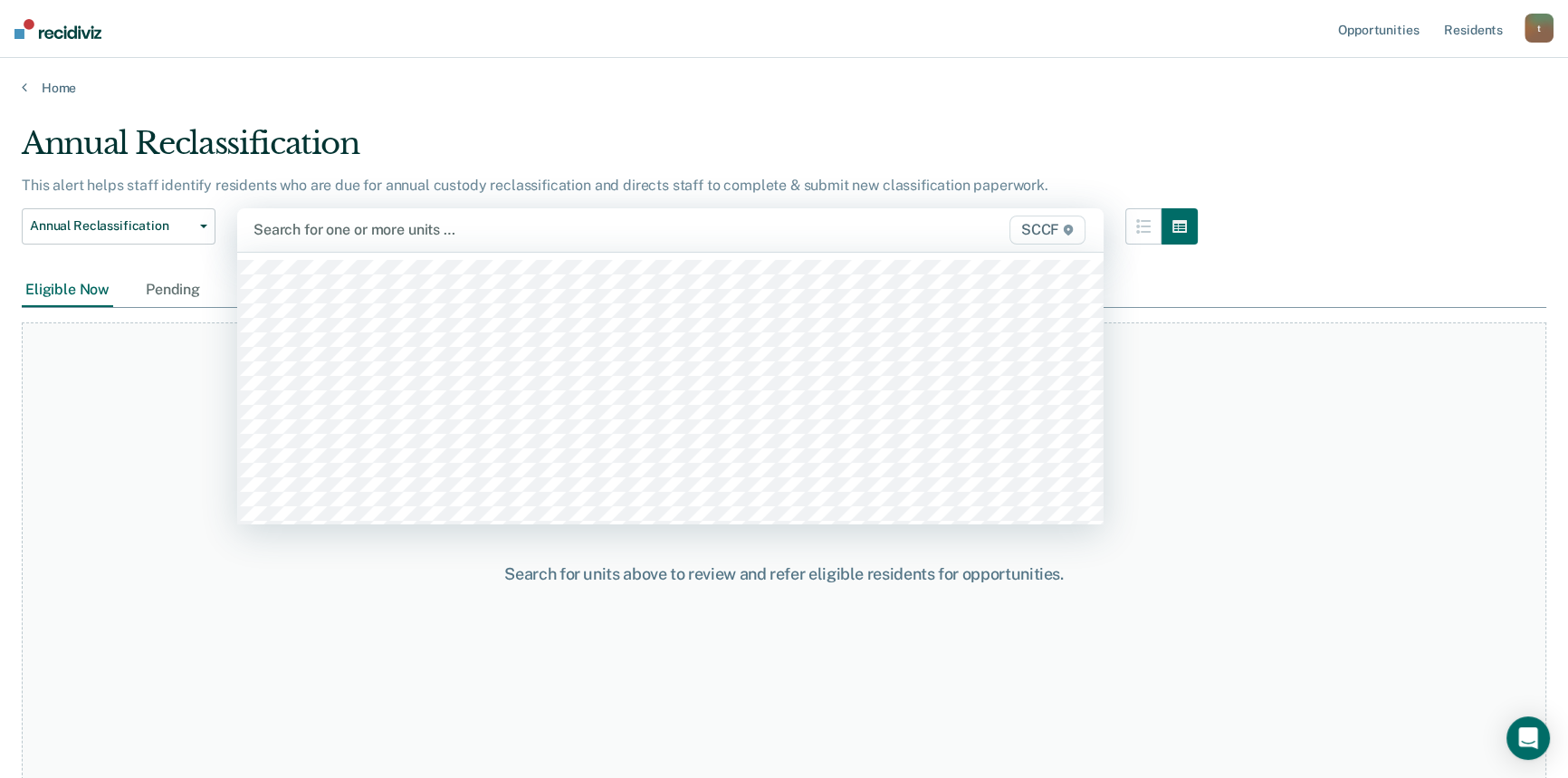
click at [335, 226] on div at bounding box center [544, 230] width 583 height 21
type input "scc"
type input "sccf"
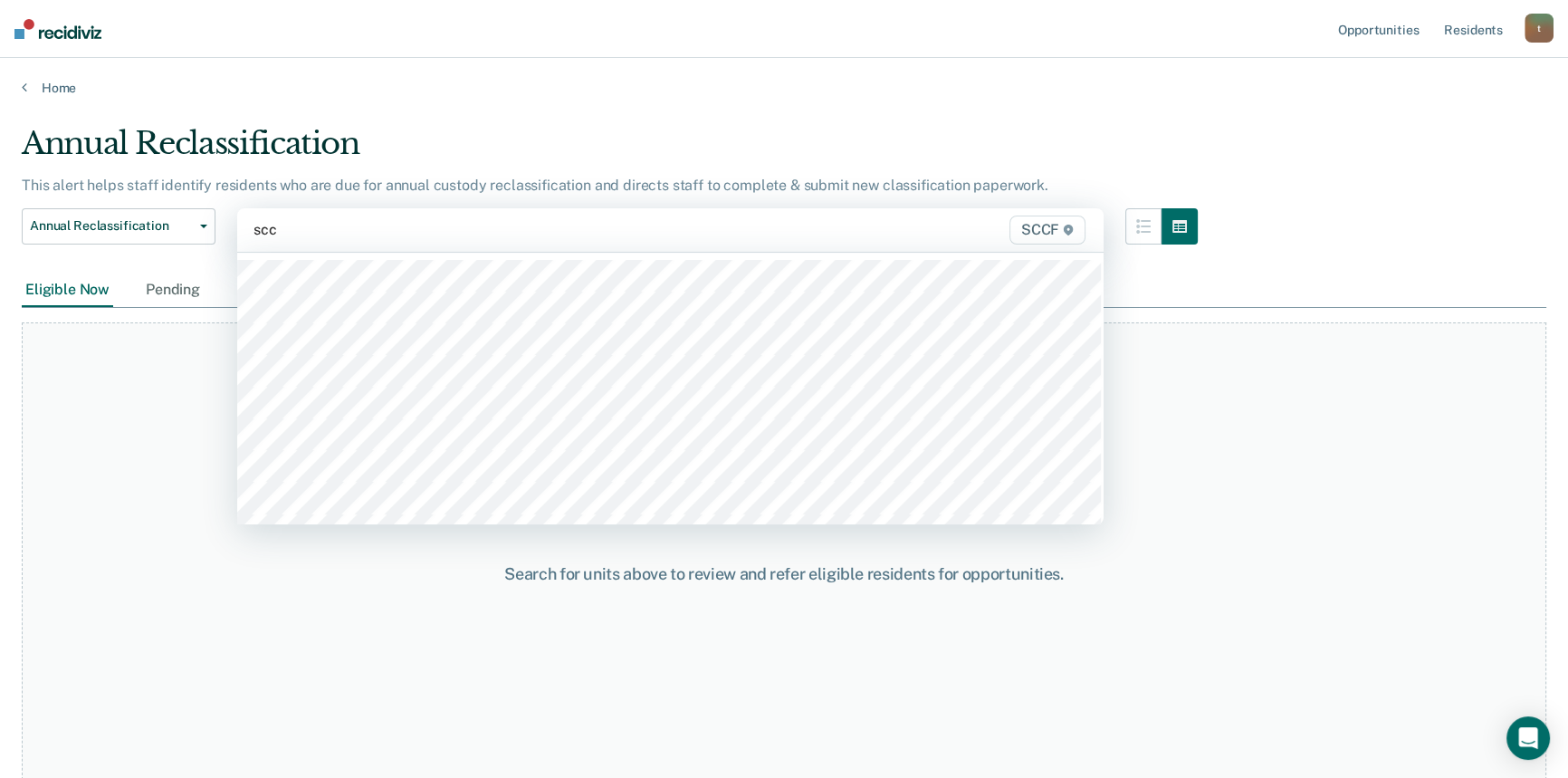
type input "sccf"
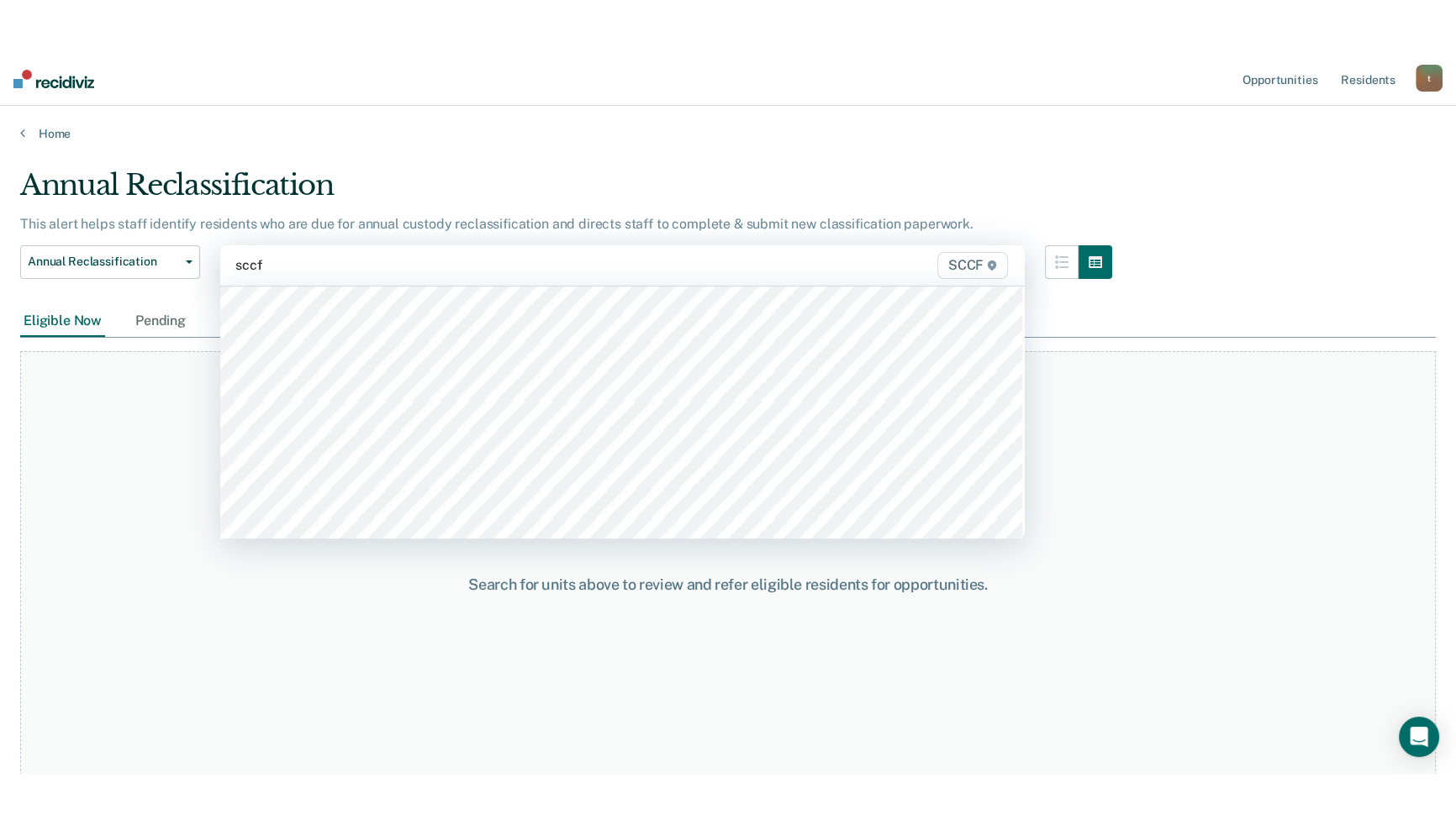
scroll to position [840, 0]
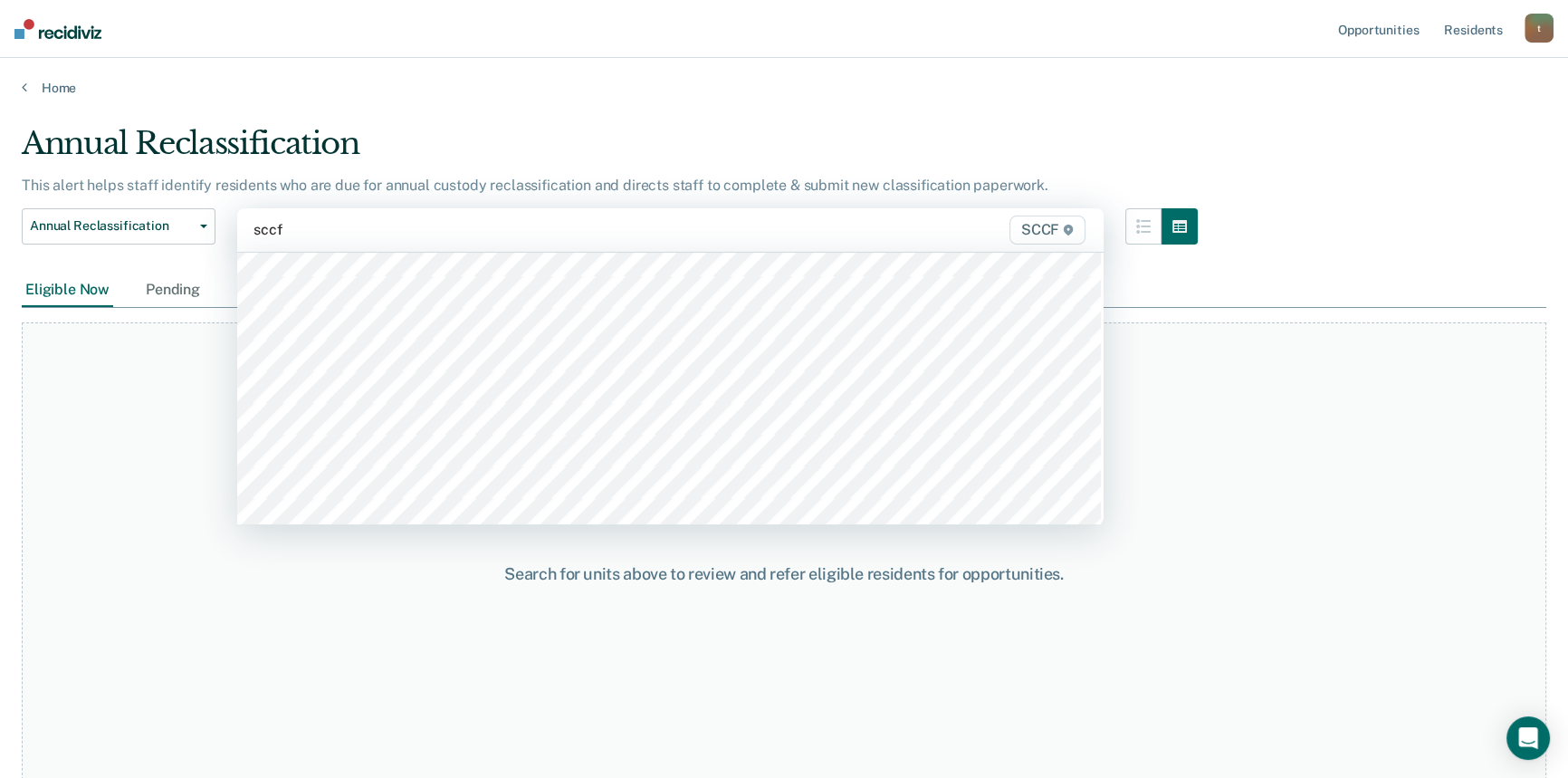
type input "sccf"
drag, startPoint x: 384, startPoint y: 613, endPoint x: 386, endPoint y: 599, distance: 14.1
click at [386, 608] on div "Search for units above to review and refer eligible residents for opportunities." at bounding box center [784, 573] width 1524 height 502
click at [326, 211] on div "Search for one or more units … SCCF" at bounding box center [670, 230] width 866 height 43
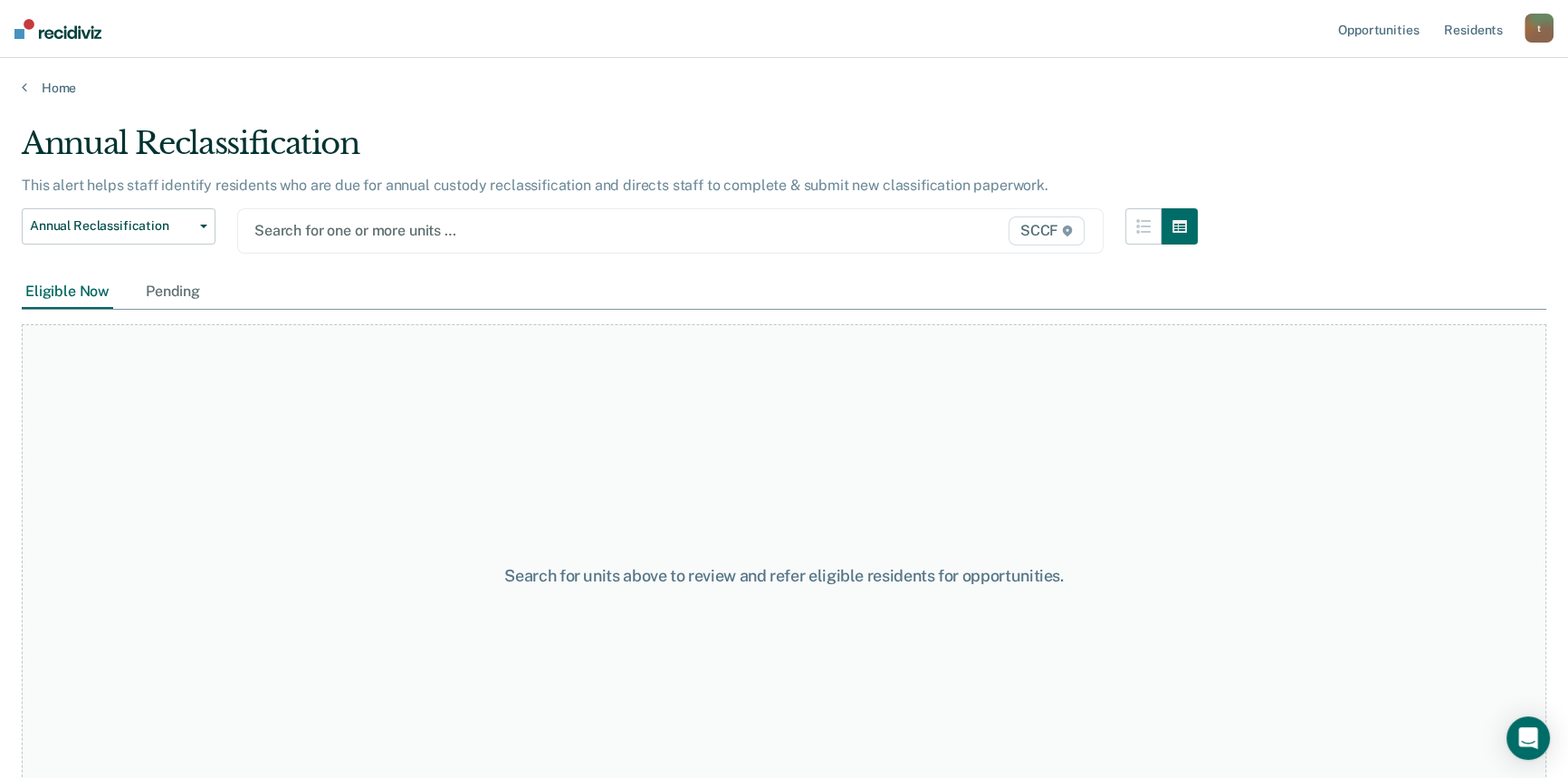
click at [500, 285] on div "Eligible Now Pending" at bounding box center [784, 293] width 1524 height 34
drag, startPoint x: 549, startPoint y: 198, endPoint x: 536, endPoint y: 216, distance: 22.2
click at [545, 208] on div "Annual Reclassification This alert helps staff identify residents who are due f…" at bounding box center [609, 200] width 1176 height 150
click at [535, 223] on div at bounding box center [544, 231] width 581 height 21
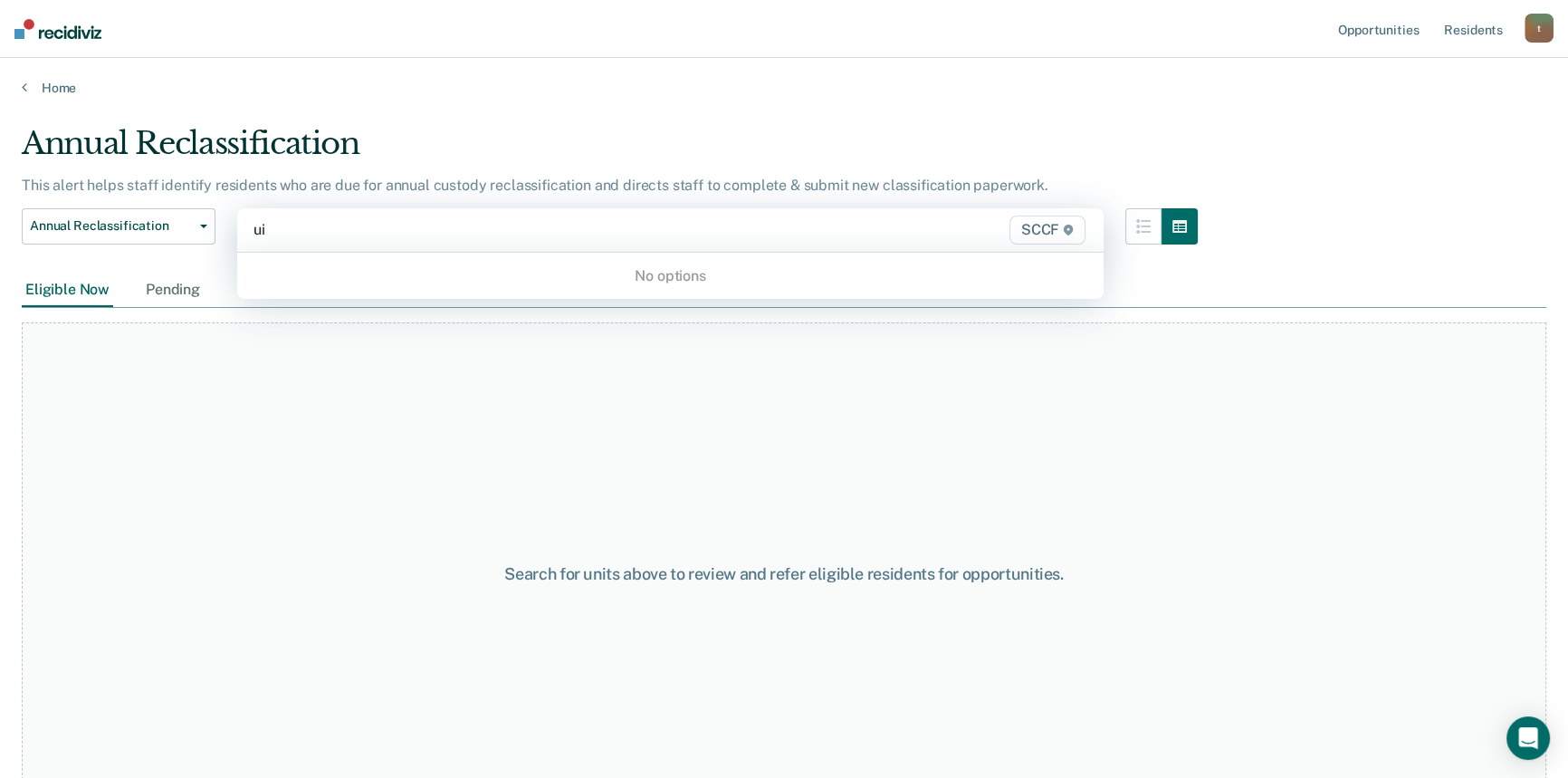
type input "u"
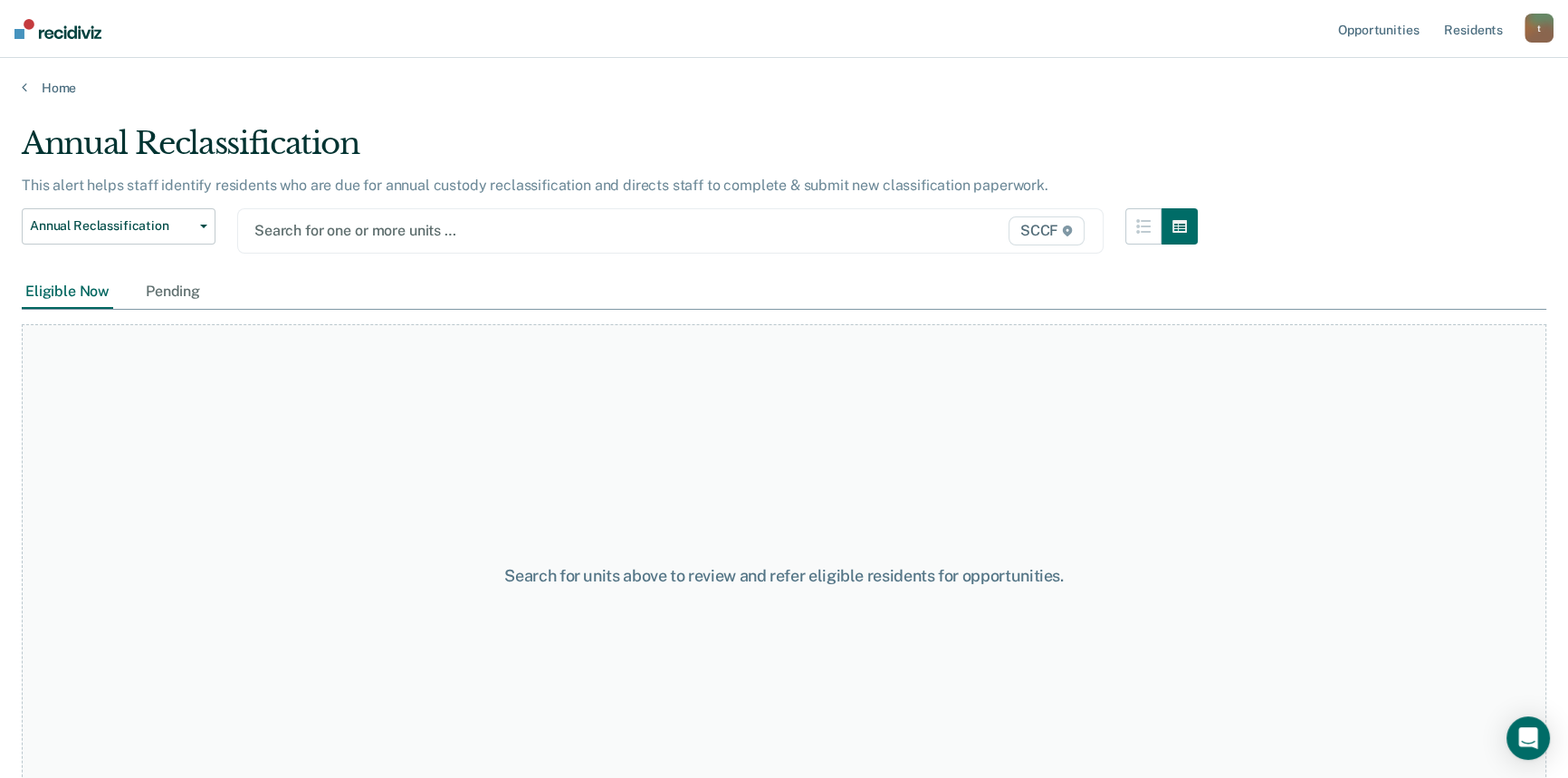
drag, startPoint x: 342, startPoint y: 235, endPoint x: 360, endPoint y: 242, distance: 19.3
click at [344, 236] on div at bounding box center [544, 231] width 581 height 21
click at [459, 221] on div at bounding box center [544, 231] width 581 height 21
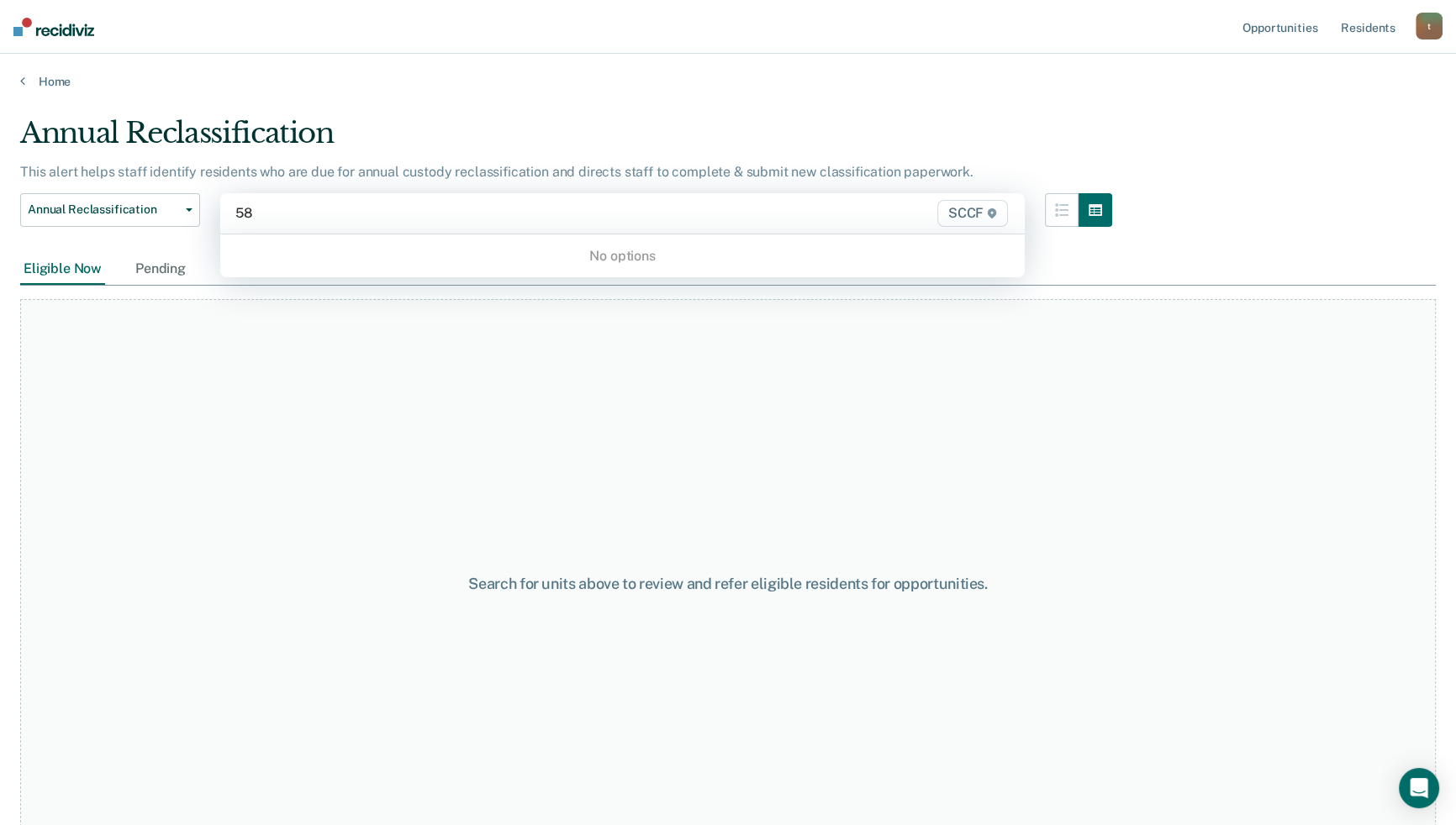
type input "5"
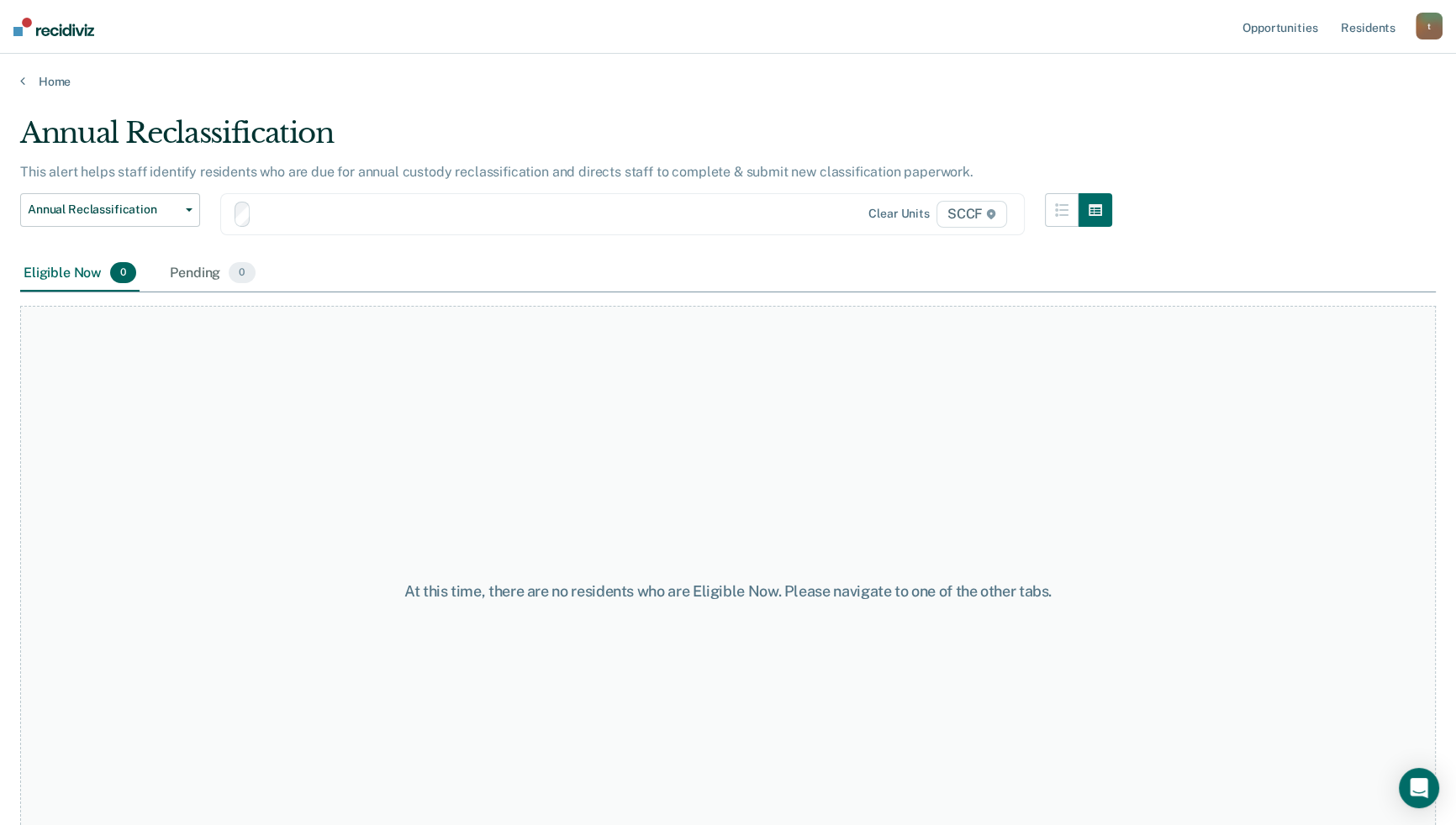
click at [333, 464] on div "At this time, there are no residents who are Eligible Now. Please navigate to o…" at bounding box center [728, 590] width 1415 height 569
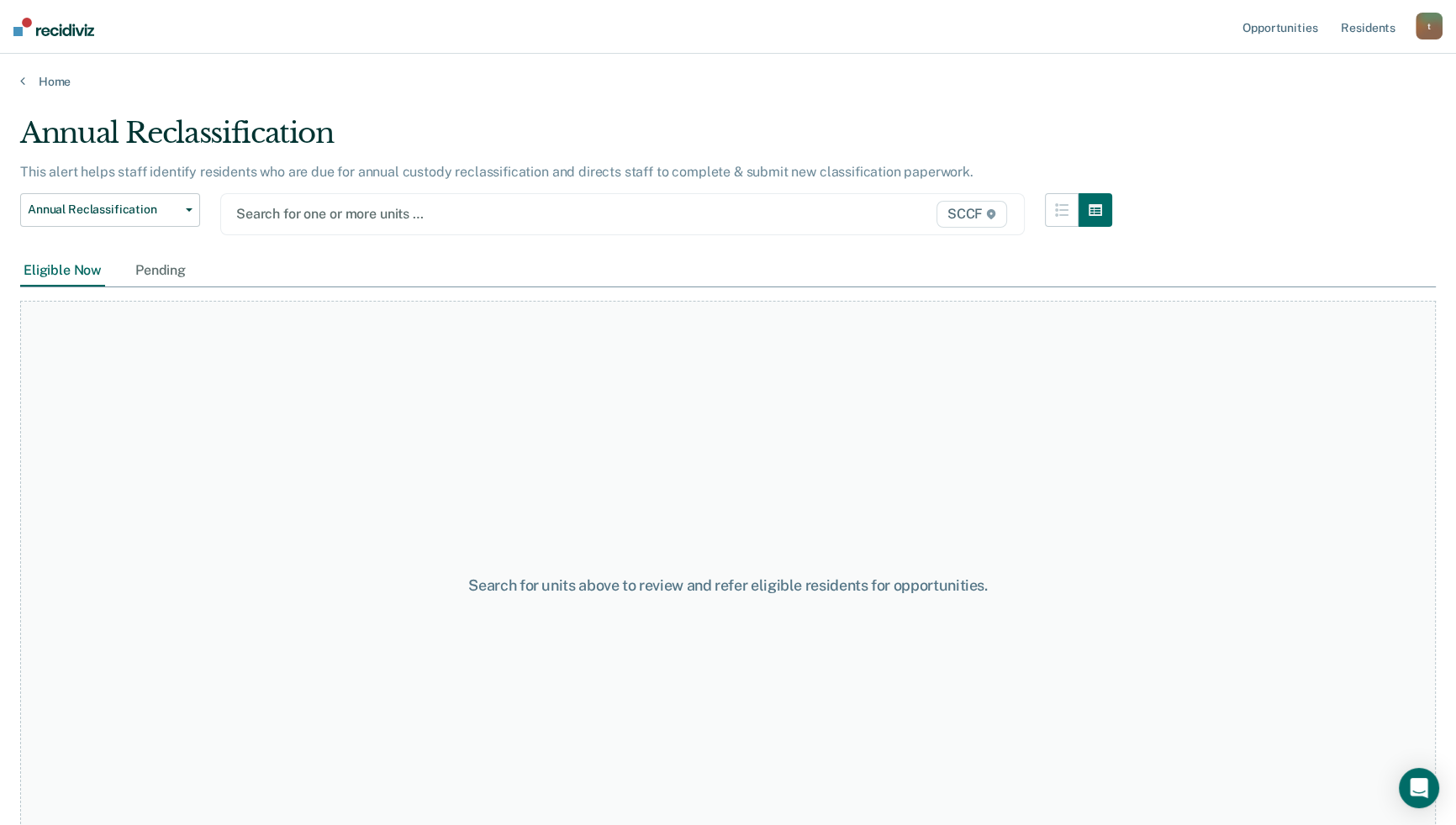
click at [348, 177] on p "This alert helps staff identify residents who are due for annual custody reclas…" at bounding box center [497, 171] width 953 height 16
click at [972, 214] on span "SCCF" at bounding box center [971, 214] width 70 height 27
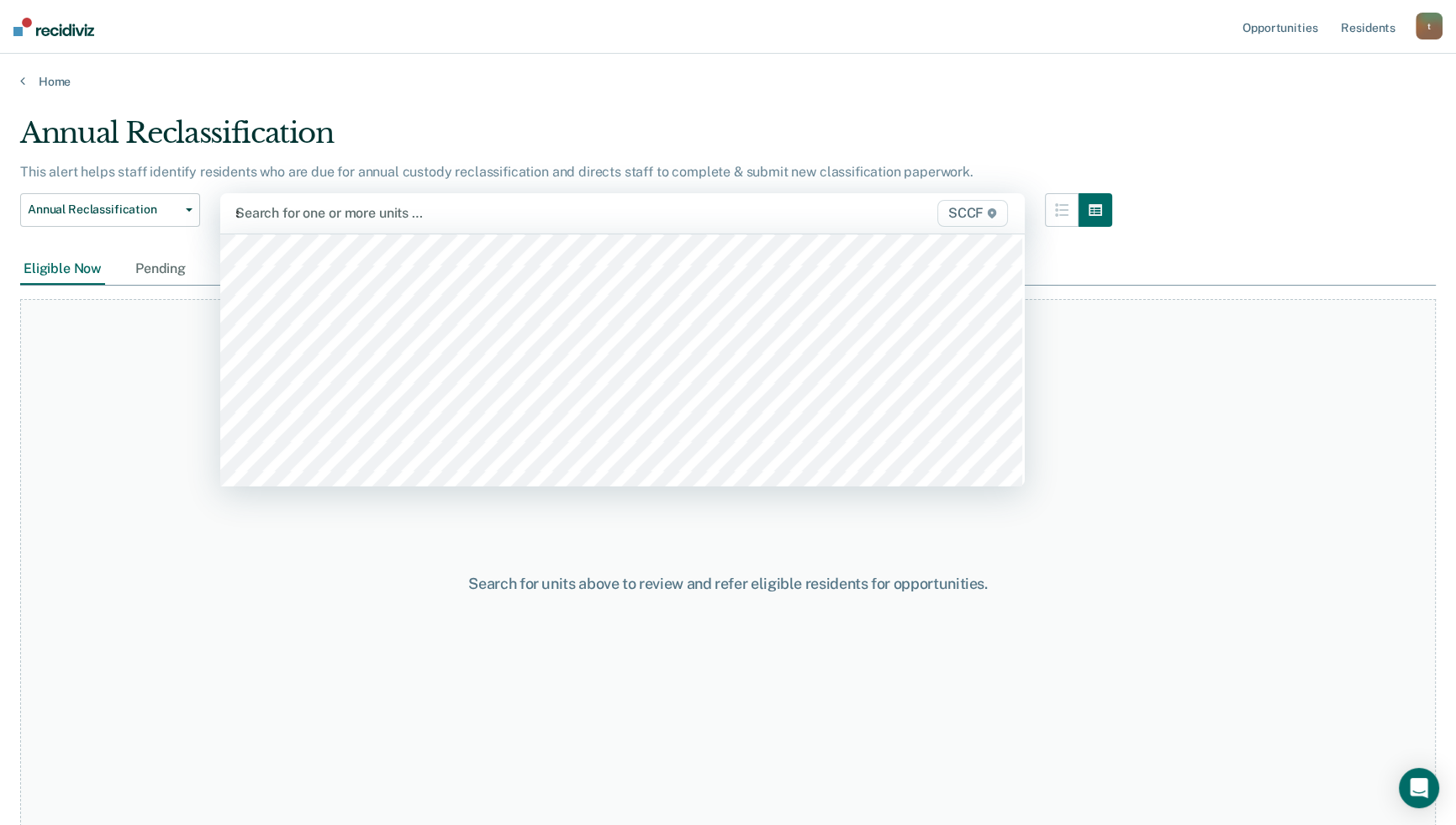
scroll to position [1003, 0]
type input "scc"
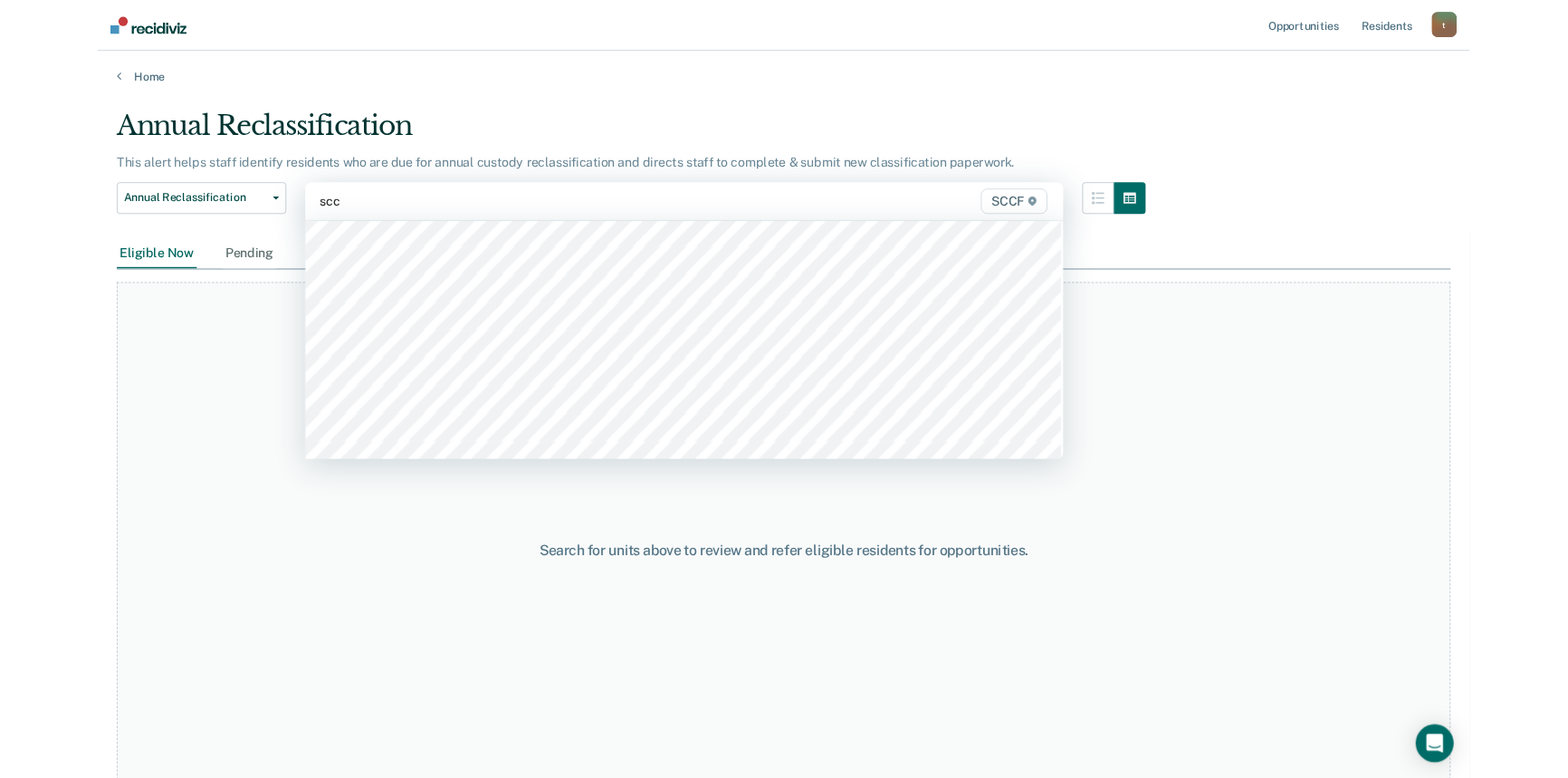
scroll to position [0, 0]
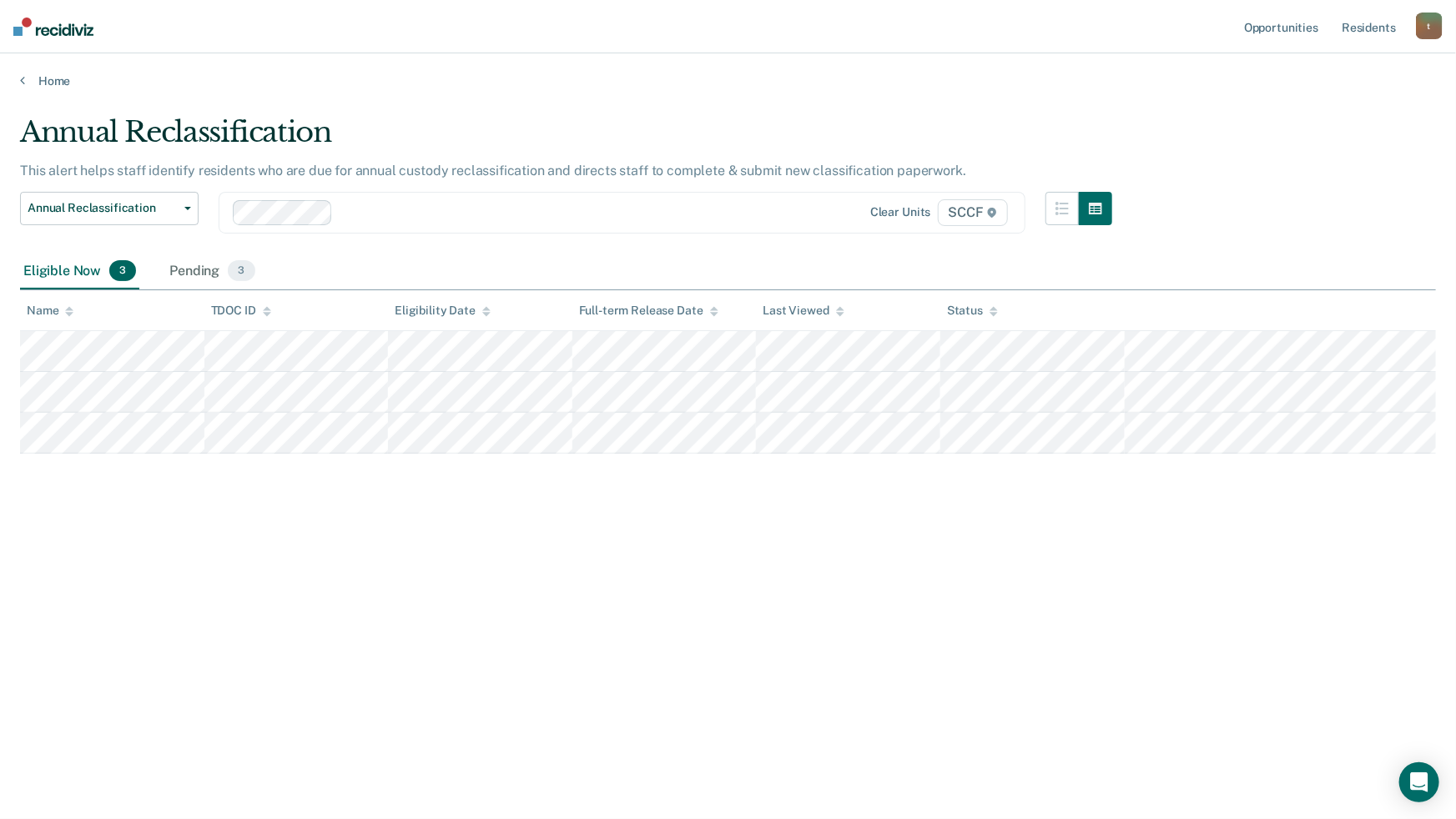
click at [354, 205] on div at bounding box center [557, 212] width 437 height 19
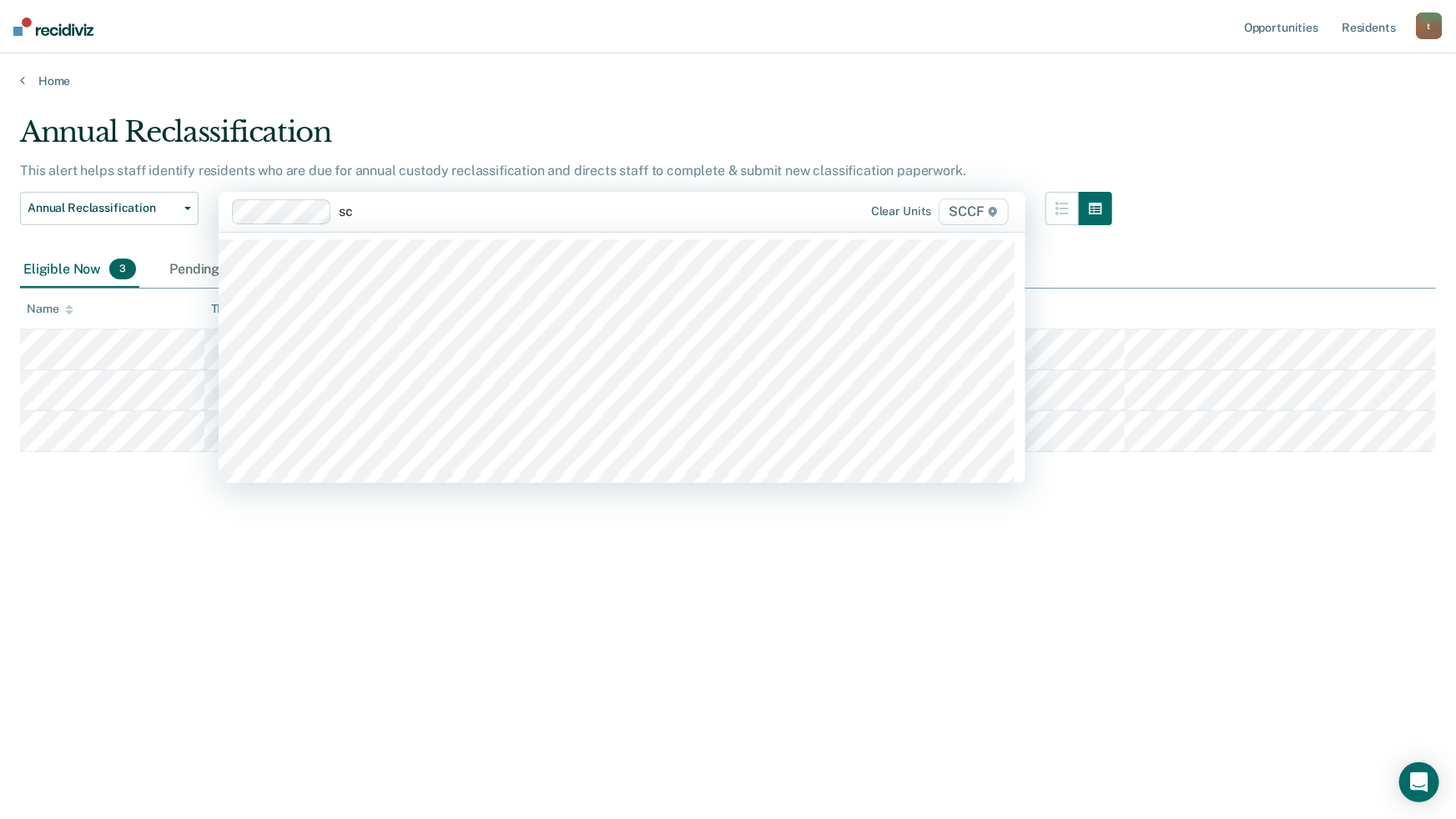
type input "scc"
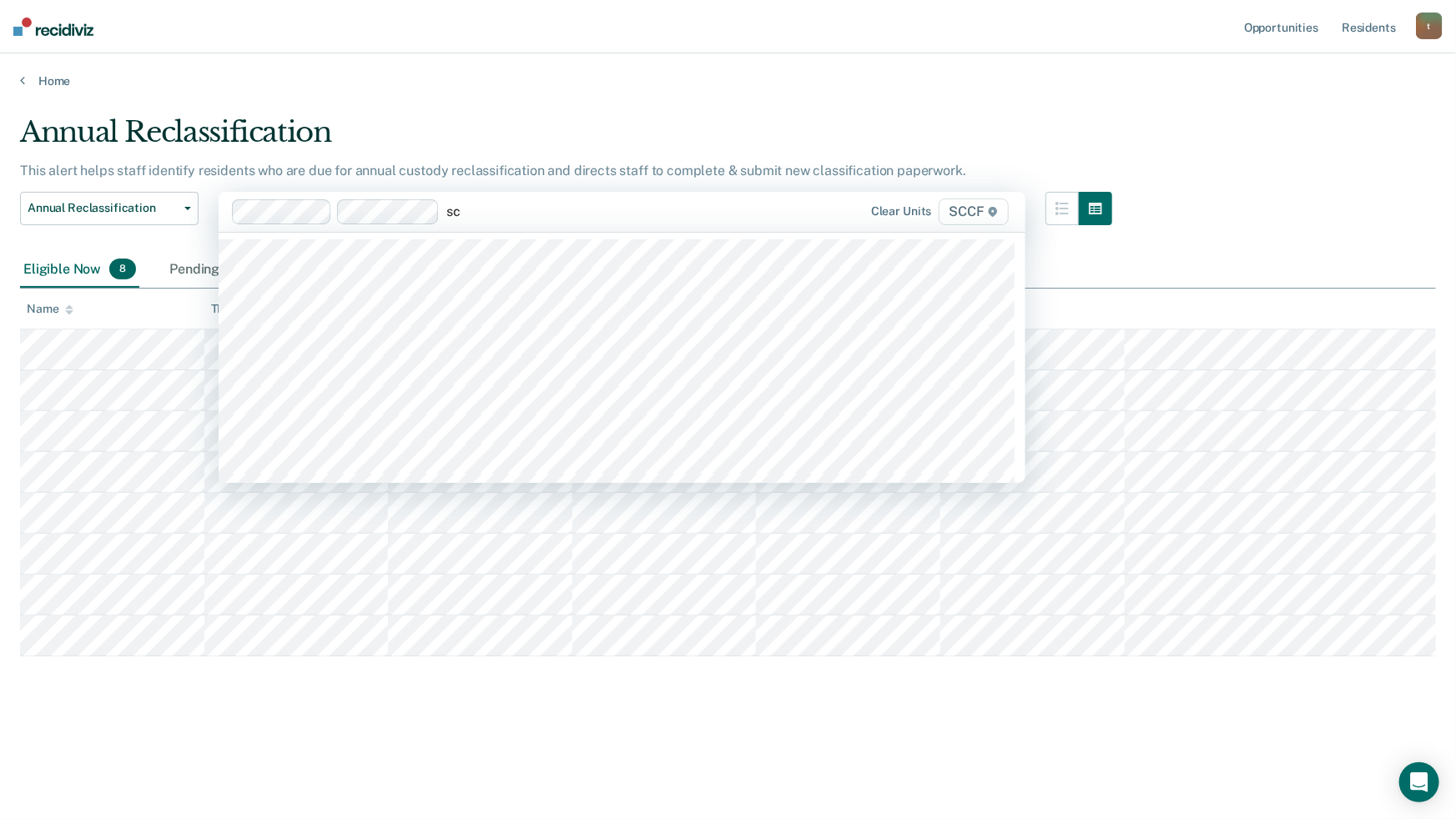
type input "scc"
